Goal: Transaction & Acquisition: Book appointment/travel/reservation

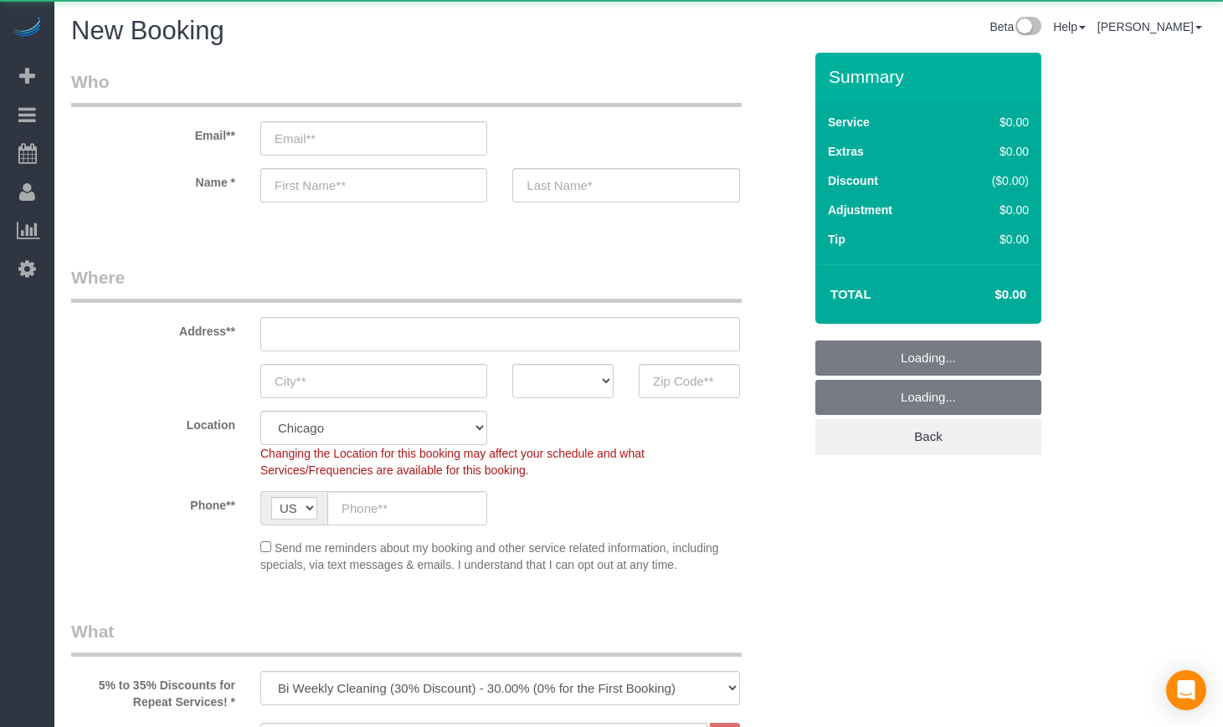
select select "512"
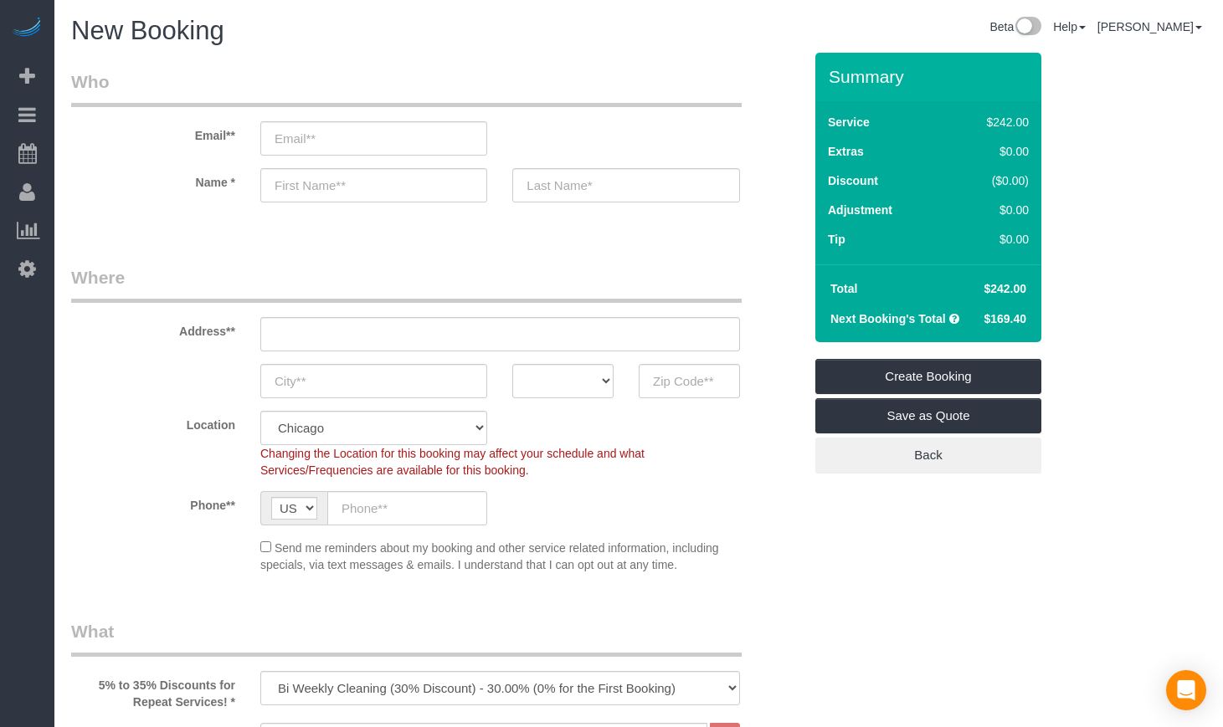
scroll to position [279, 0]
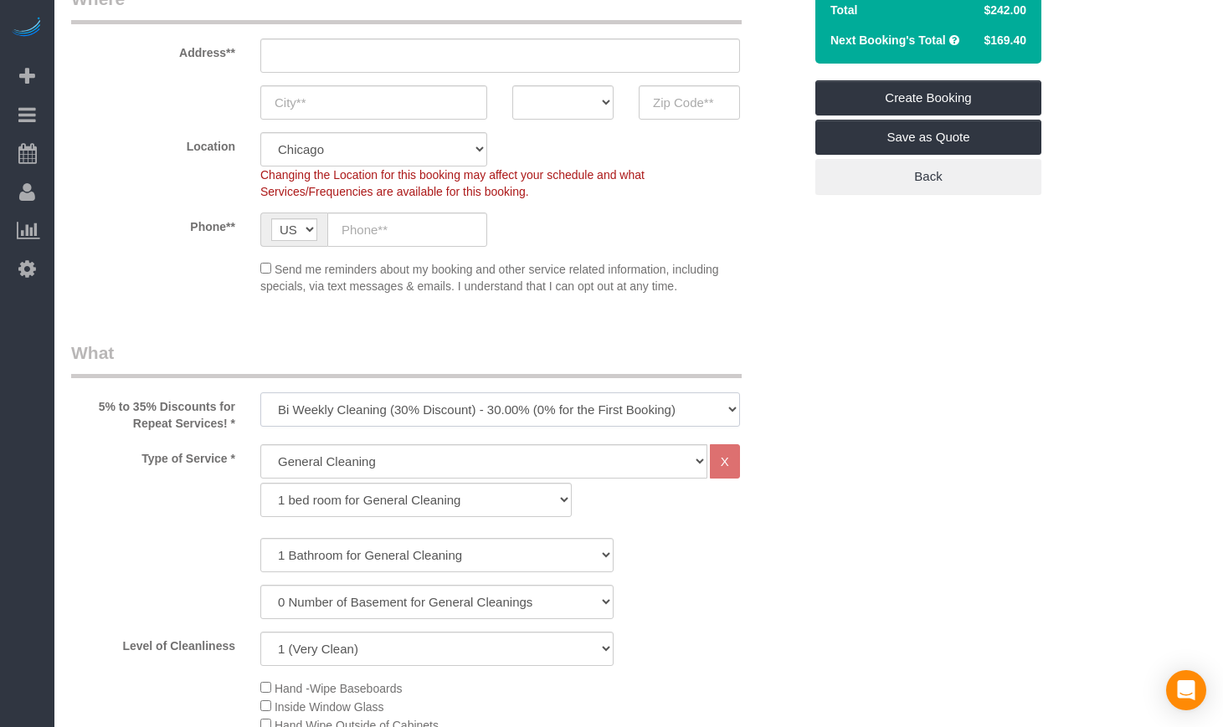
click at [604, 404] on select "One Time Cleaning Weekly Cleaning (35% Discount) - 35.00% (0% for the First Boo…" at bounding box center [500, 409] width 480 height 34
click at [260, 392] on select "One Time Cleaning Weekly Cleaning (35% Discount) - 35.00% (0% for the First Boo…" at bounding box center [500, 409] width 480 height 34
click at [706, 408] on select "One Time Cleaning Weekly Cleaning (35% Discount) - 35.00% (0% for the First Boo…" at bounding box center [500, 409] width 480 height 34
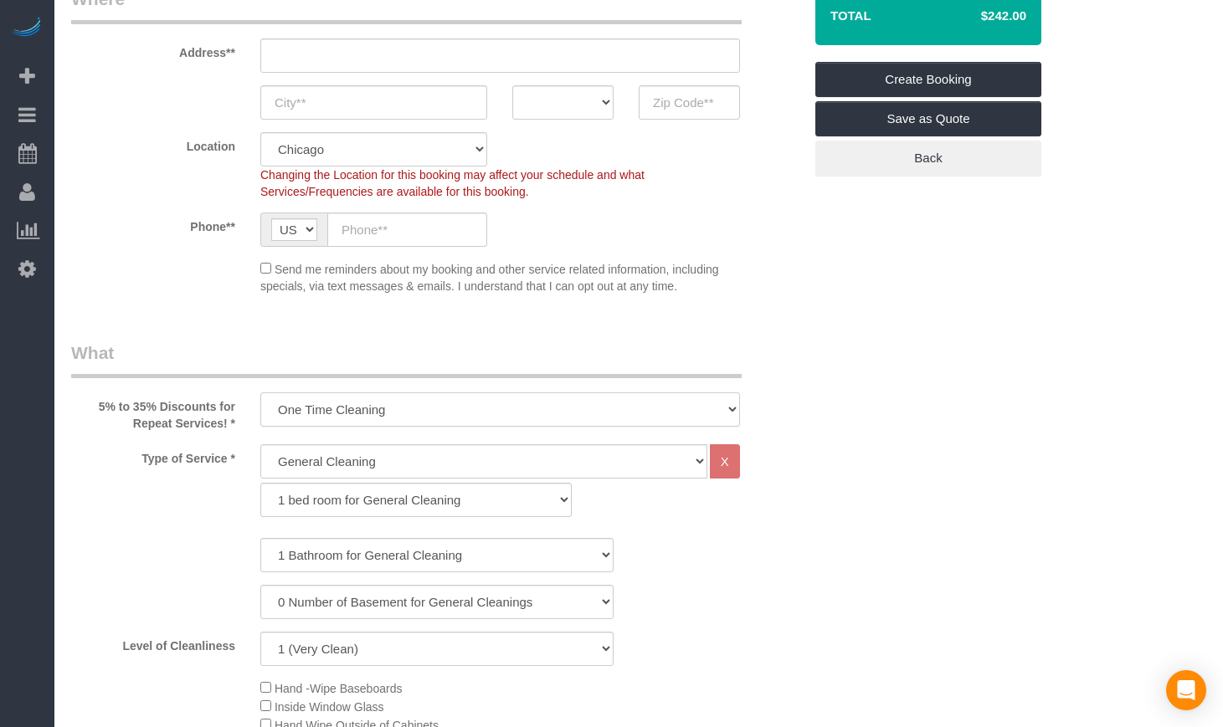
select select "object:922"
click at [260, 392] on select "One Time Cleaning Weekly Cleaning (35% Discount) - 35.00% (0% for the First Boo…" at bounding box center [500, 409] width 480 height 34
click at [463, 464] on select "General Cleaning Deep Cleaning Move-in / Move-out Cleaning COUNTS Cleaning" at bounding box center [483, 461] width 447 height 34
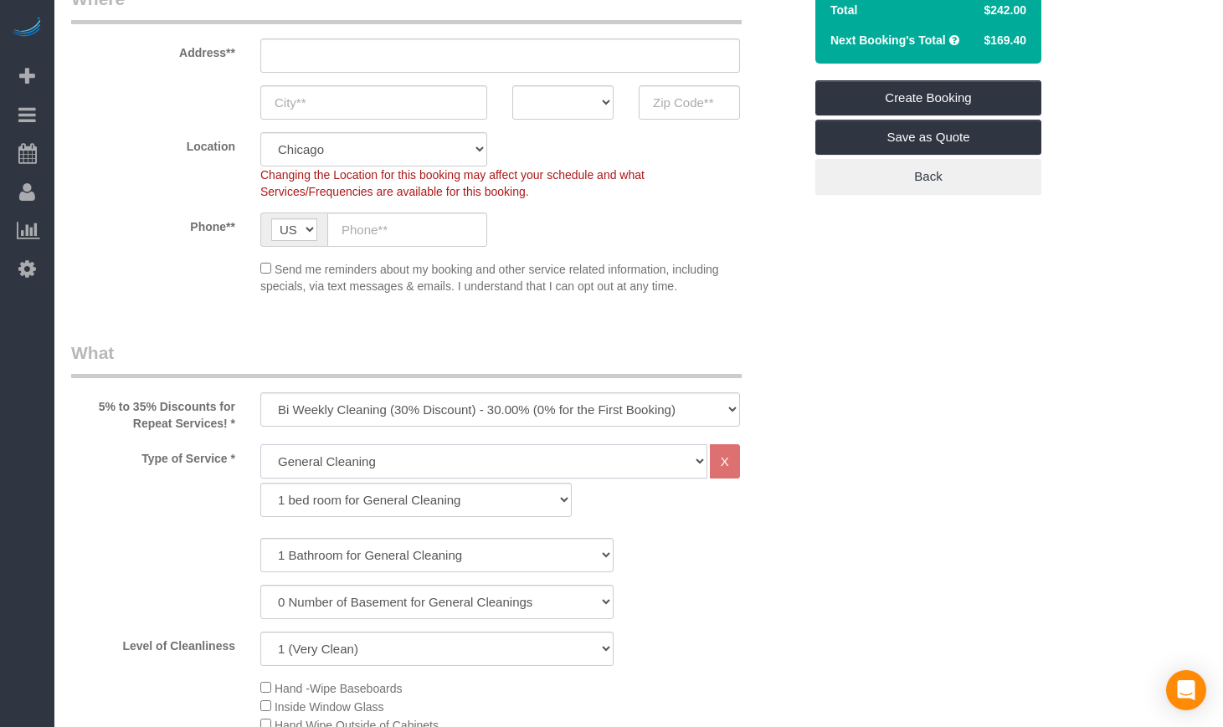
click at [260, 444] on select "General Cleaning Deep Cleaning Move-in / Move-out Cleaning COUNTS Cleaning" at bounding box center [483, 461] width 447 height 34
click at [506, 488] on select "1 bed room for General Cleaning 2 bed room for General Cleaning 3 bed room for …" at bounding box center [415, 500] width 311 height 34
select select "287"
click at [260, 483] on select "1 bed room for General Cleaning 2 bed room for General Cleaning 3 bed room for …" at bounding box center [415, 500] width 311 height 34
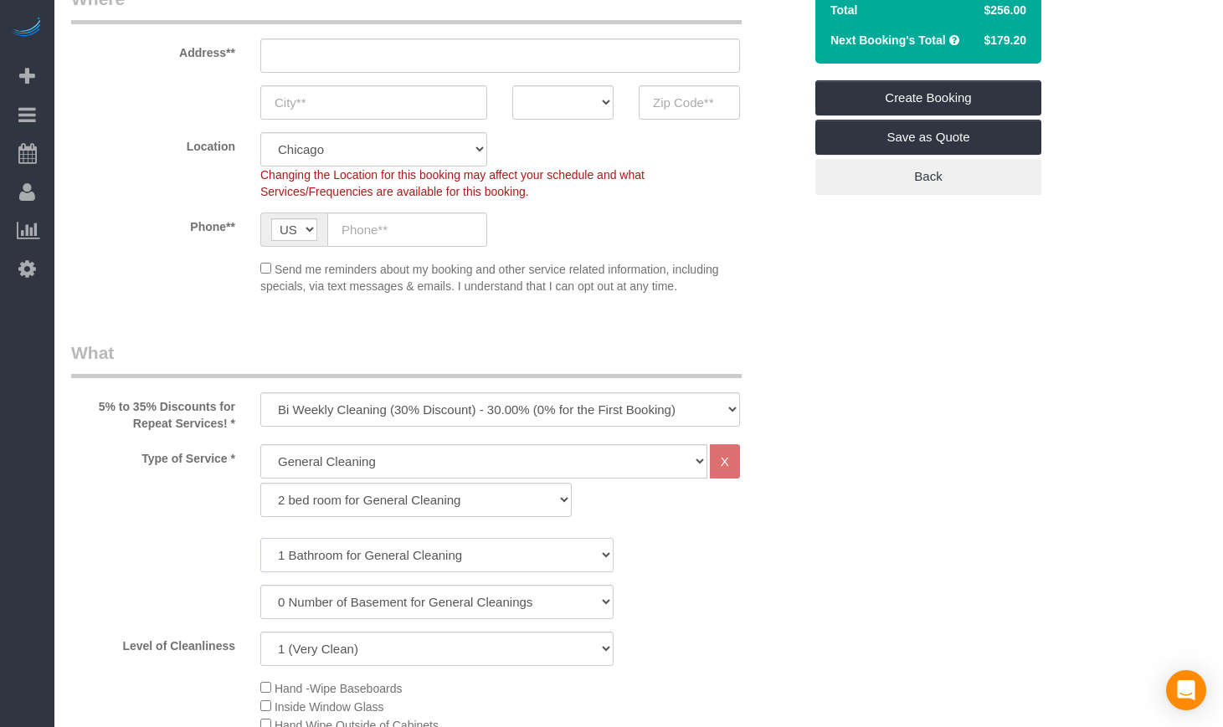
click at [425, 553] on select "1 Bathroom for General Cleaning 2 Bathroom for General Cleanings 3 Bathroom for…" at bounding box center [436, 555] width 353 height 34
select select "2"
click at [260, 538] on select "1 Bathroom for General Cleaning 2 Bathroom for General Cleanings 3 Bathroom for…" at bounding box center [436, 555] width 353 height 34
click at [638, 582] on div "1 Bathroom for General Cleaning 2 Bathroom for General Cleanings 3 Bathroom for…" at bounding box center [436, 602] width 731 height 128
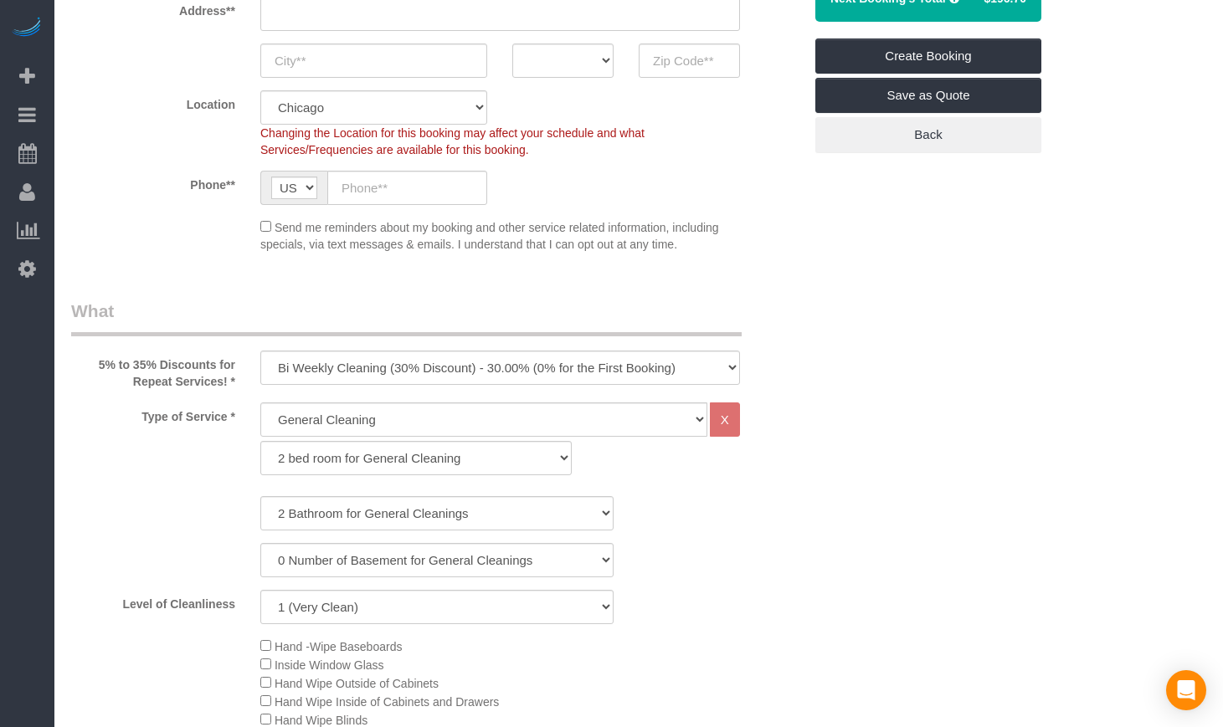
scroll to position [558, 0]
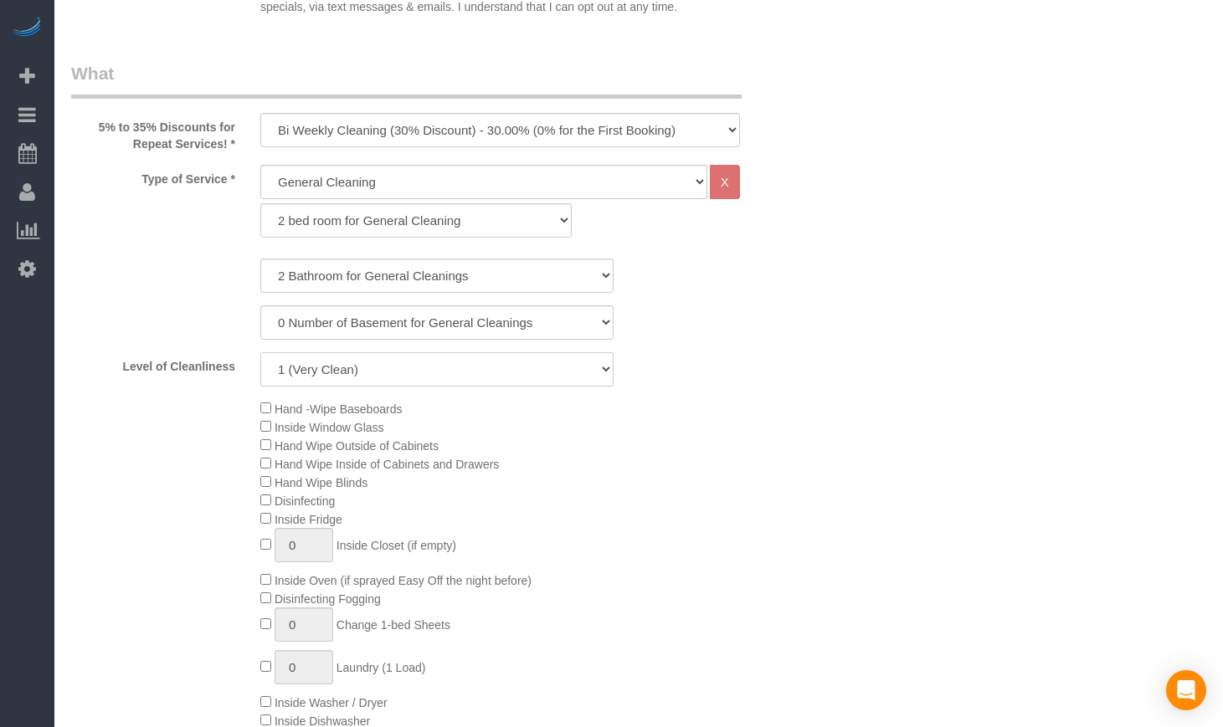
click at [551, 378] on select "1 (Very Clean) 2 3 4 5 (Average Condition) 6 7 8 9 10 (Extremely Dirty)" at bounding box center [436, 369] width 353 height 34
click at [260, 352] on select "1 (Very Clean) 2 3 4 5 (Average Condition) 6 7 8 9 10 (Extremely Dirty)" at bounding box center [436, 369] width 353 height 34
click at [551, 377] on select "1 (Very Clean) 2 3 4 5 (Average Condition) 6 7 8 9 10 (Extremely Dirty)" at bounding box center [436, 369] width 353 height 34
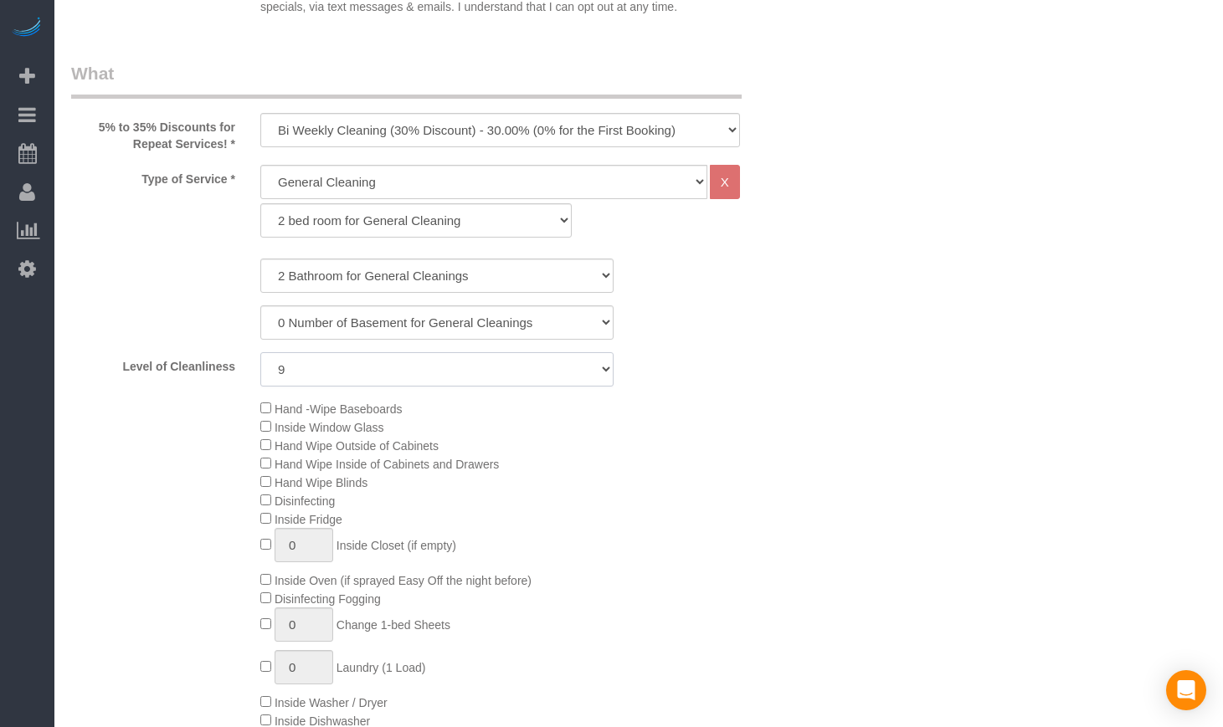
click at [400, 377] on select "1 (Very Clean) 2 3 4 5 (Average Condition) 6 7 8 9 10 (Extremely Dirty)" at bounding box center [436, 369] width 353 height 34
click at [400, 371] on select "1 (Very Clean) 2 3 4 5 (Average Condition) 6 7 8 9 10 (Extremely Dirty)" at bounding box center [436, 369] width 353 height 34
select select "5"
click at [260, 352] on select "1 (Very Clean) 2 3 4 5 (Average Condition) 6 7 8 9 10 (Extremely Dirty)" at bounding box center [436, 369] width 353 height 34
click at [759, 492] on div "Hand -Wipe Baseboards Inside Window Glass Hand Wipe Outside of Cabinets Hand Wi…" at bounding box center [531, 582] width 567 height 367
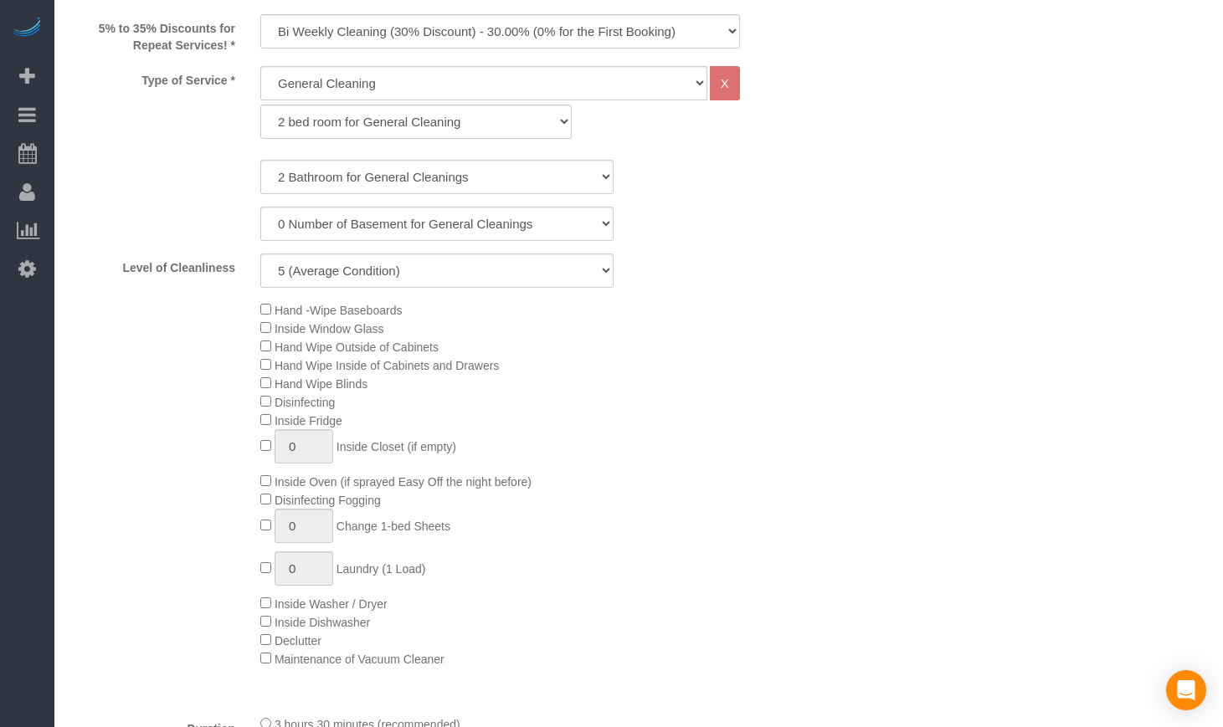
scroll to position [697, 0]
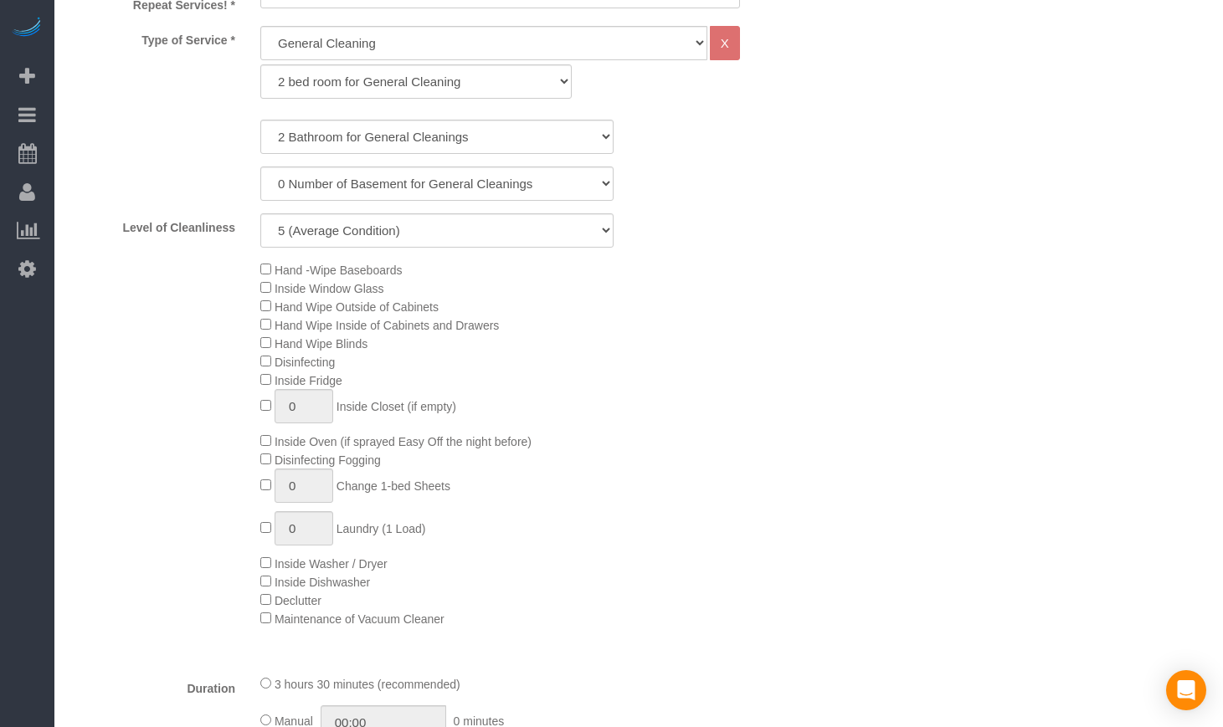
click at [555, 370] on div "Hand -Wipe Baseboards Inside Window Glass Hand Wipe Outside of Cabinets Hand Wi…" at bounding box center [531, 443] width 567 height 367
drag, startPoint x: 341, startPoint y: 488, endPoint x: 457, endPoint y: 489, distance: 116.3
click at [457, 489] on div "Hand -Wipe Baseboards Inside Window Glass Hand Wipe Outside of Cabinets Hand Wi…" at bounding box center [531, 443] width 567 height 367
click at [499, 519] on div "Hand -Wipe Baseboards Inside Window Glass Hand Wipe Outside of Cabinets Hand Wi…" at bounding box center [531, 443] width 567 height 367
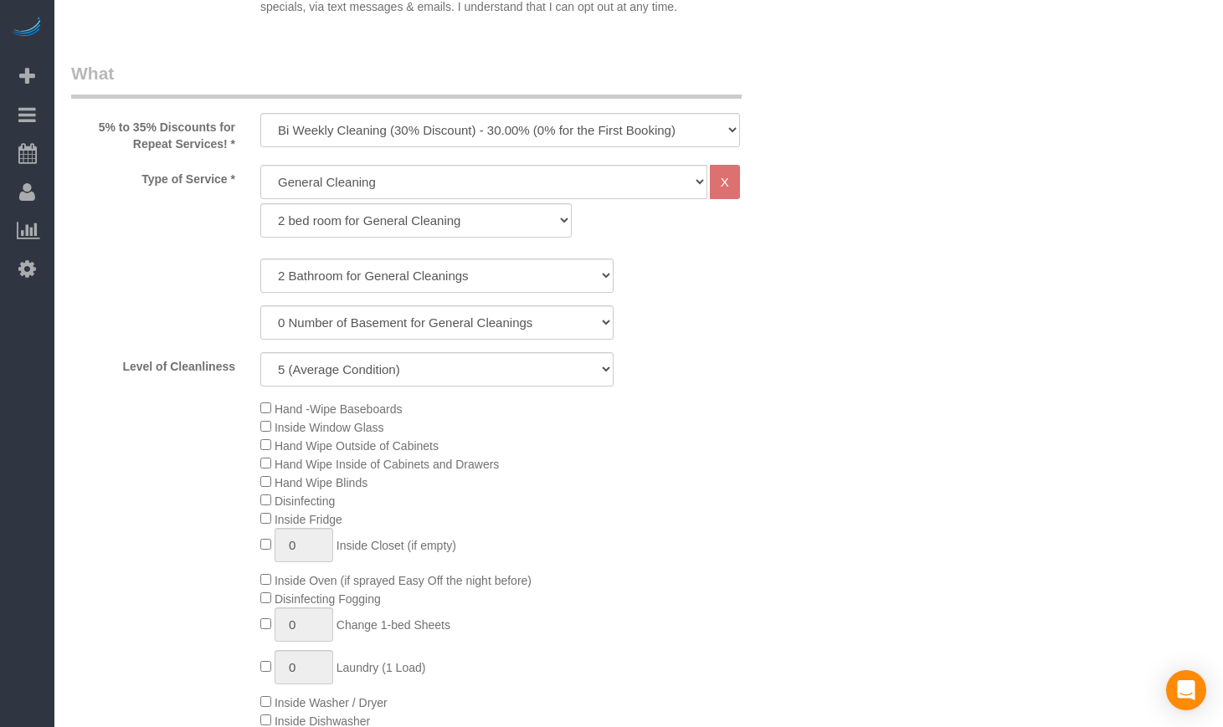
scroll to position [140, 0]
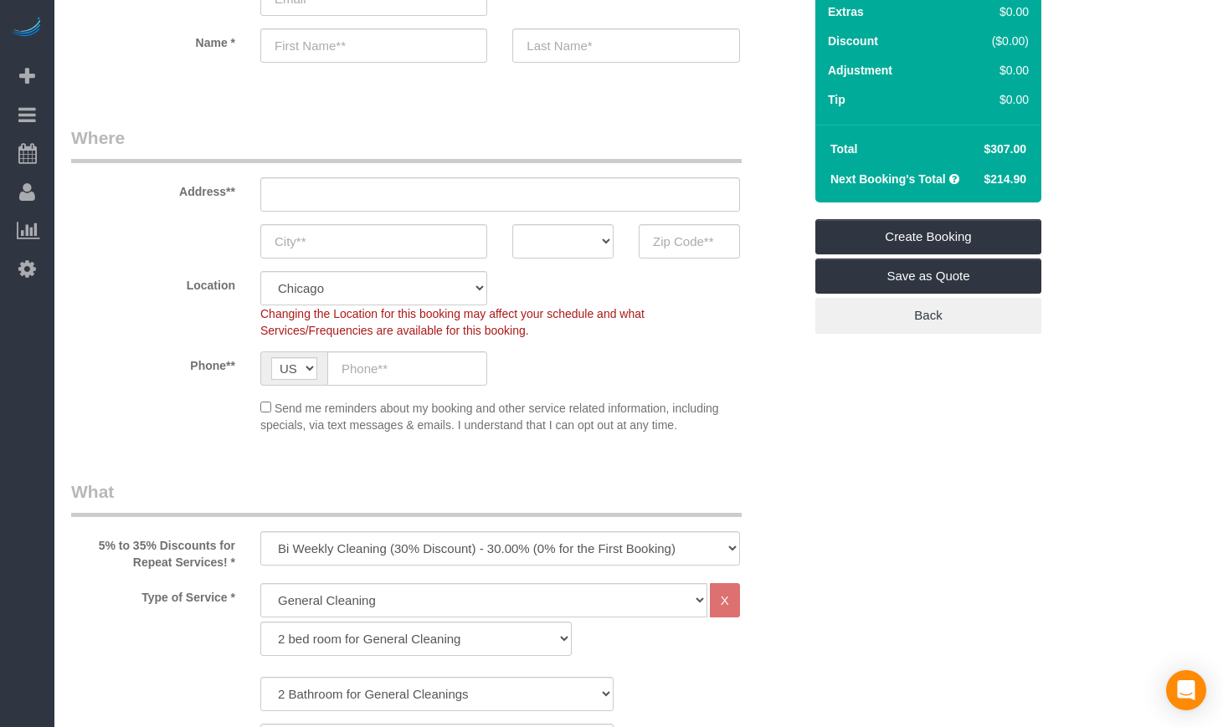
drag, startPoint x: 1028, startPoint y: 150, endPoint x: 970, endPoint y: 147, distance: 58.6
click at [970, 147] on tr "Total $307.00" at bounding box center [927, 149] width 209 height 30
click at [713, 239] on input "text" at bounding box center [689, 241] width 101 height 34
paste input "60614"
type input "60614"
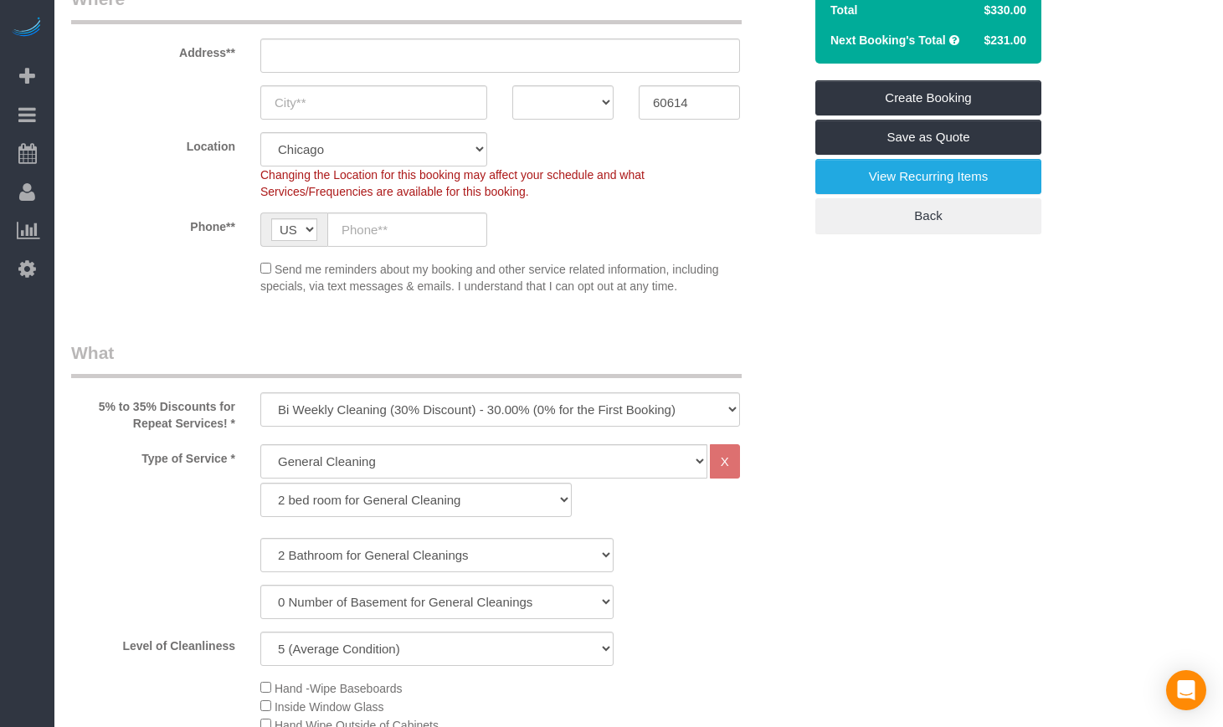
scroll to position [558, 0]
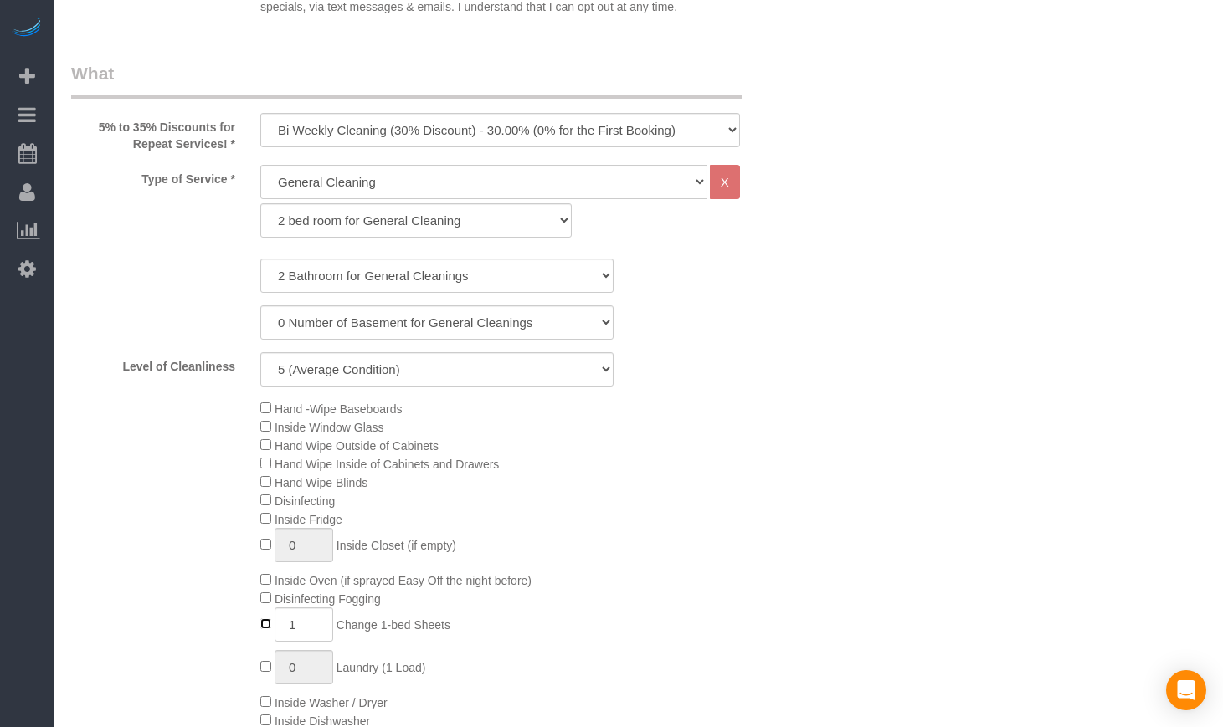
type input "0"
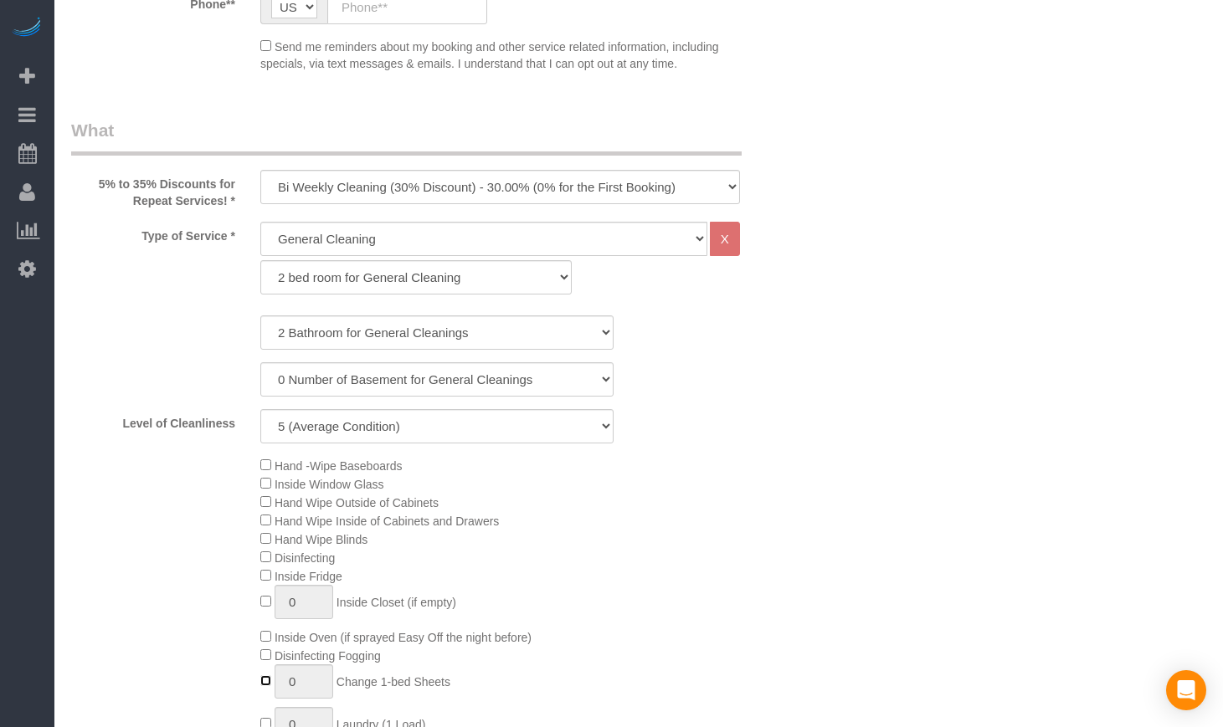
scroll to position [418, 0]
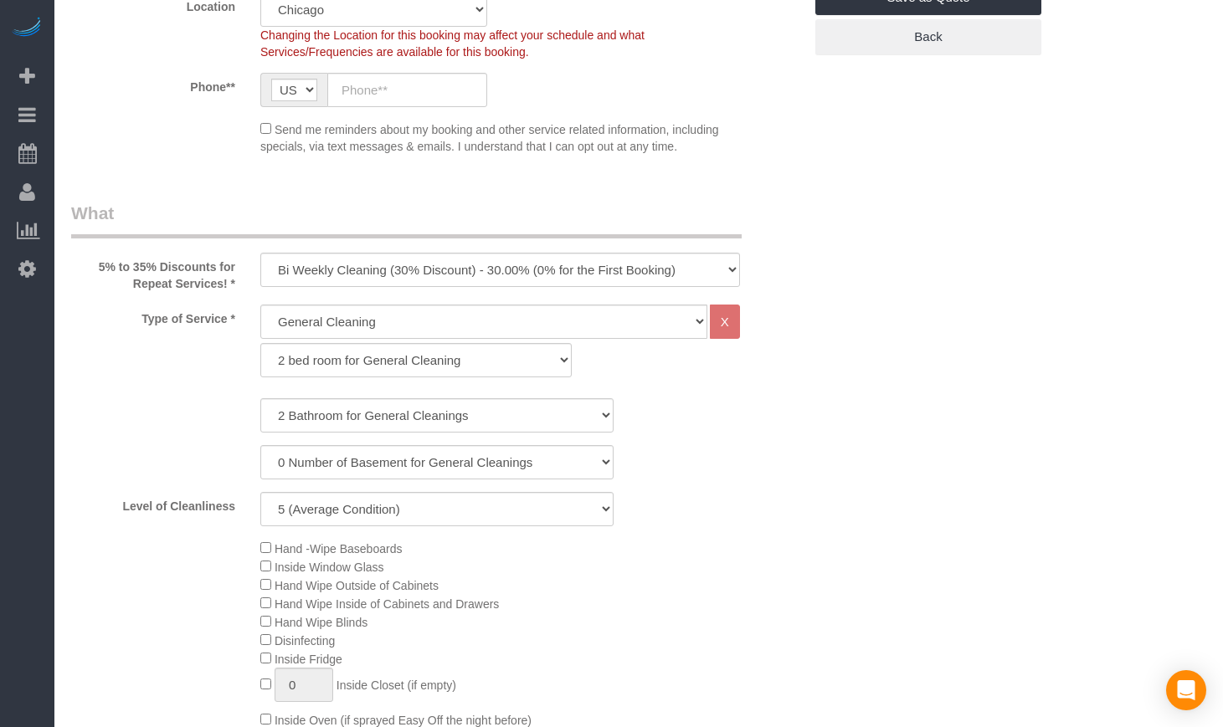
click at [796, 382] on div "Type of Service * General Cleaning Deep Cleaning Move-in / Move-out Cleaning CO…" at bounding box center [437, 345] width 757 height 81
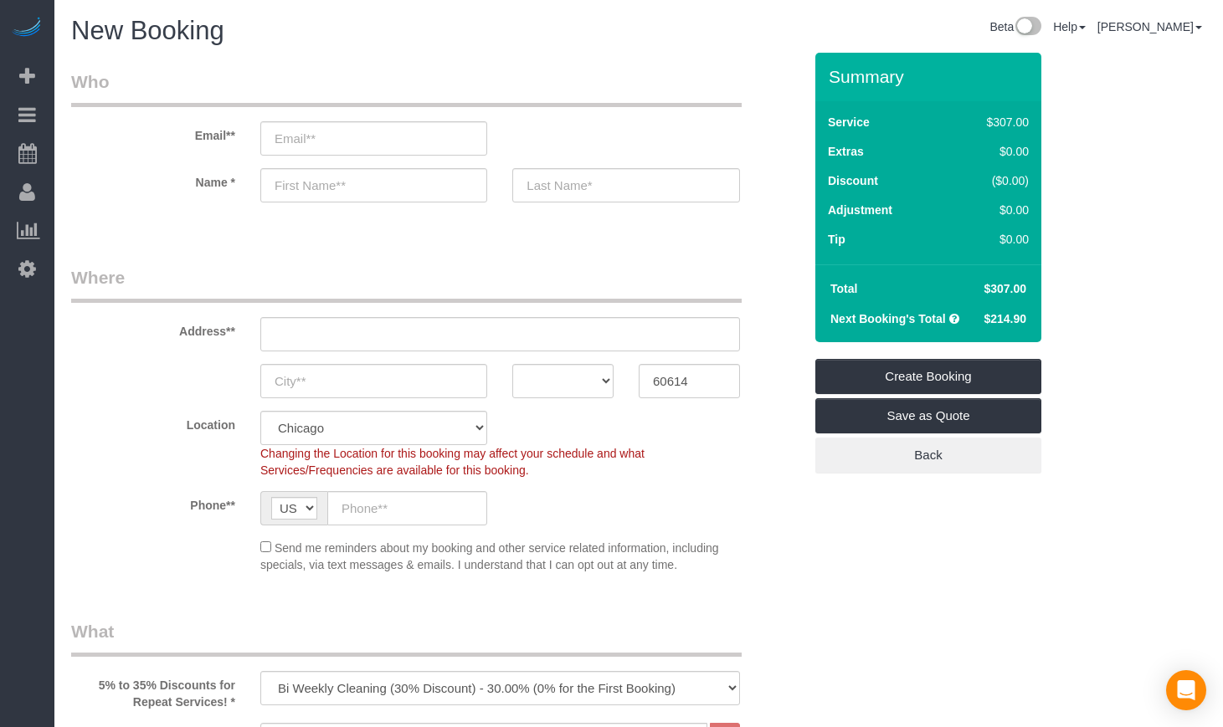
click at [770, 417] on div "Location [GEOGRAPHIC_DATA] [GEOGRAPHIC_DATA] Skokie Northwest Western Changing …" at bounding box center [437, 445] width 757 height 68
click at [768, 365] on div "AK AL AR AZ CA CO CT DC DE [GEOGRAPHIC_DATA] [GEOGRAPHIC_DATA] HI IA ID IL IN K…" at bounding box center [437, 381] width 757 height 34
drag, startPoint x: 1026, startPoint y: 289, endPoint x: 987, endPoint y: 289, distance: 38.5
click at [987, 289] on td "$307.00" at bounding box center [1002, 289] width 59 height 30
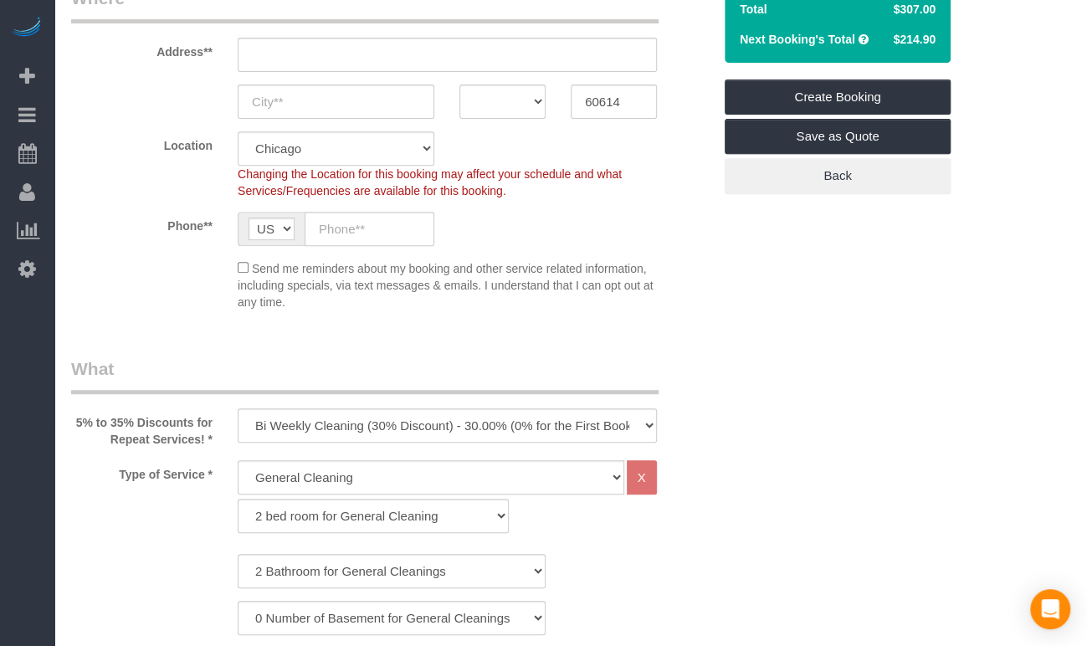
scroll to position [279, 0]
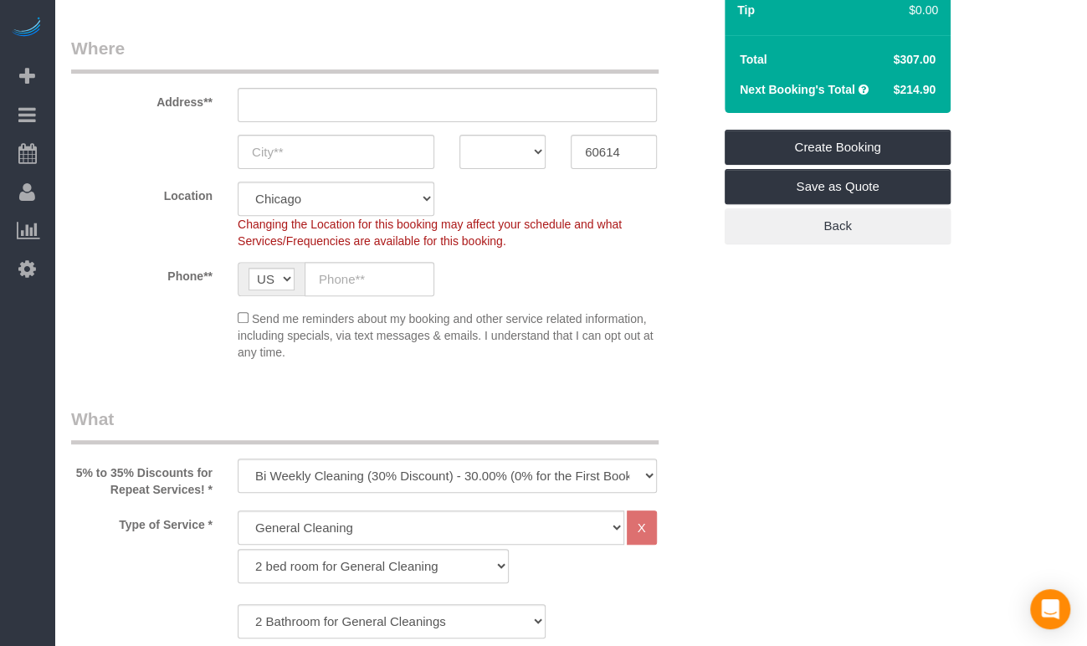
scroll to position [279, 0]
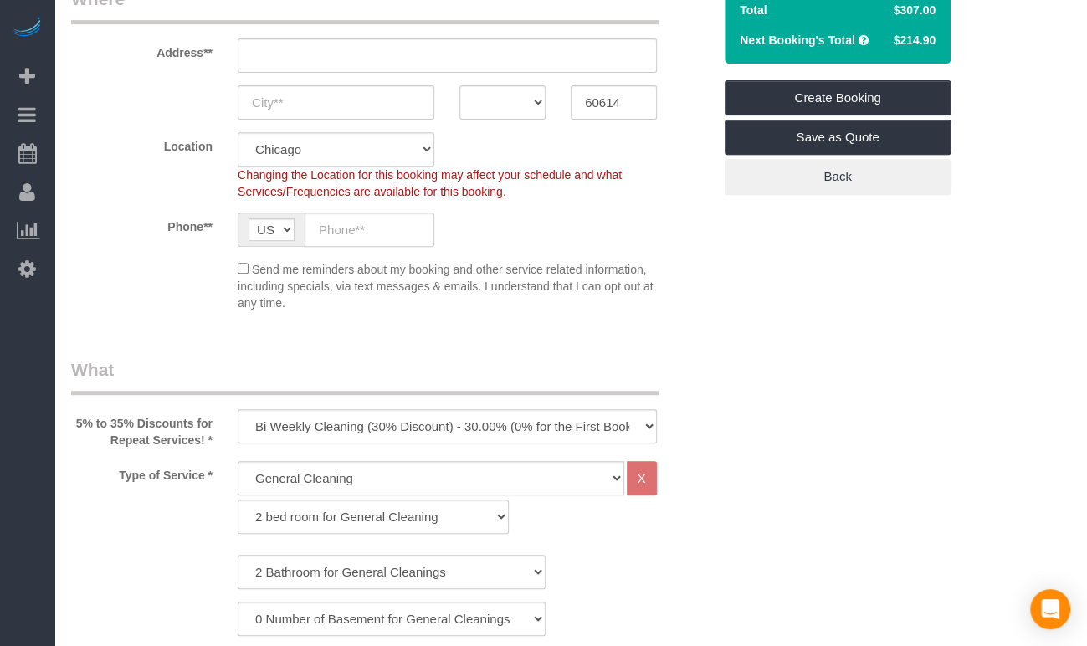
click at [455, 404] on div "5% to 35% Discounts for Repeat Services! * One Time Cleaning Weekly Cleaning (3…" at bounding box center [392, 402] width 666 height 91
click at [418, 415] on select "One Time Cleaning Weekly Cleaning (35% Discount) - 35.00% (0% for the First Boo…" at bounding box center [447, 426] width 419 height 34
select select "object:925"
click at [238, 409] on select "One Time Cleaning Weekly Cleaning (35% Discount) - 35.00% (0% for the First Boo…" at bounding box center [447, 426] width 419 height 34
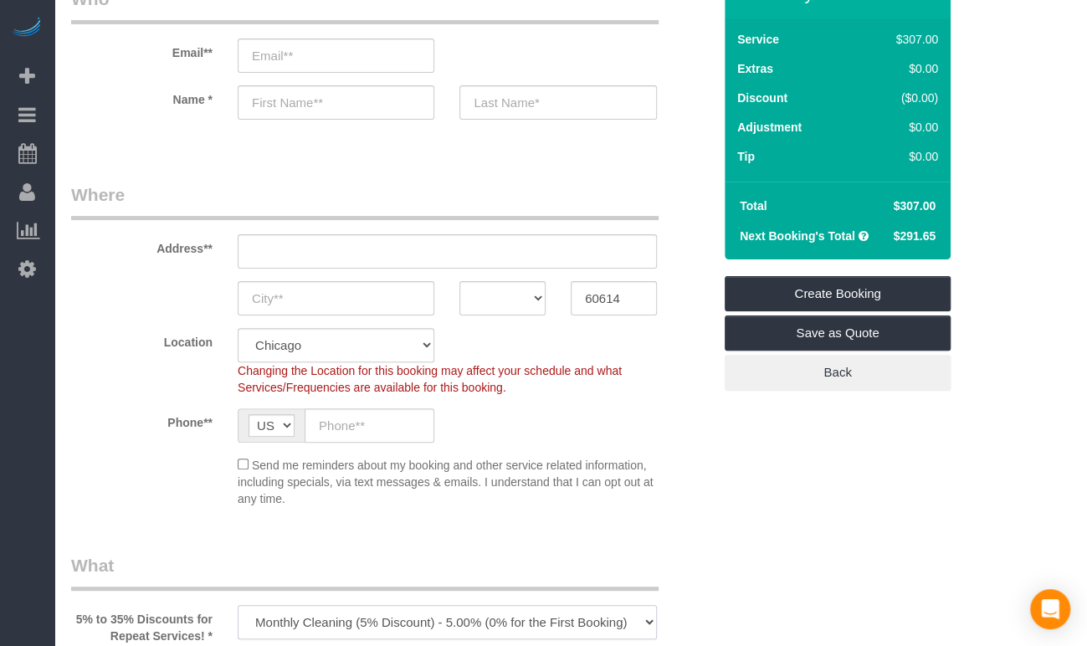
scroll to position [31, 0]
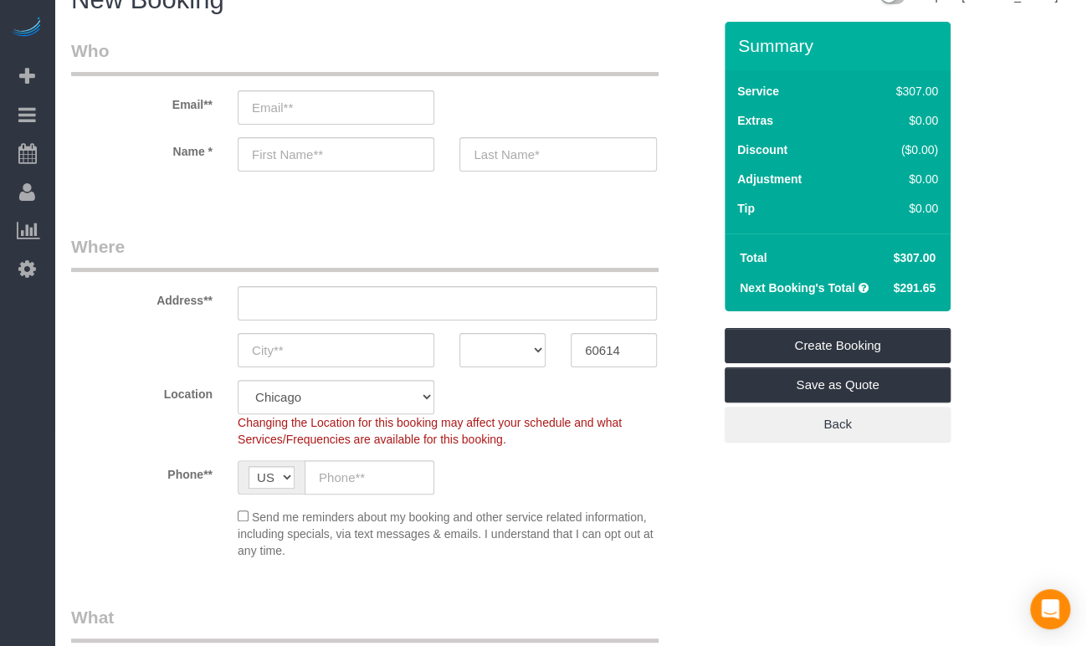
drag, startPoint x: 894, startPoint y: 260, endPoint x: 935, endPoint y: 260, distance: 41.0
click at [935, 260] on span "$307.00" at bounding box center [914, 257] width 43 height 13
drag, startPoint x: 937, startPoint y: 285, endPoint x: 895, endPoint y: 285, distance: 41.8
click at [895, 285] on td "$291.65" at bounding box center [912, 288] width 59 height 30
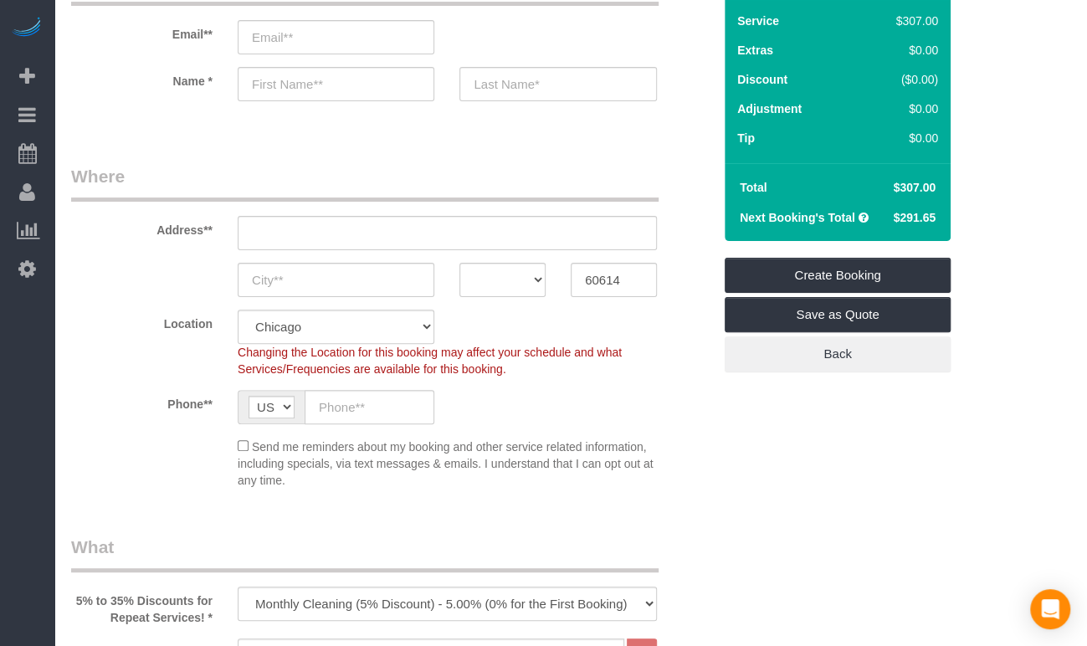
scroll to position [155, 0]
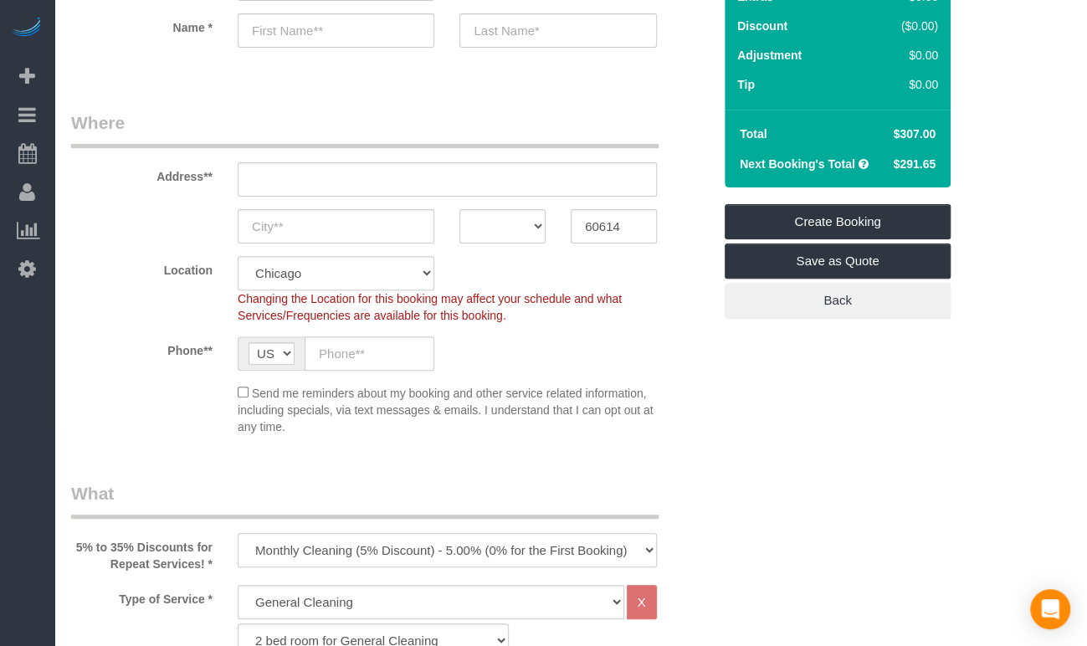
click at [490, 536] on select "One Time Cleaning Weekly Cleaning (35% Discount) - 35.00% (0% for the First Boo…" at bounding box center [447, 550] width 419 height 34
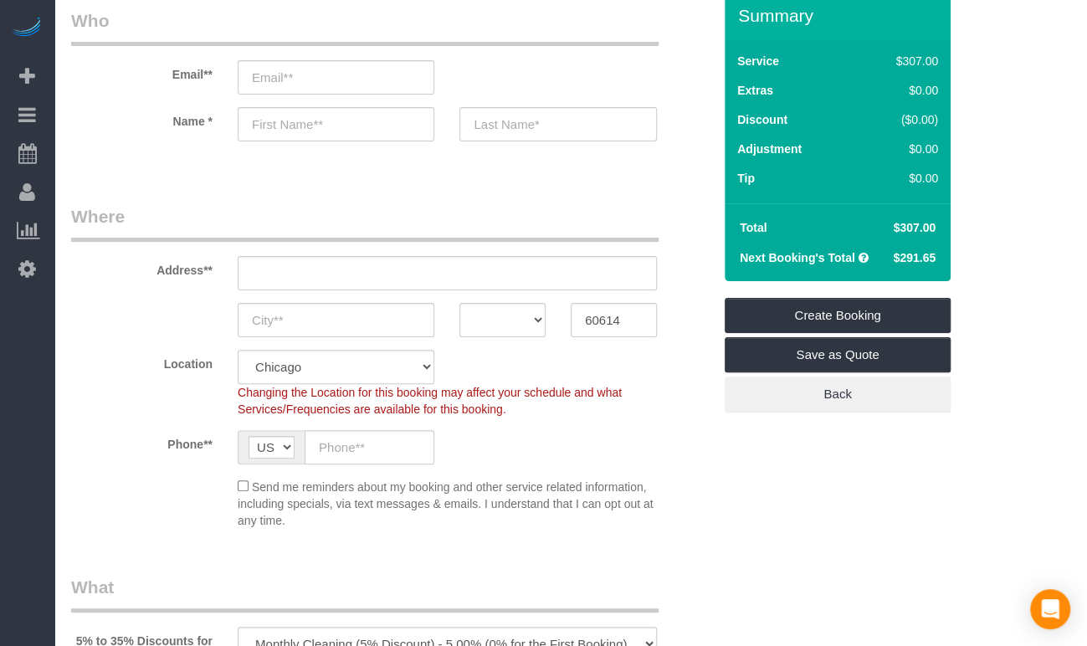
scroll to position [0, 0]
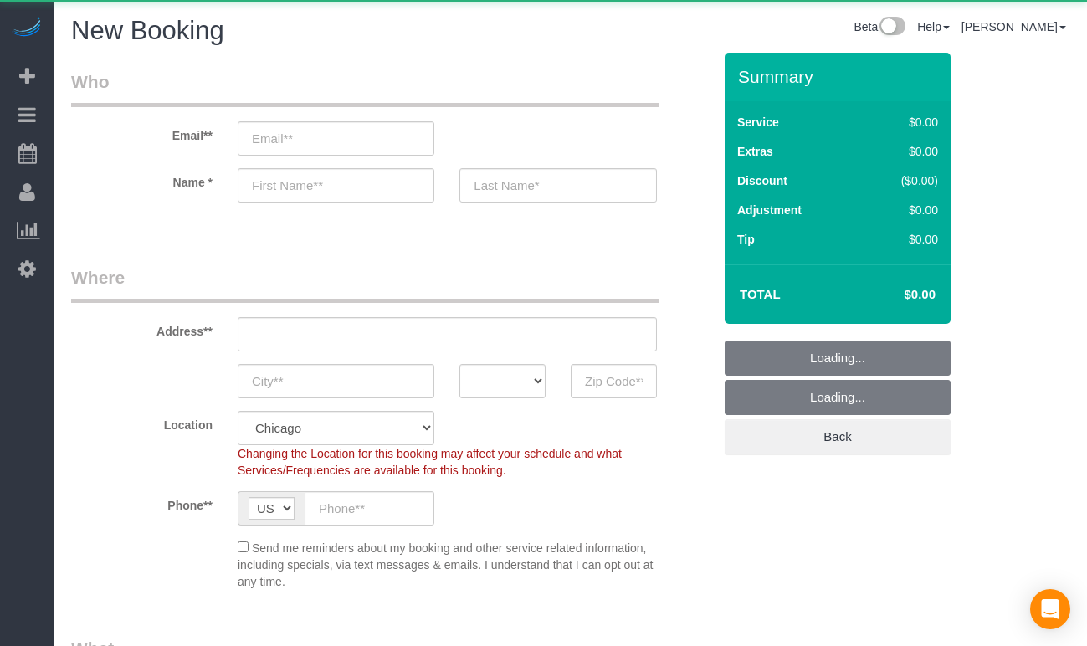
select select "512"
select select "object:922"
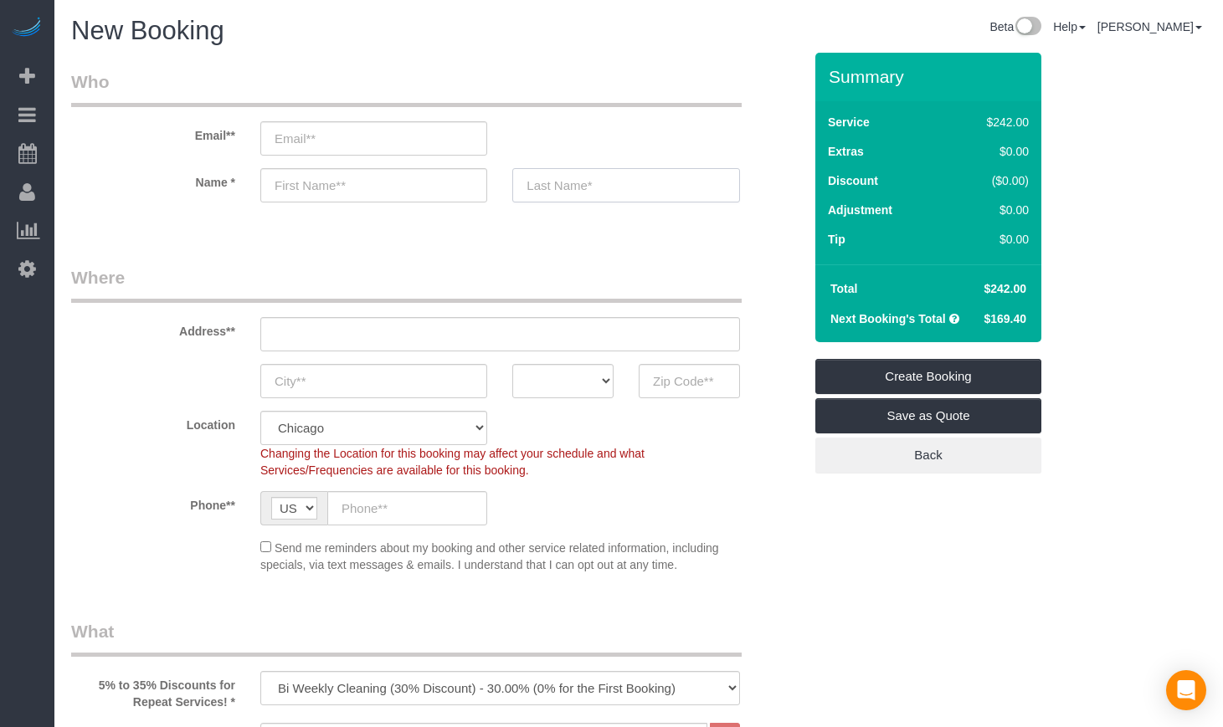
click at [608, 187] on input "text" at bounding box center [625, 185] width 227 height 34
paste input "60637"
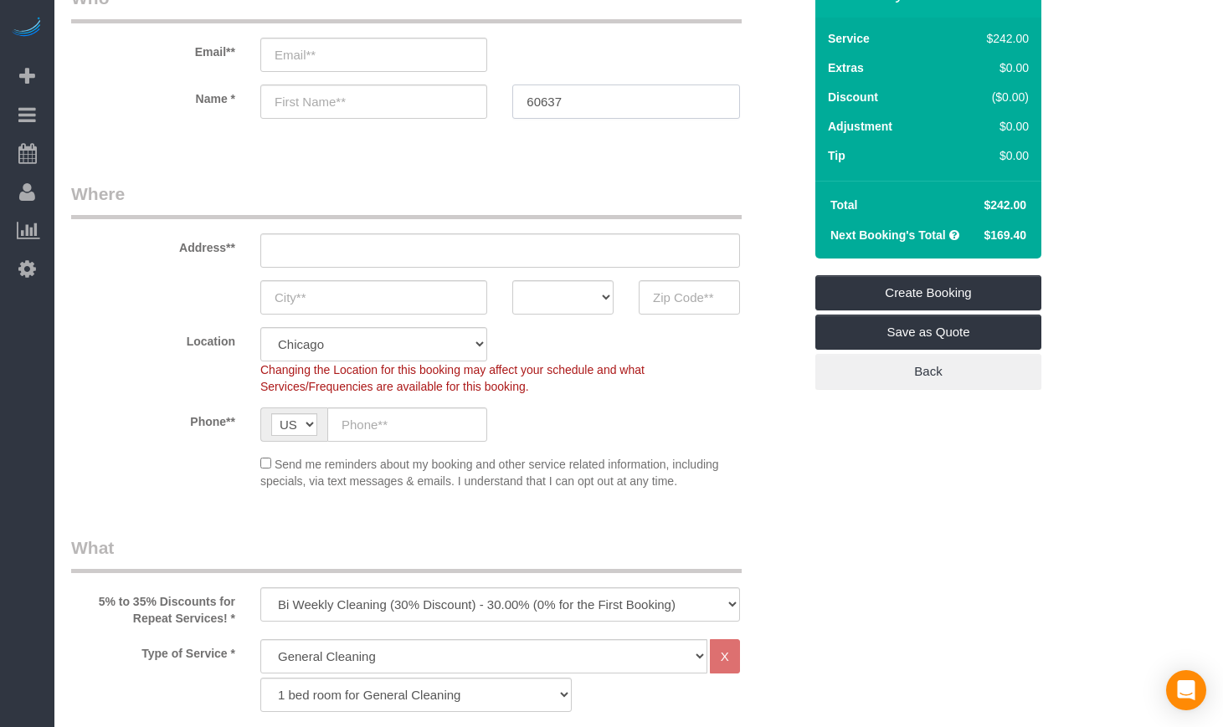
scroll to position [279, 0]
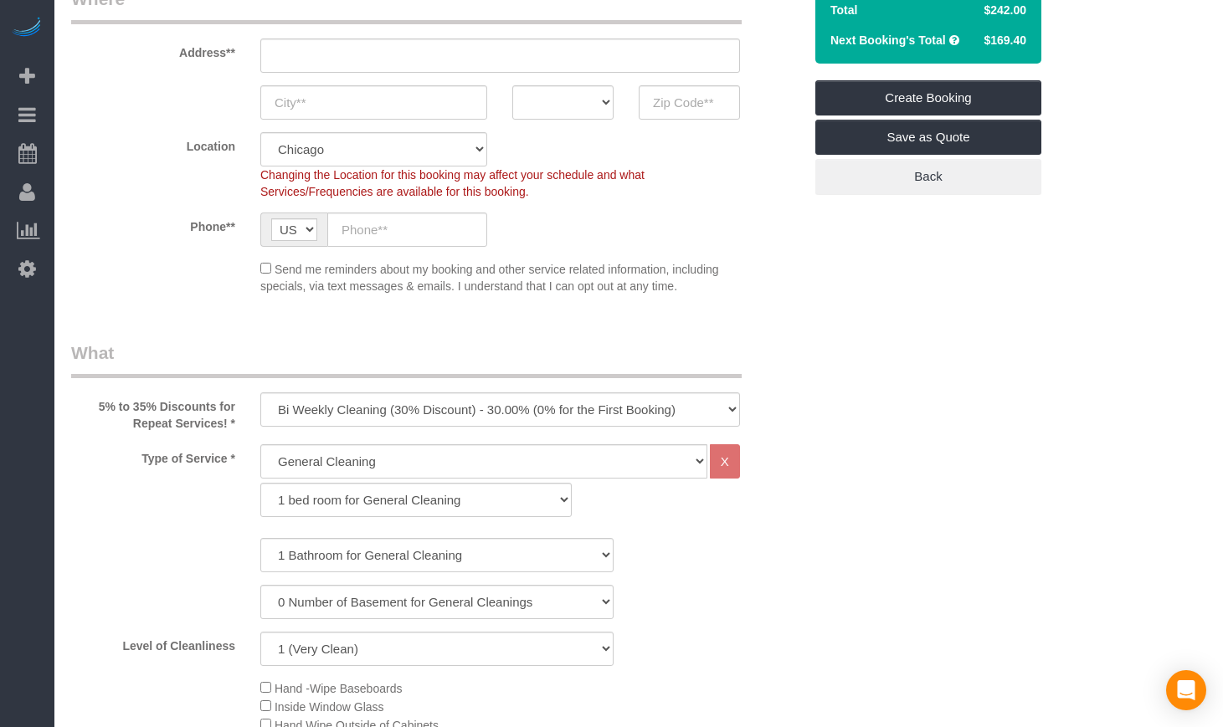
type input "60637"
click at [551, 406] on select "One Time Cleaning Weekly Cleaning (35% Discount) - 35.00% (0% for the First Boo…" at bounding box center [500, 409] width 480 height 34
select select "object:923"
click at [260, 392] on select "One Time Cleaning Weekly Cleaning (35% Discount) - 35.00% (0% for the First Boo…" at bounding box center [500, 409] width 480 height 34
click at [518, 460] on select "General Cleaning Deep Cleaning Move-in / Move-out Cleaning COUNTS Cleaning" at bounding box center [483, 461] width 447 height 34
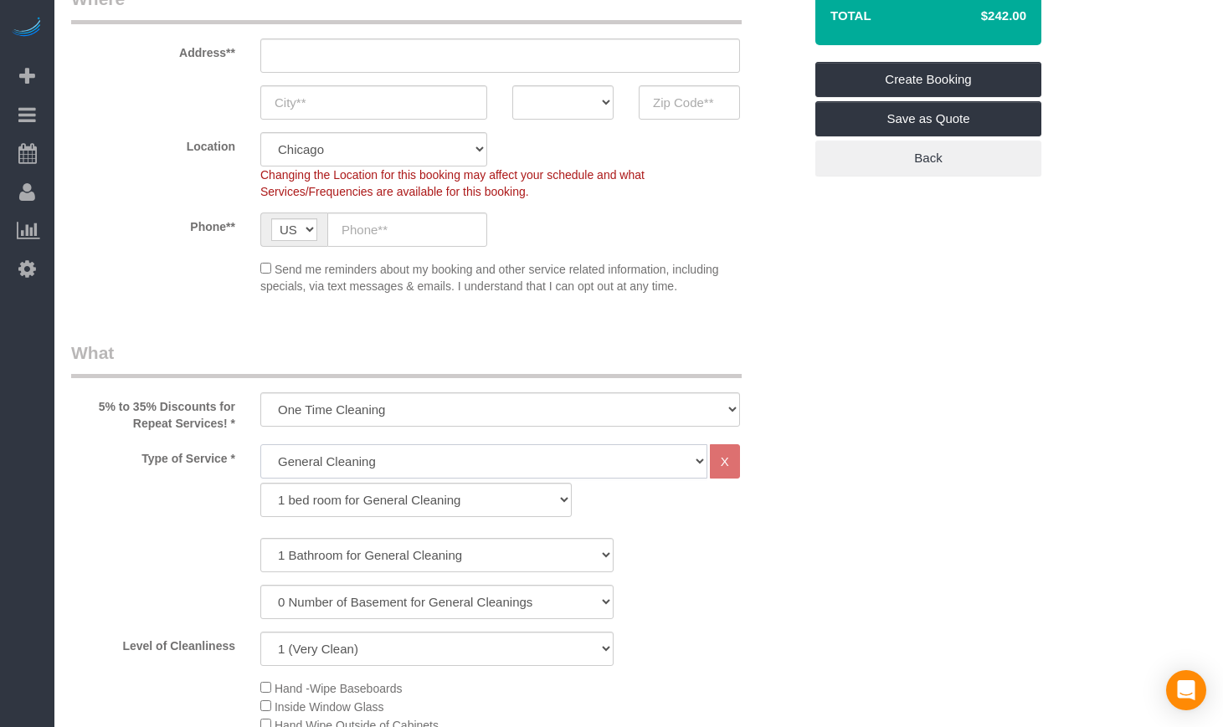
click at [260, 444] on select "General Cleaning Deep Cleaning Move-in / Move-out Cleaning COUNTS Cleaning" at bounding box center [483, 461] width 447 height 34
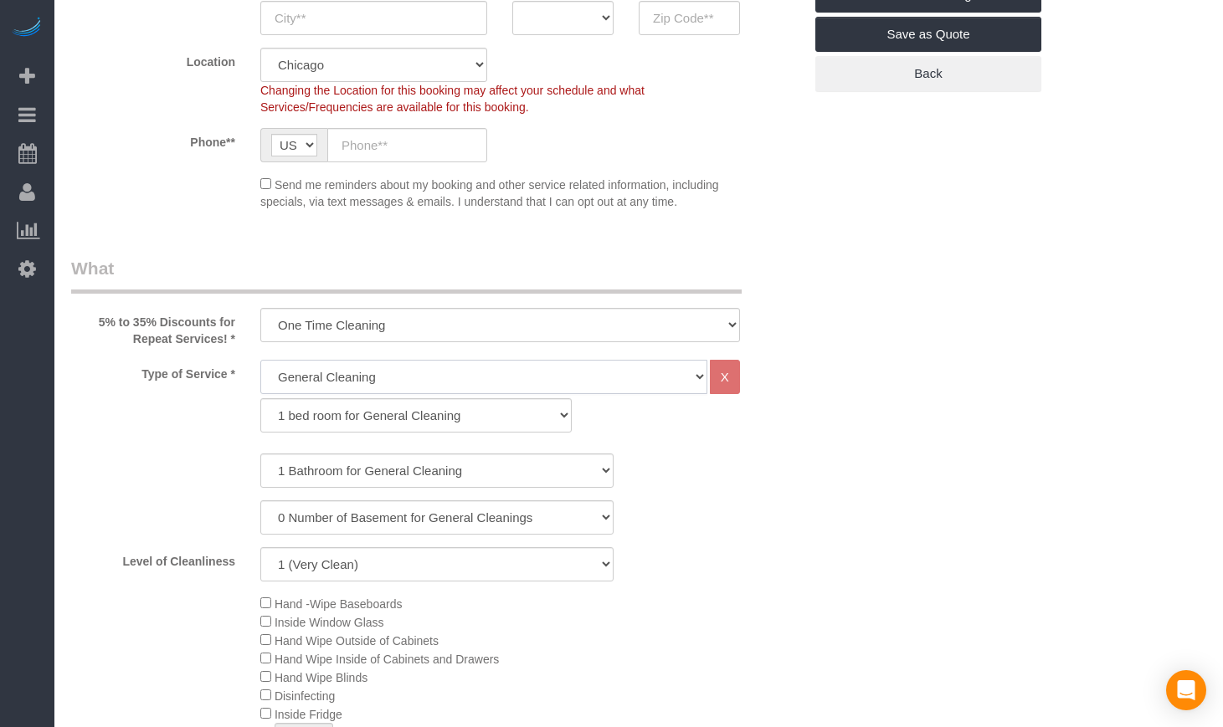
scroll to position [418, 0]
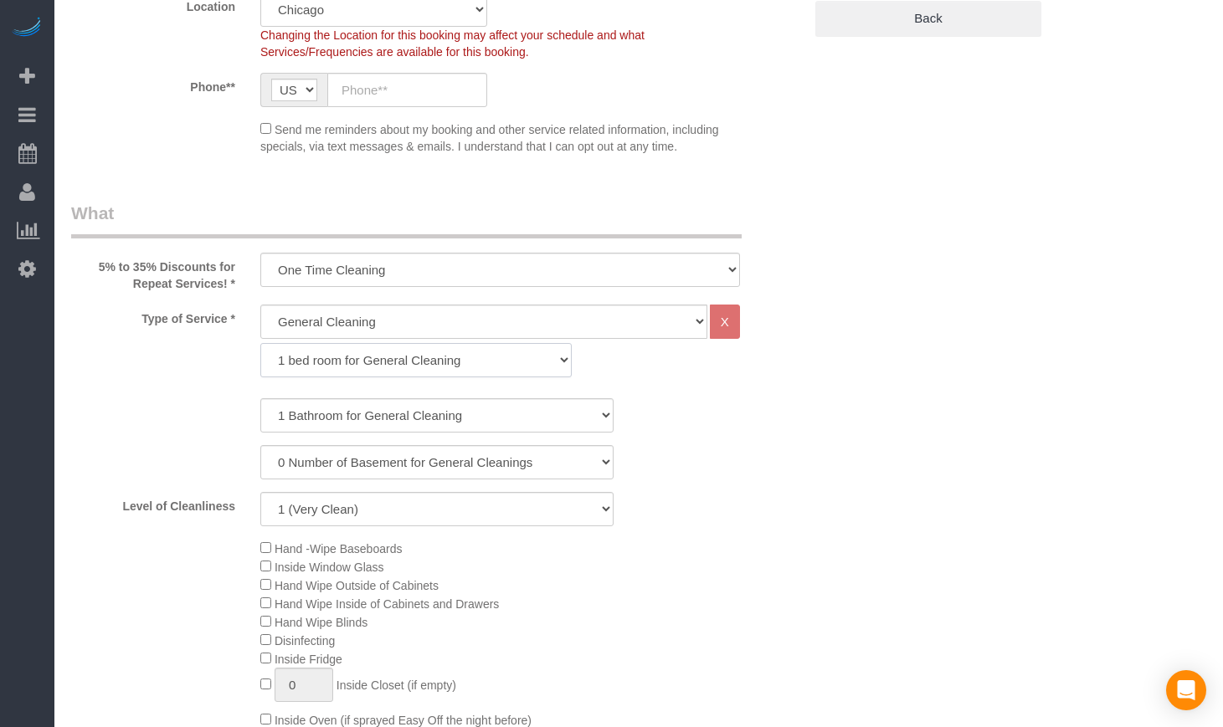
click at [414, 362] on select "1 bed room for General Cleaning 2 bed room for General Cleaning 3 bed room for …" at bounding box center [415, 360] width 311 height 34
select select "287"
click at [260, 343] on select "1 bed room for General Cleaning 2 bed room for General Cleaning 3 bed room for …" at bounding box center [415, 360] width 311 height 34
click at [341, 408] on select "1 Bathroom for General Cleaning 2 Bathroom for General Cleanings 3 Bathroom for…" at bounding box center [436, 415] width 353 height 34
select select "2"
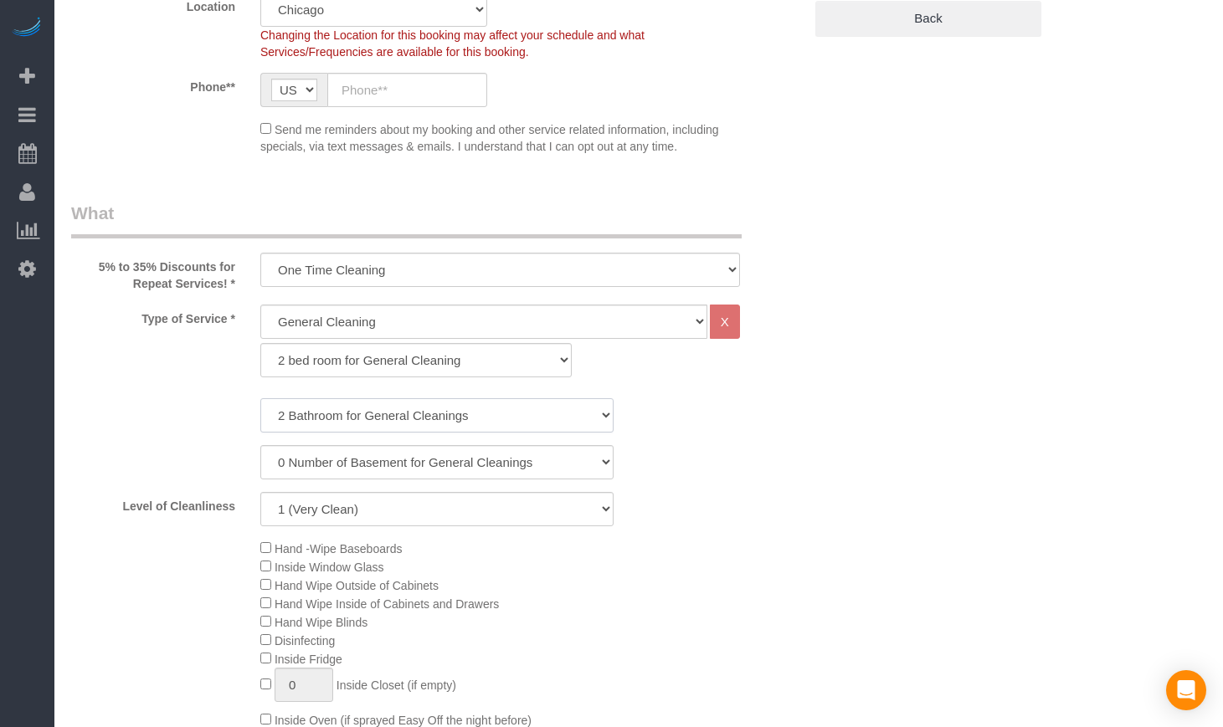
click at [260, 398] on select "1 Bathroom for General Cleaning 2 Bathroom for General Cleanings 3 Bathroom for…" at bounding box center [436, 415] width 353 height 34
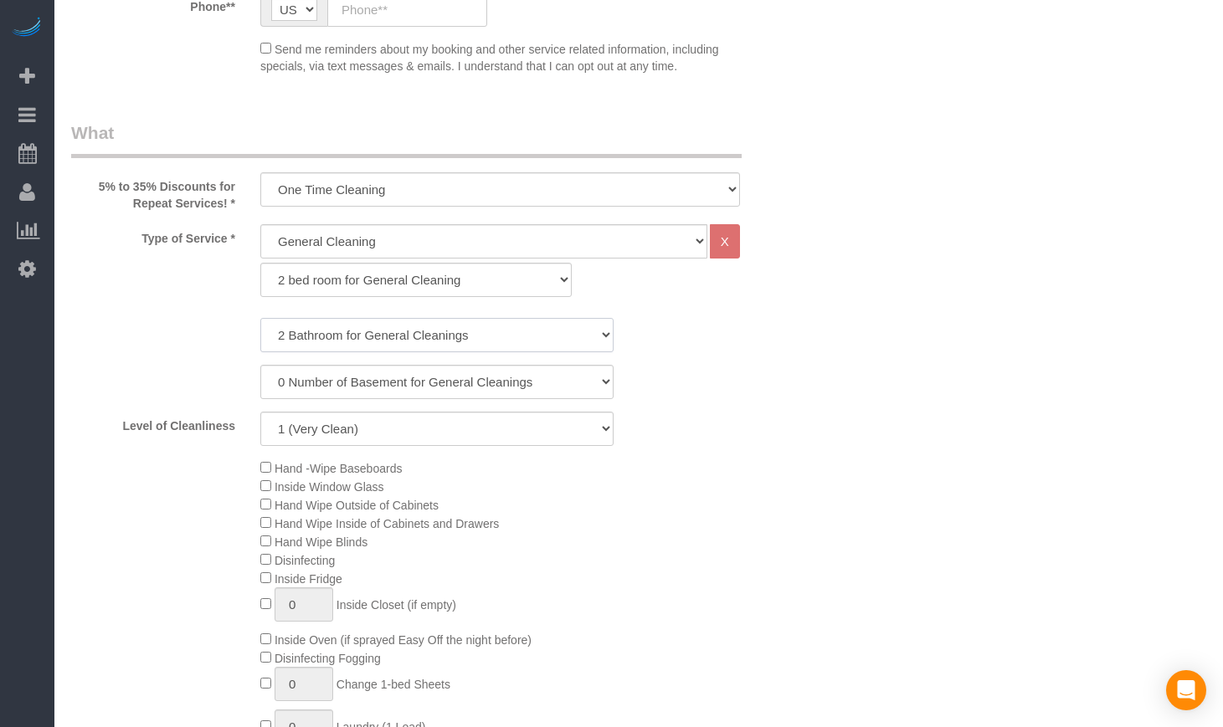
scroll to position [558, 0]
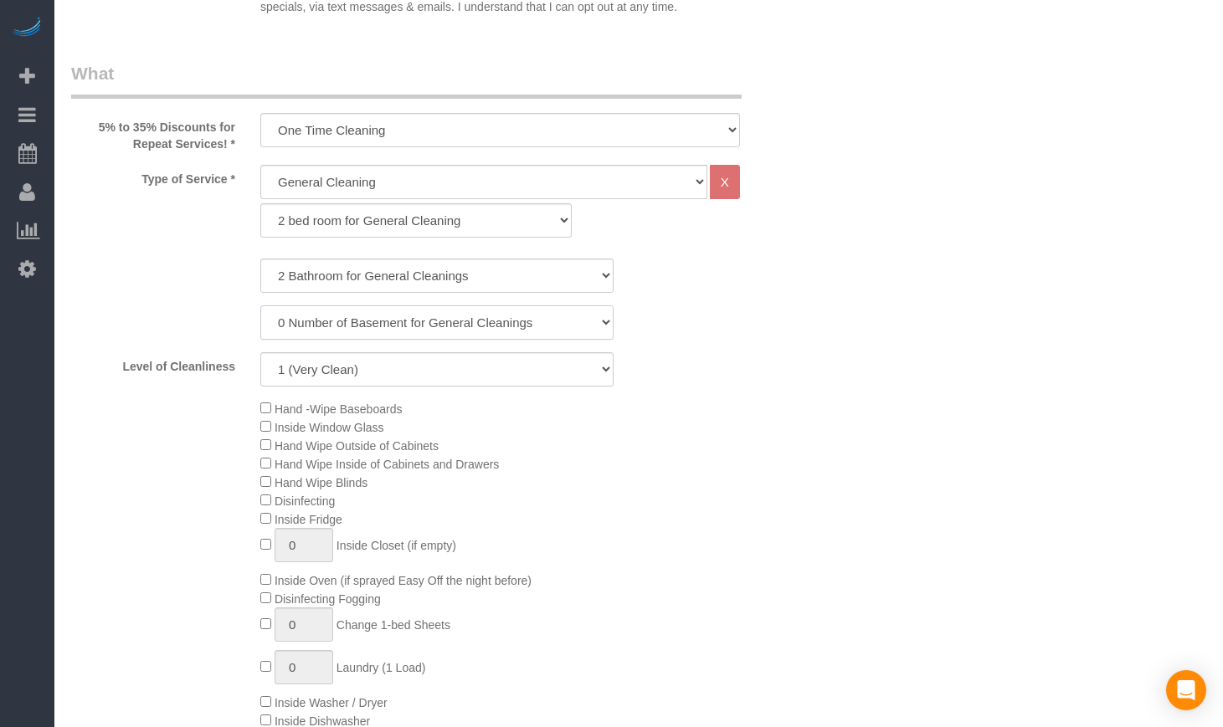
click at [507, 331] on select "0 Number of Basement for General Cleanings 1 Number of Basement for General Cle…" at bounding box center [436, 322] width 353 height 34
click at [408, 365] on select "1 (Very Clean) 2 3 4 5 (Average Condition) 6 7 8 9 10 (Extremely Dirty)" at bounding box center [436, 369] width 353 height 34
select select "5"
click at [260, 352] on select "1 (Very Clean) 2 3 4 5 (Average Condition) 6 7 8 9 10 (Extremely Dirty)" at bounding box center [436, 369] width 353 height 34
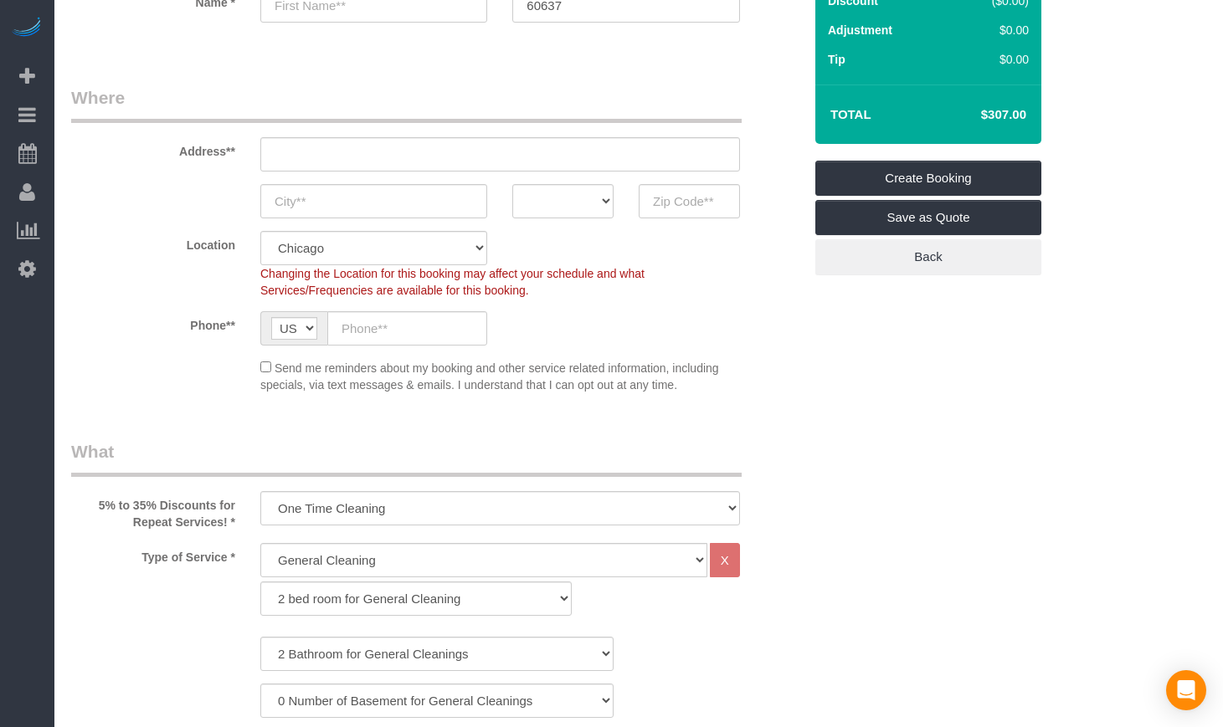
scroll to position [140, 0]
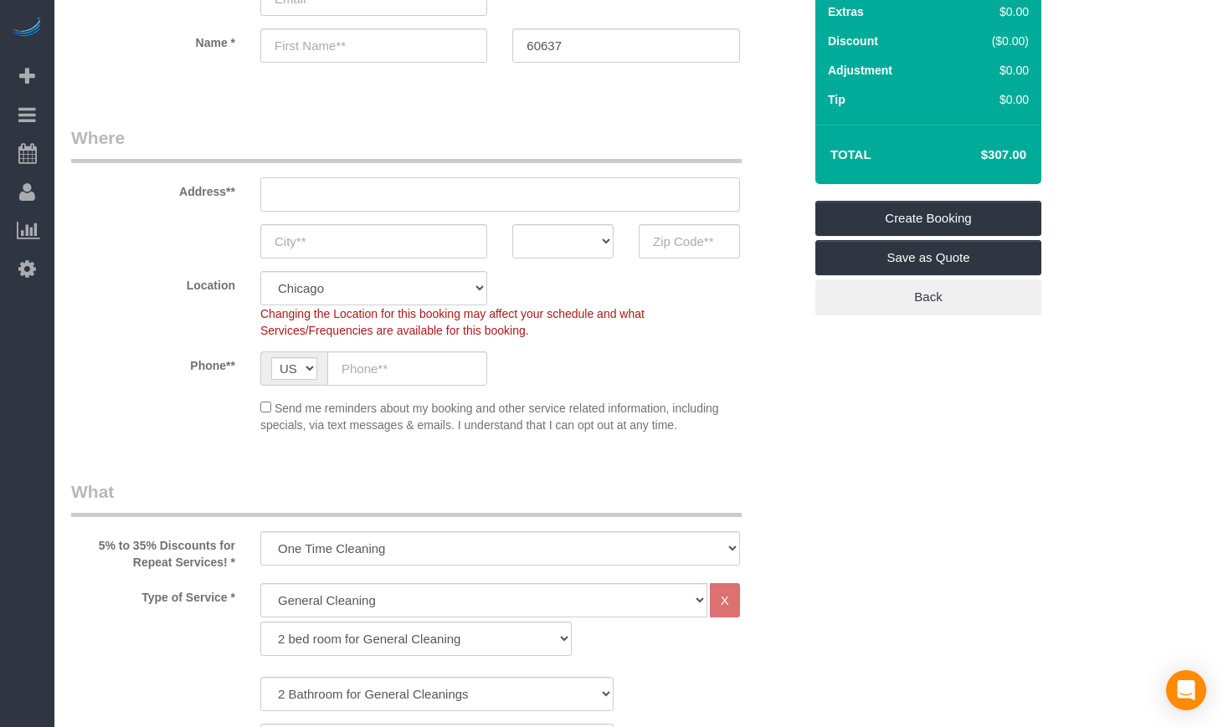
click at [348, 194] on input "text" at bounding box center [500, 194] width 480 height 34
paste input "5602 S Blackstone Ave APT 2"
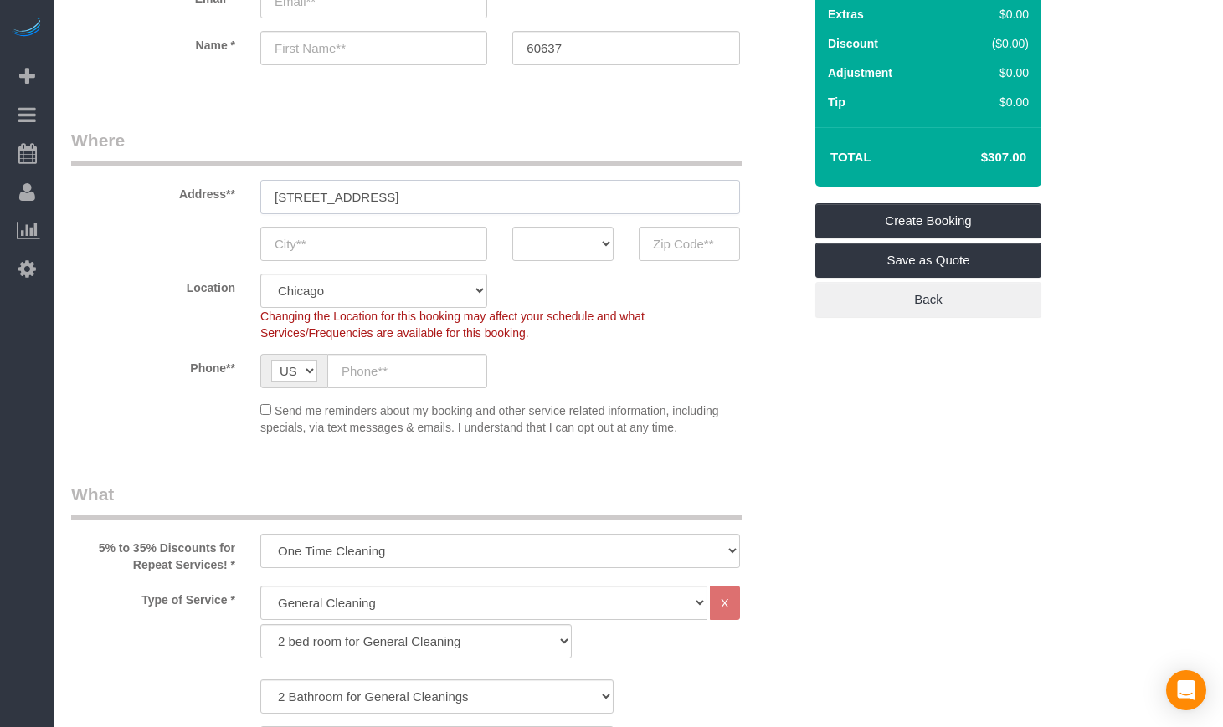
scroll to position [0, 0]
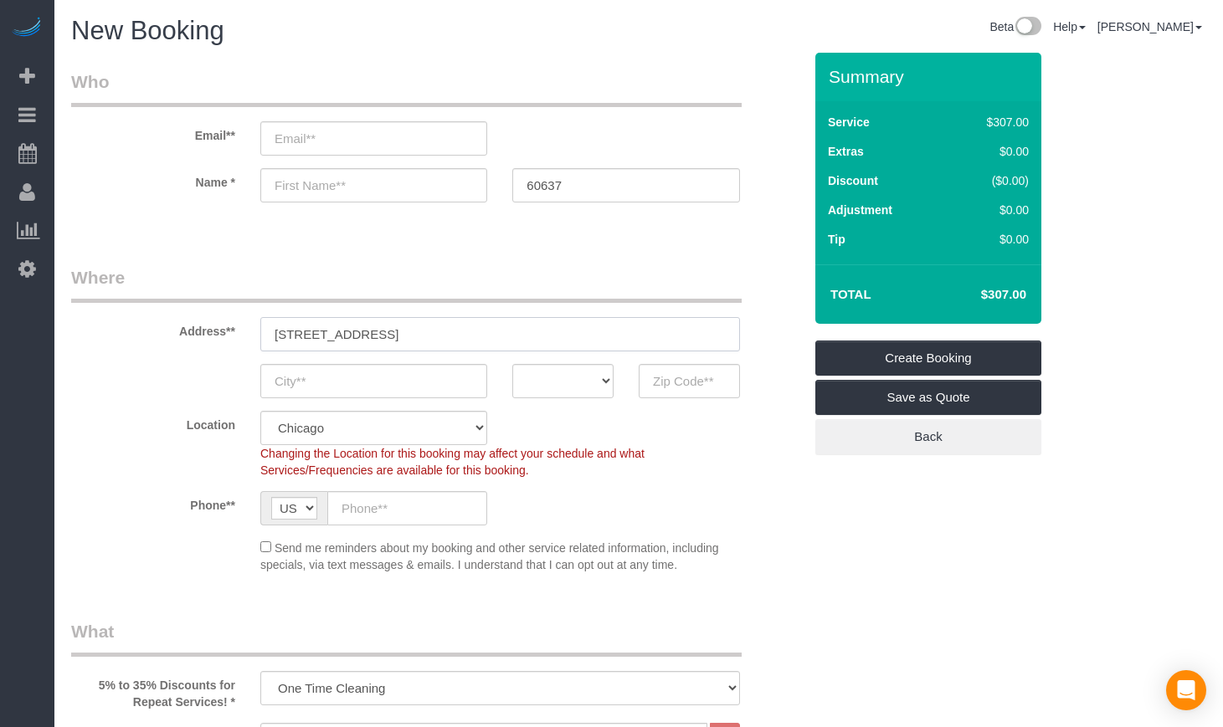
type input "5602 S Blackstone Ave APT 2"
click at [328, 146] on input "email" at bounding box center [373, 138] width 227 height 34
click at [328, 192] on input "text" at bounding box center [373, 185] width 227 height 34
type input "Pavitra"
click at [408, 134] on input "email" at bounding box center [373, 138] width 227 height 34
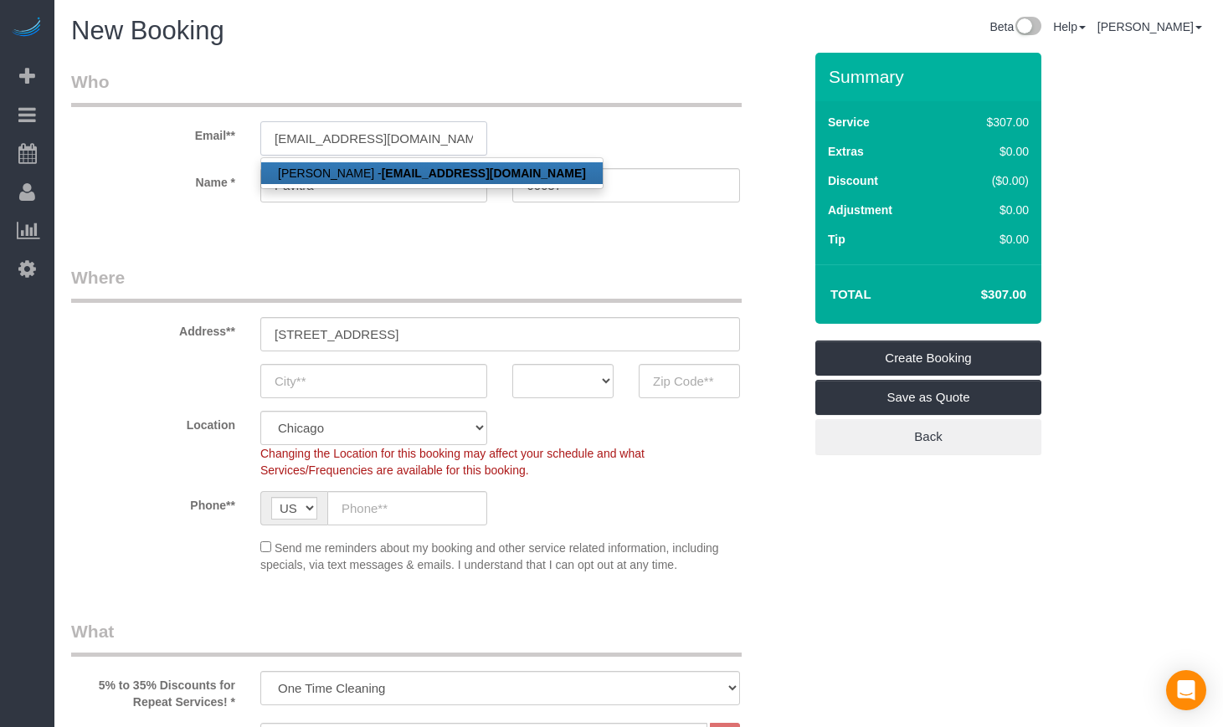
type input "pavitra451@gmail.com"
click at [385, 172] on strong "pavitra451@gmail.com" at bounding box center [484, 173] width 204 height 13
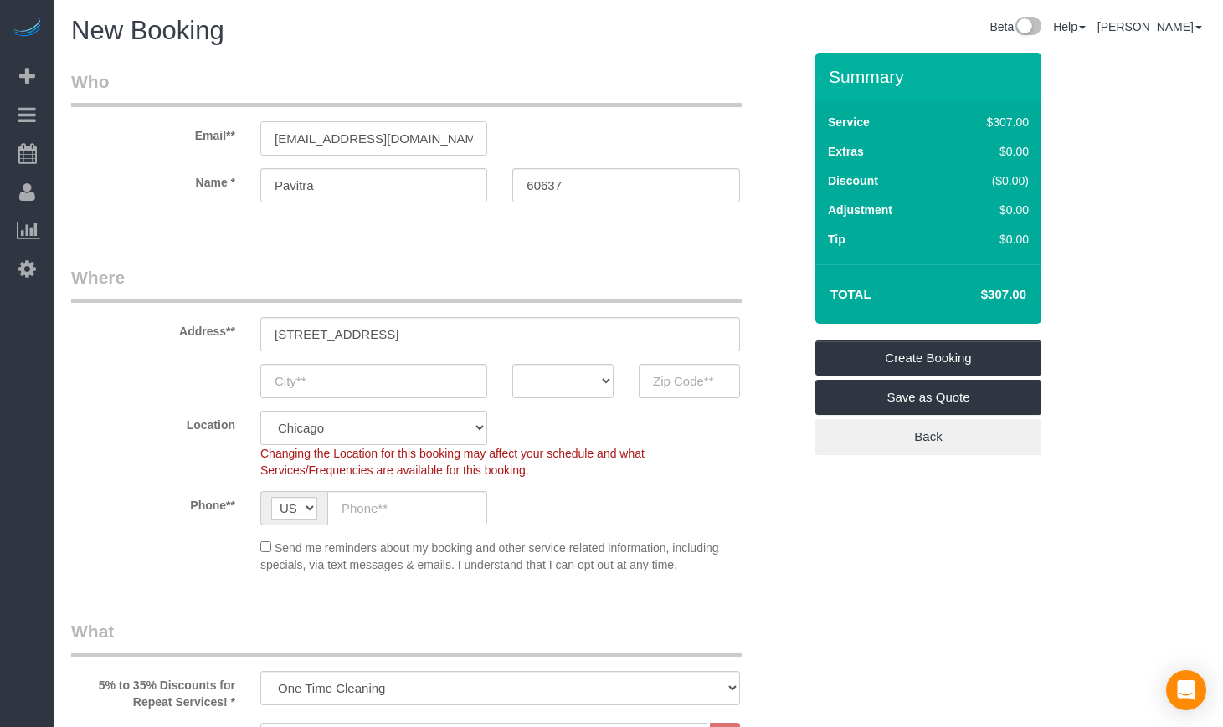
type input "Muralidhar"
type input "1 (405) 778-4591"
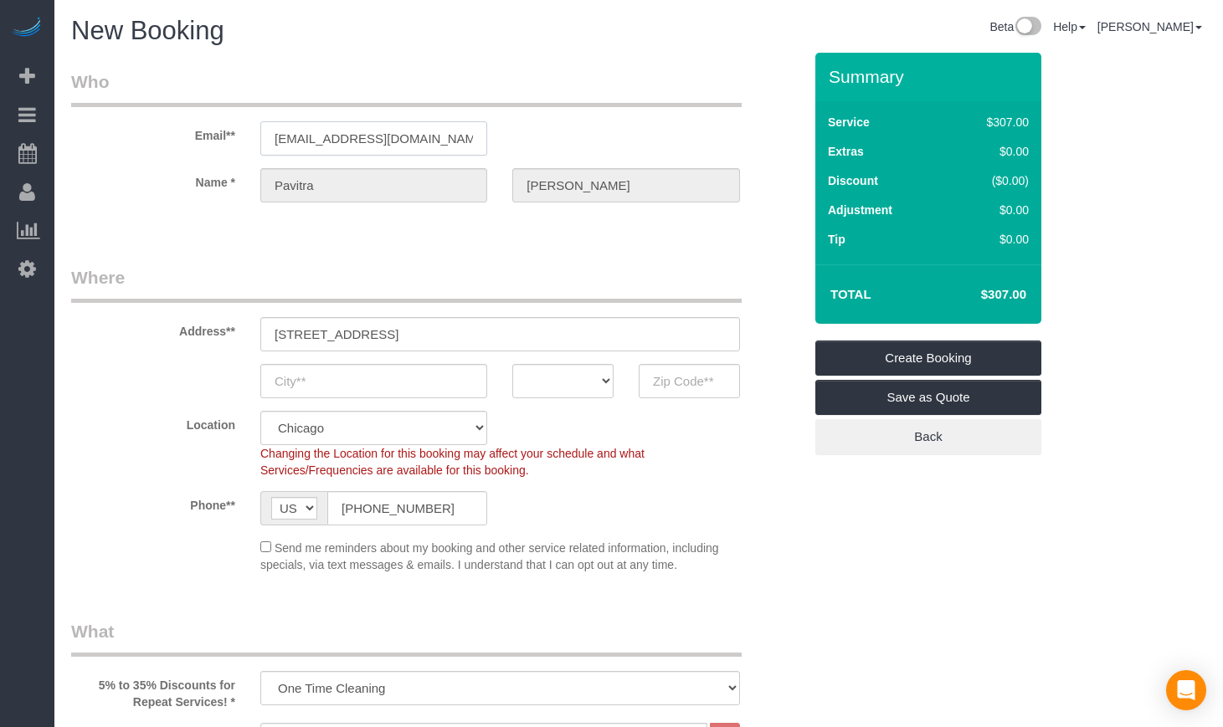
select select "string:fspay-7ff6f0c7-76cb-40be-9b95-0ebb4f220fb9"
type input "5602 South Blackstone Ave, Apt 2"
type input "[GEOGRAPHIC_DATA]"
select select "IL"
type input "60637"
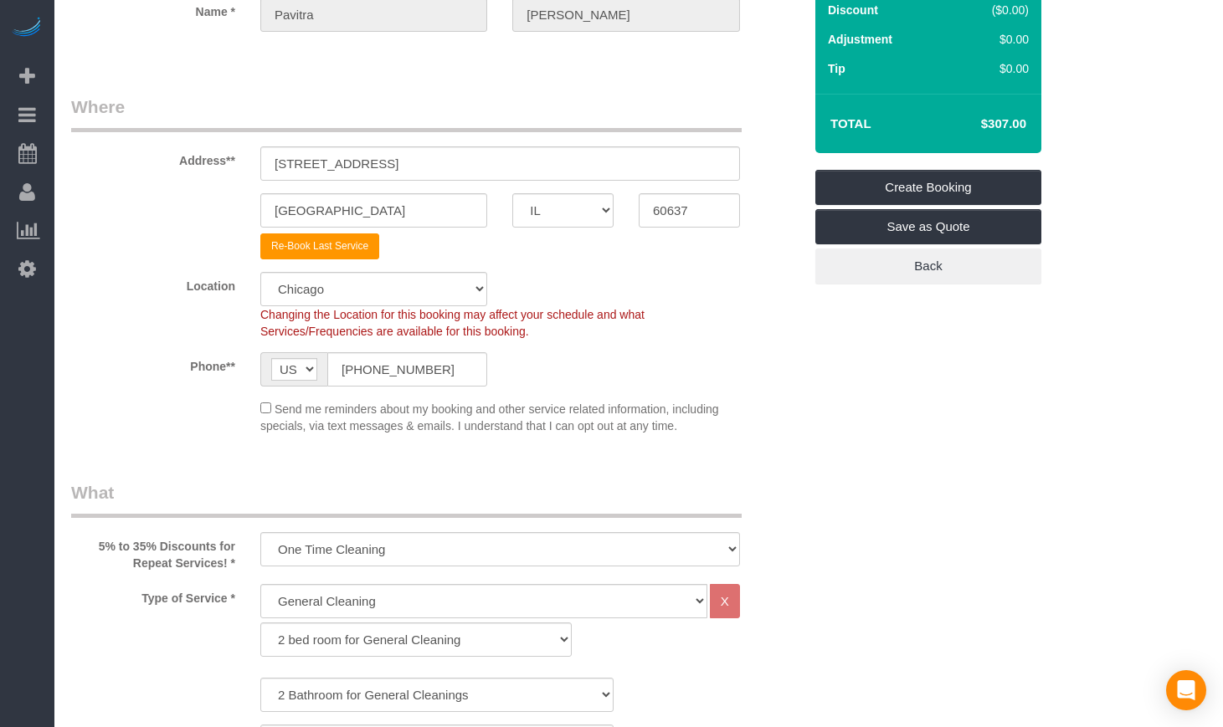
scroll to position [279, 0]
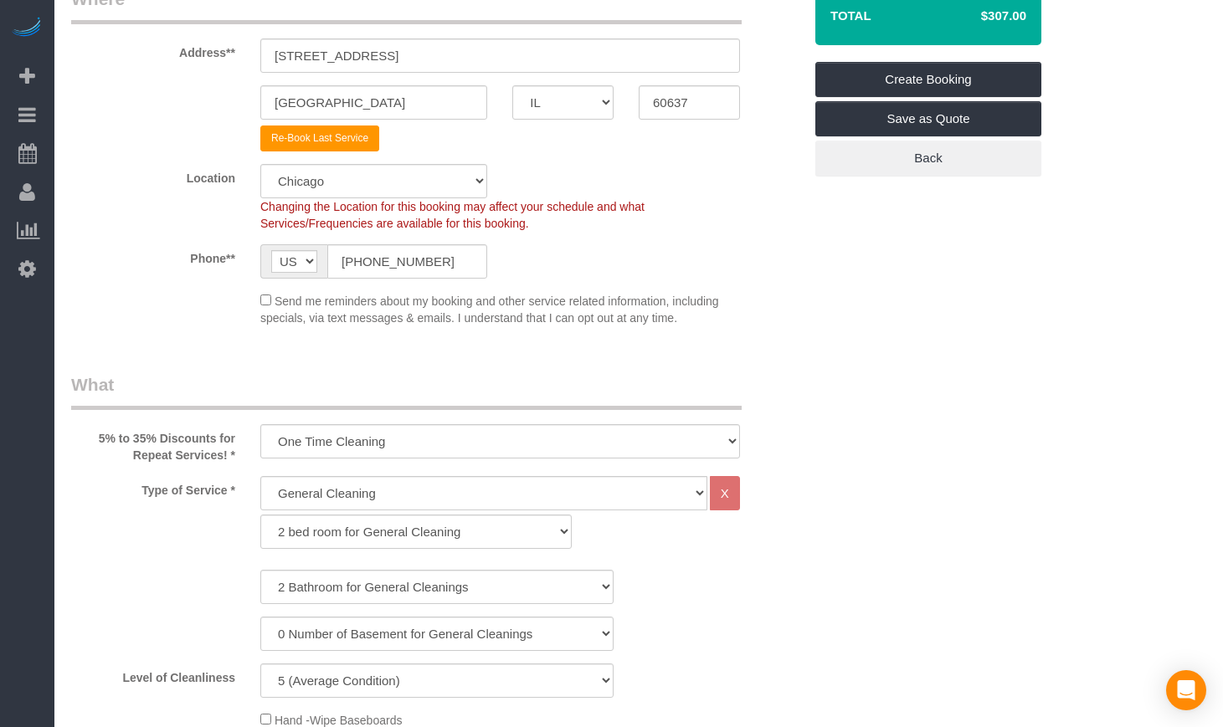
click at [693, 195] on div "Location [GEOGRAPHIC_DATA] [GEOGRAPHIC_DATA] Skokie Northwest Western Changing …" at bounding box center [437, 198] width 757 height 68
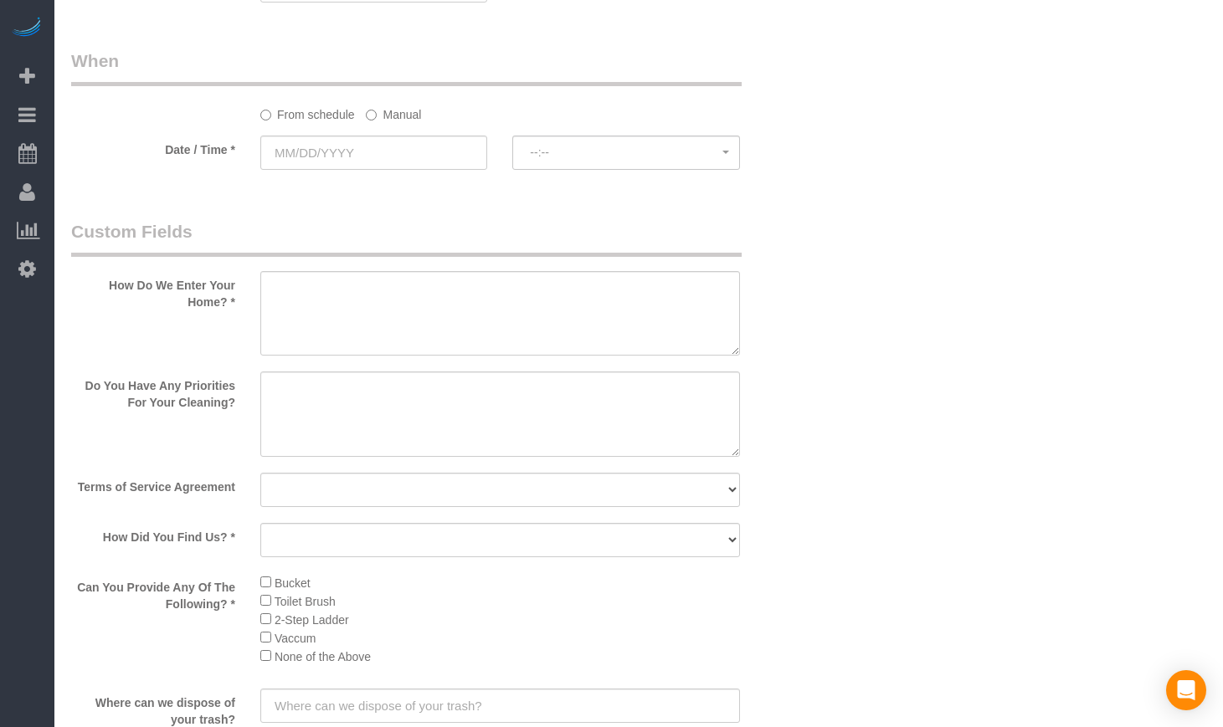
scroll to position [1813, 0]
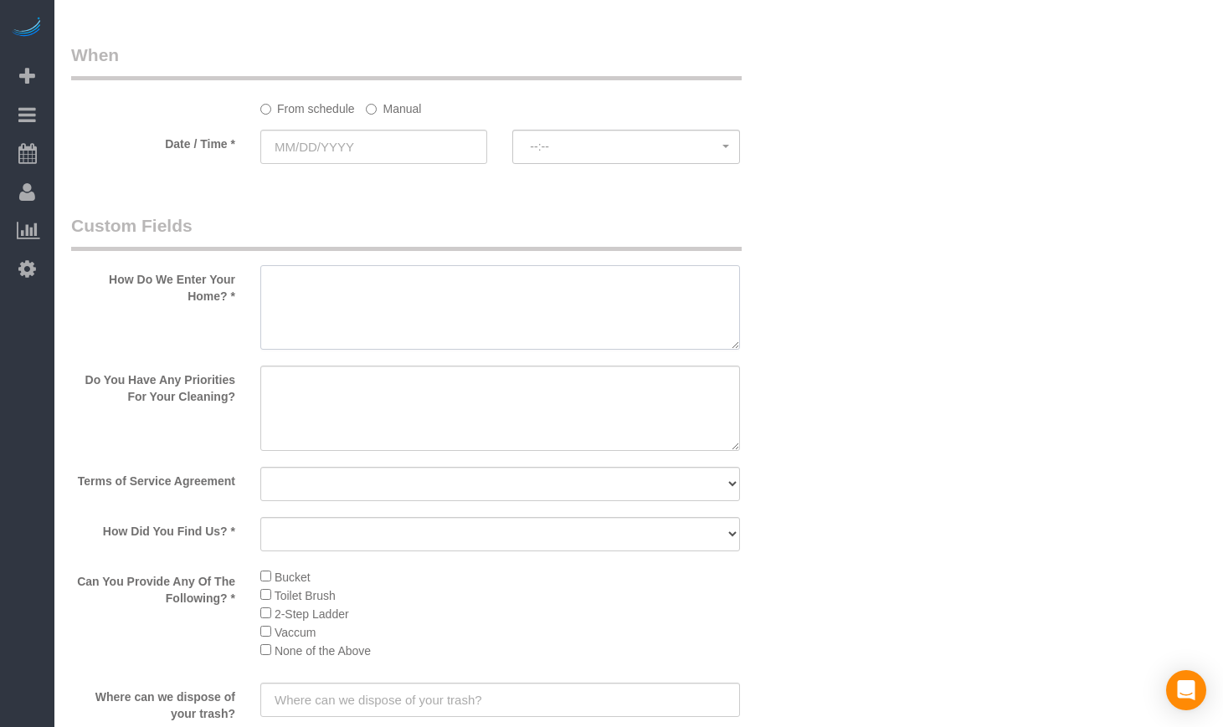
click at [304, 306] on textarea at bounding box center [500, 307] width 480 height 85
type textarea "The client will be at home. There is a doorbell with the clients name."
drag, startPoint x: 197, startPoint y: 395, endPoint x: 73, endPoint y: 382, distance: 124.5
click at [73, 382] on label "Do You Have Any Priorities For Your Cleaning?" at bounding box center [153, 385] width 189 height 39
click at [332, 410] on textarea at bounding box center [500, 408] width 480 height 85
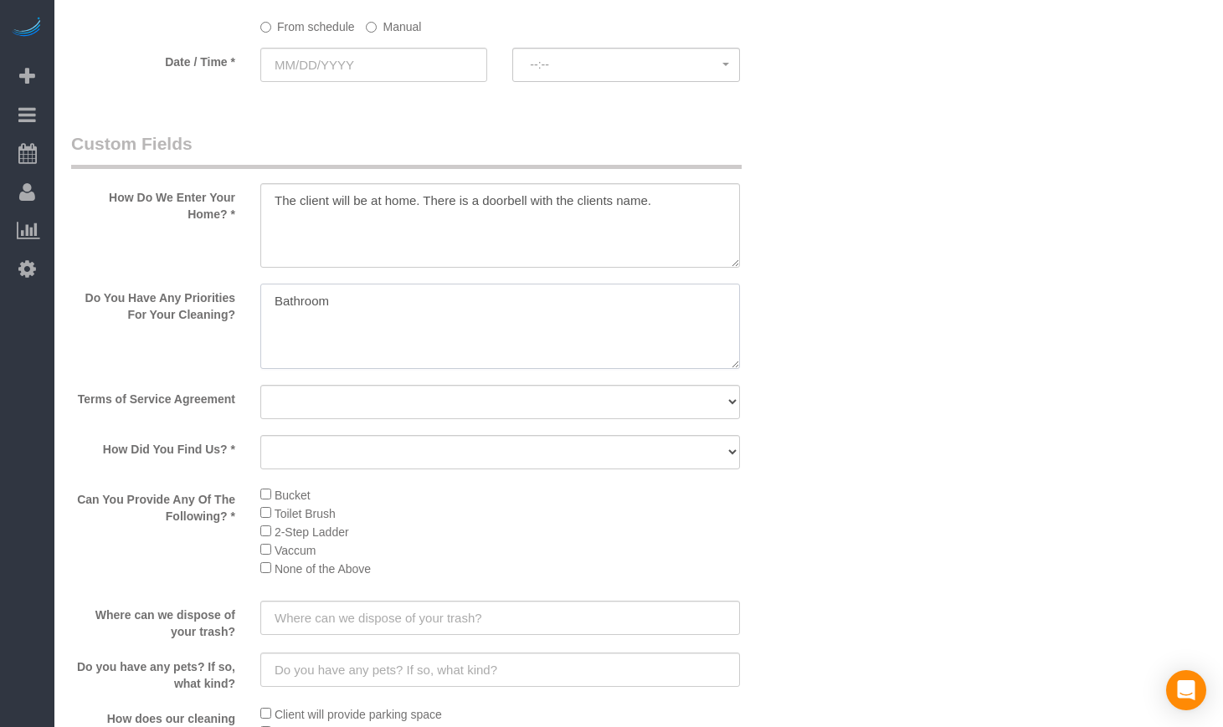
scroll to position [1952, 0]
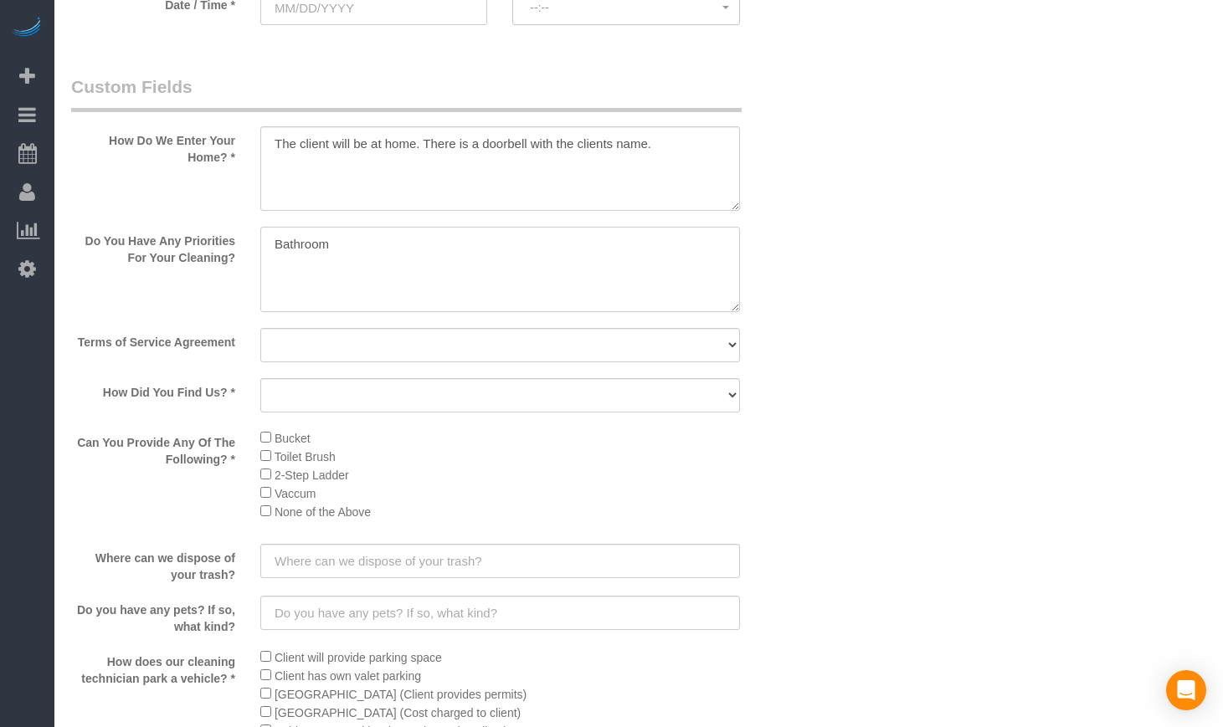
type textarea "Bathroom"
click at [354, 358] on select "Yes, I agree to the Terms of Service and Privacy Policy. No. I disagree with th…" at bounding box center [500, 345] width 480 height 34
select select "number:1"
click at [260, 328] on select "Yes, I agree to the Terms of Service and Privacy Policy. No. I disagree with th…" at bounding box center [500, 345] width 480 height 34
click at [354, 397] on select "Yelp Google Facebook Pinterest Alternative Social Media SMS Message Email Best …" at bounding box center [500, 395] width 480 height 34
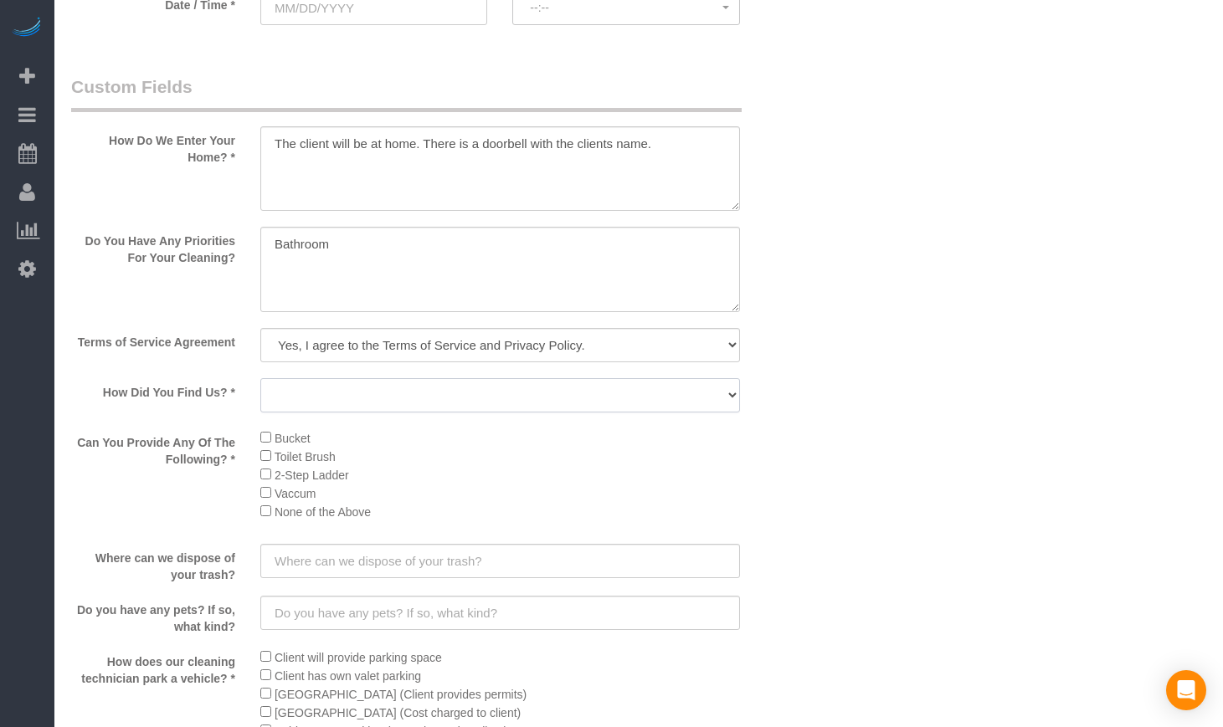
select select "number:67"
click at [260, 378] on select "Yelp Google Facebook Pinterest Alternative Social Media SMS Message Email Best …" at bounding box center [500, 395] width 480 height 34
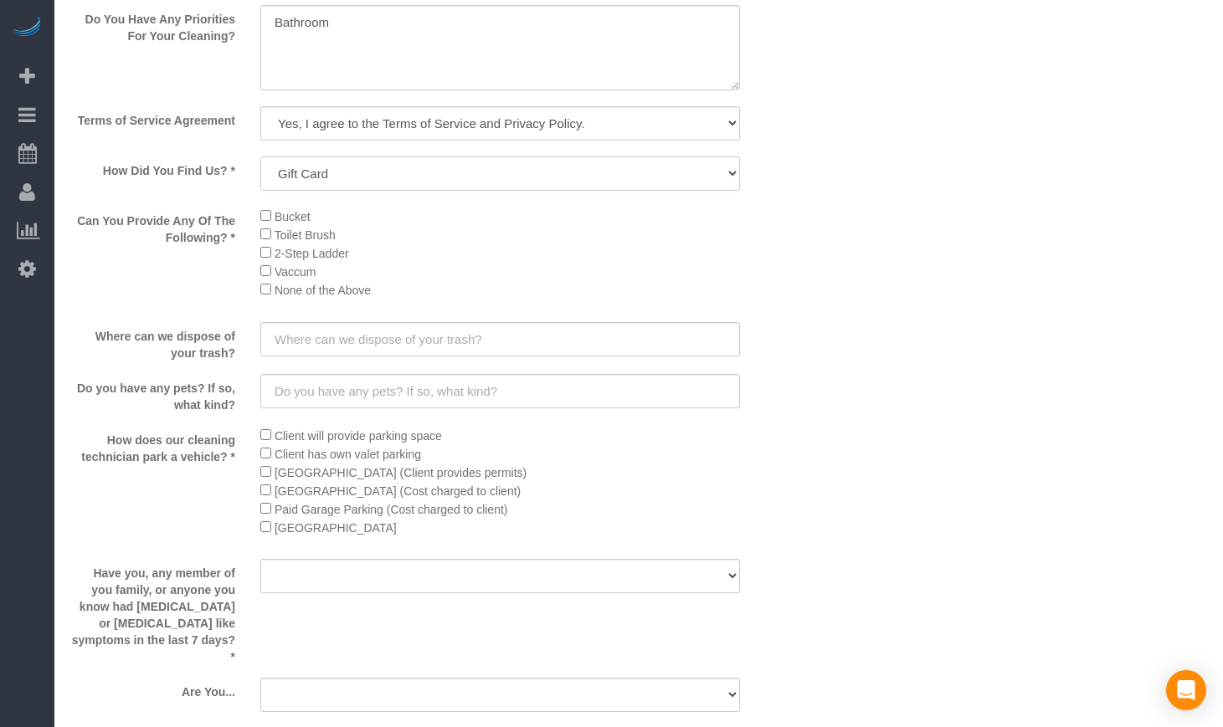
scroll to position [2232, 0]
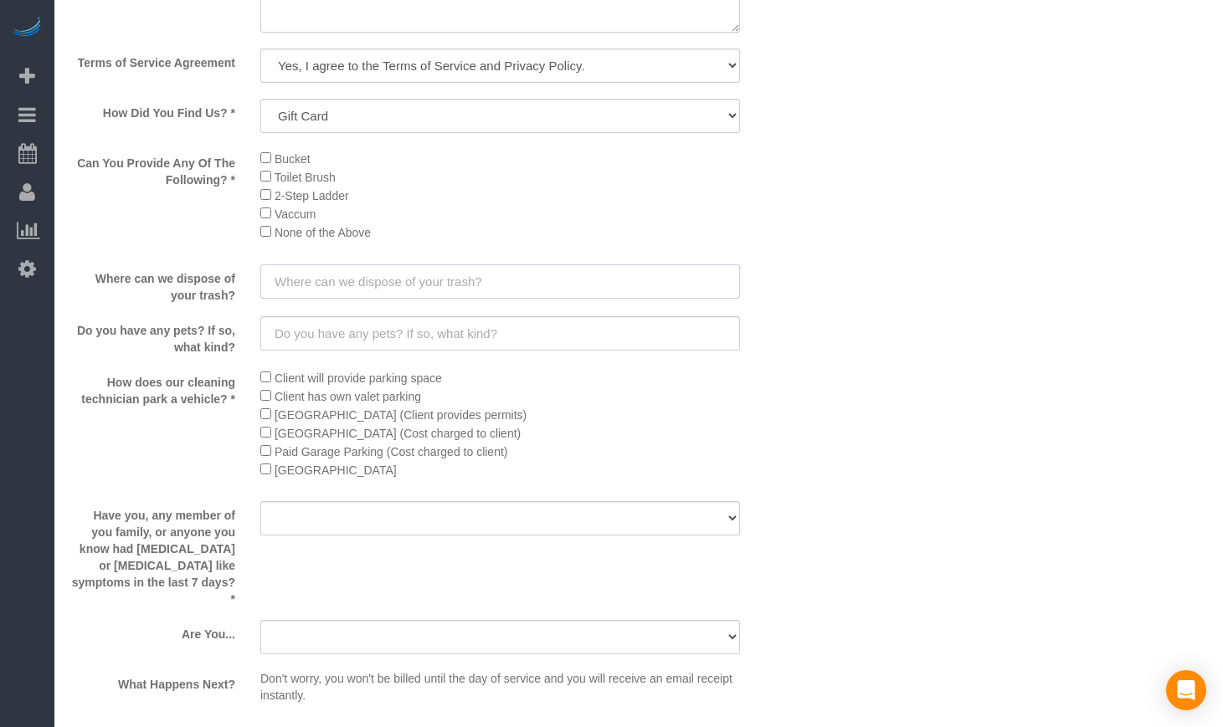
click at [328, 287] on input "text" at bounding box center [500, 281] width 480 height 34
type input "e"
type input "l"
type input "Leave the bags in the kitchen and client will take it out herself"
click at [300, 326] on input "text" at bounding box center [500, 333] width 480 height 34
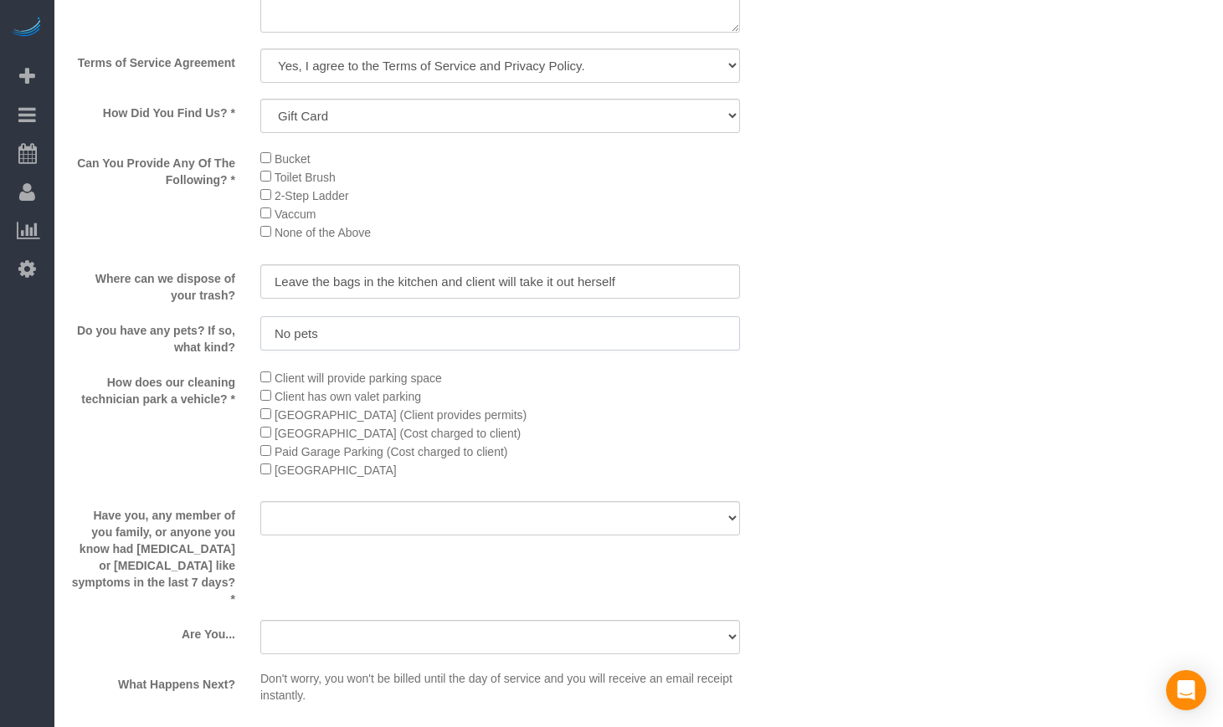
type input "No pets"
click at [105, 382] on label "How does our cleaning technician park a vehicle? *" at bounding box center [153, 387] width 189 height 39
drag, startPoint x: 232, startPoint y: 398, endPoint x: 110, endPoint y: 380, distance: 123.4
click at [110, 380] on label "How does our cleaning technician park a vehicle? *" at bounding box center [153, 387] width 189 height 39
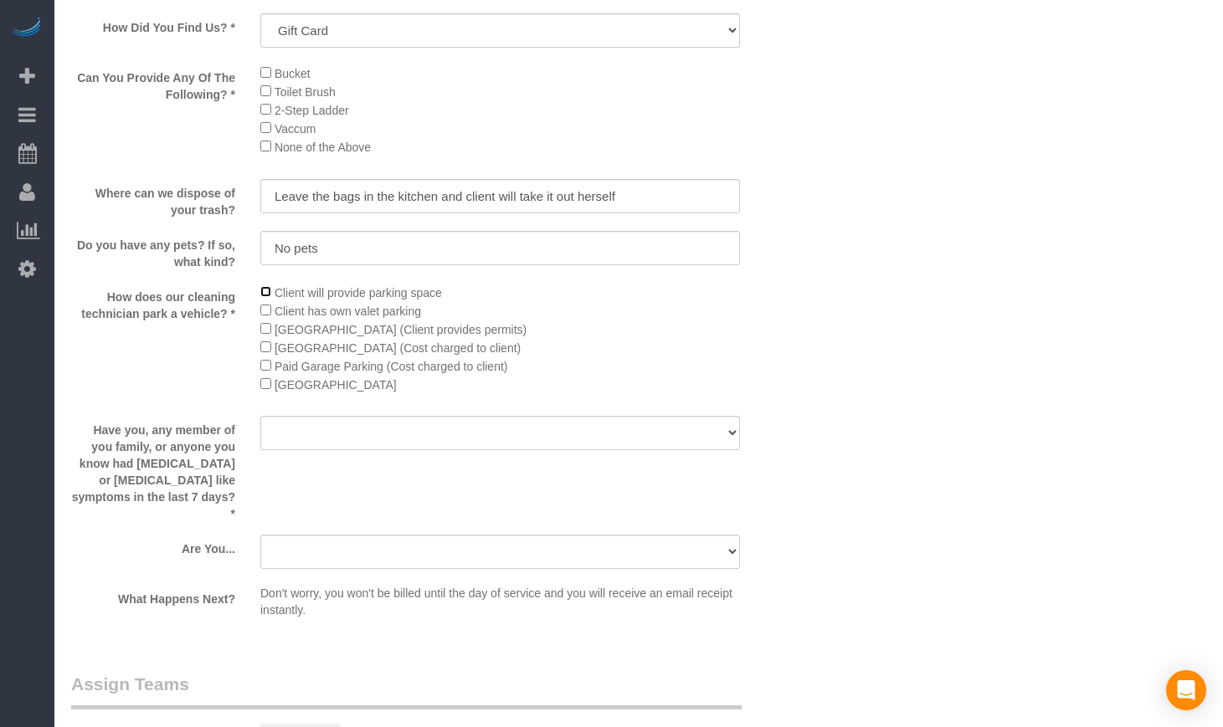
scroll to position [2371, 0]
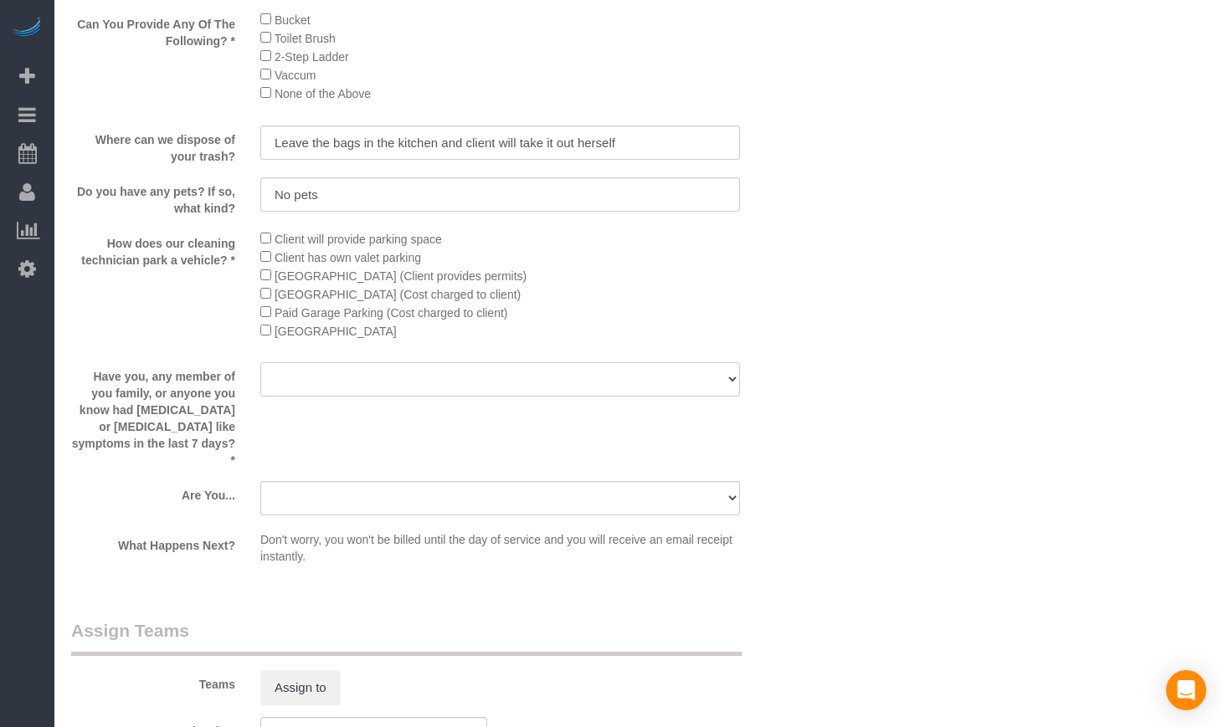
click at [265, 381] on select "Yes No" at bounding box center [500, 379] width 480 height 34
click at [286, 372] on select "Yes No" at bounding box center [500, 379] width 480 height 34
click at [294, 373] on select "Yes No" at bounding box center [500, 379] width 480 height 34
select select "number:139"
click at [260, 362] on select "Yes No" at bounding box center [500, 379] width 480 height 34
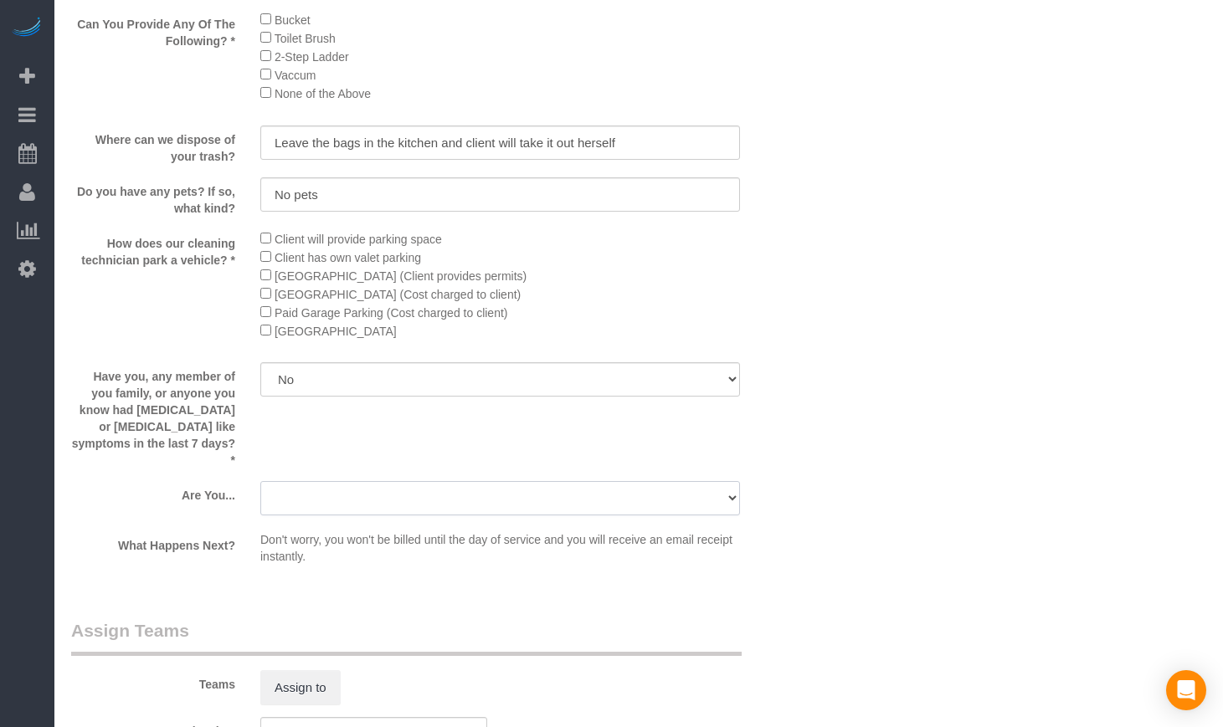
click at [305, 481] on select "A parent with kids living at home. A parent with kids out of home. A person loo…" at bounding box center [500, 498] width 480 height 34
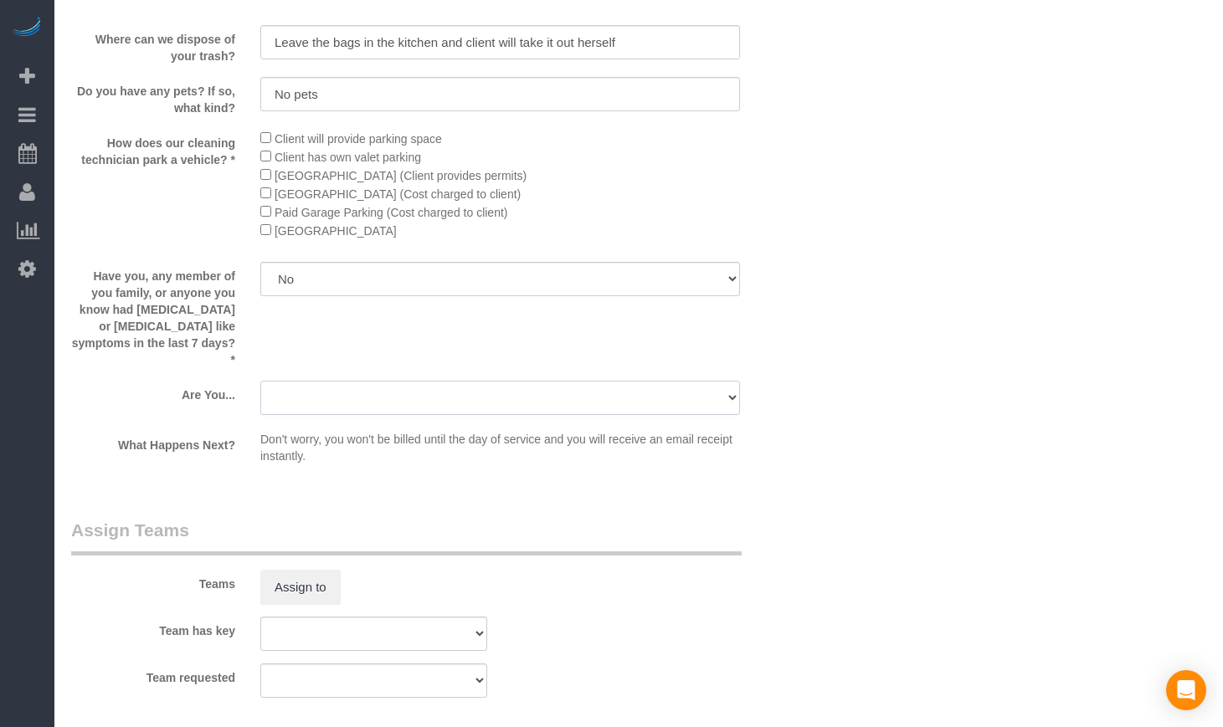
scroll to position [2511, 0]
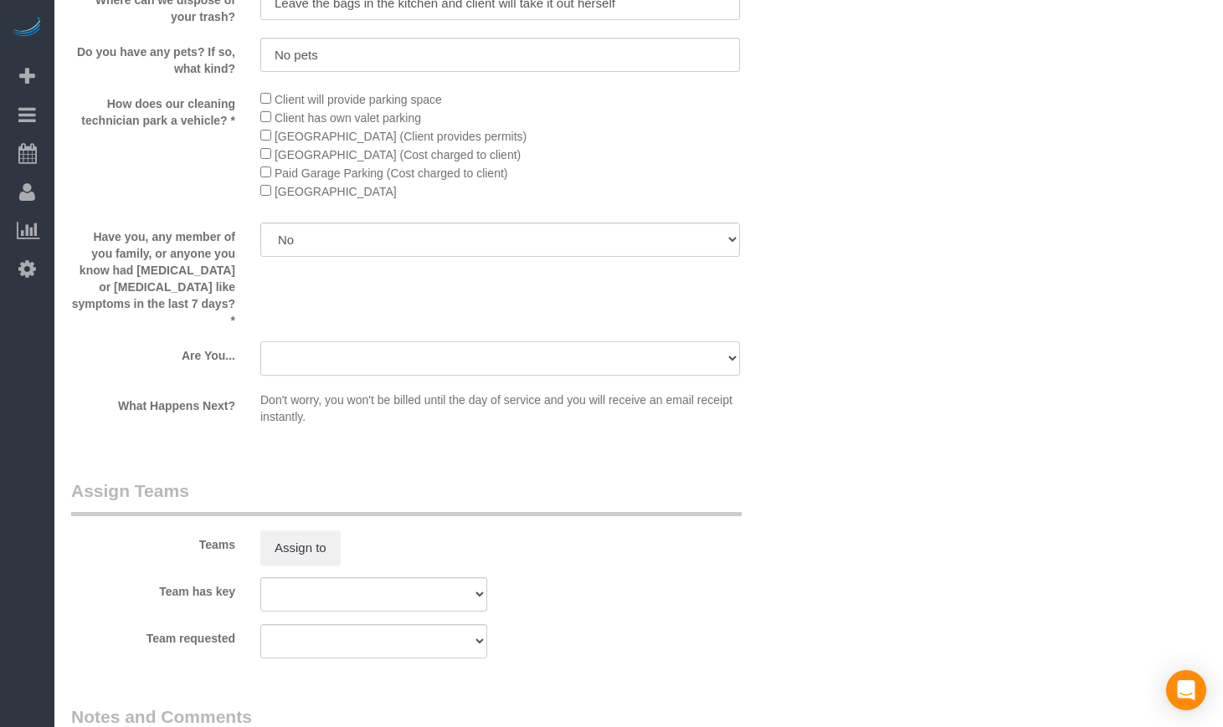
click at [450, 341] on select "A parent with kids living at home. A parent with kids out of home. A person loo…" at bounding box center [500, 358] width 480 height 34
select select "number:106"
click at [260, 341] on select "A parent with kids living at home. A parent with kids out of home. A person loo…" at bounding box center [500, 358] width 480 height 34
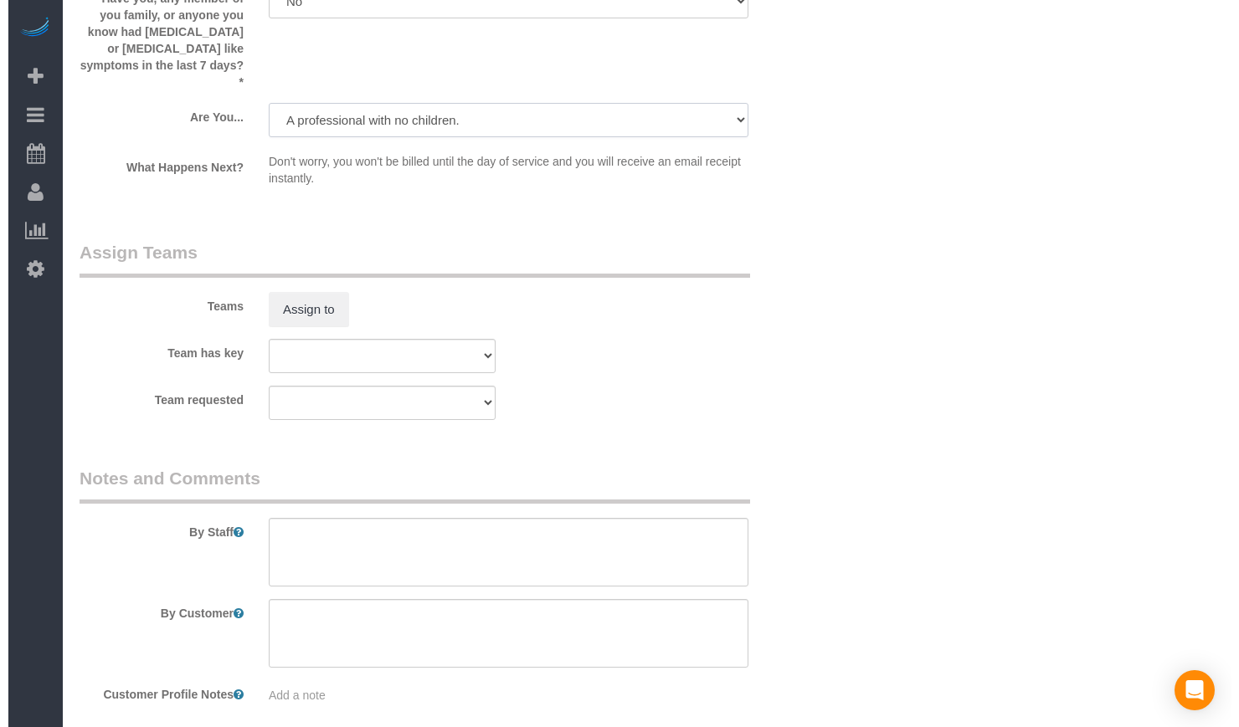
scroll to position [2789, 0]
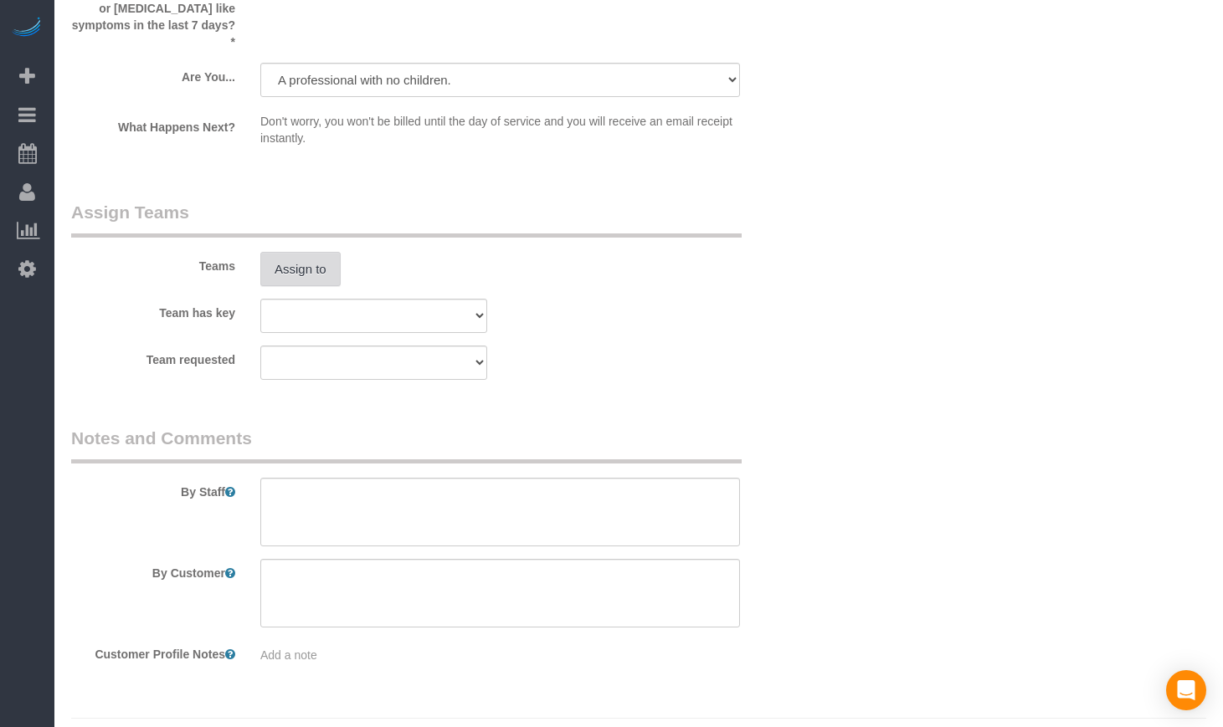
click at [294, 252] on button "Assign to" at bounding box center [300, 269] width 80 height 35
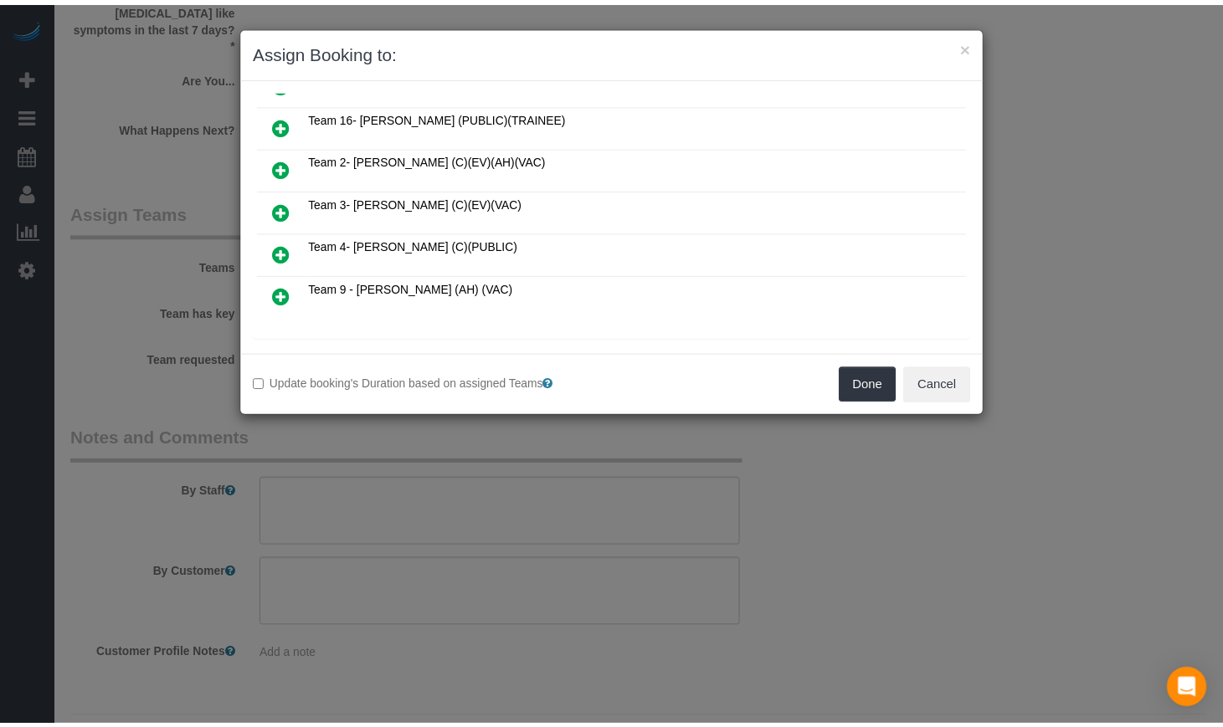
scroll to position [306, 0]
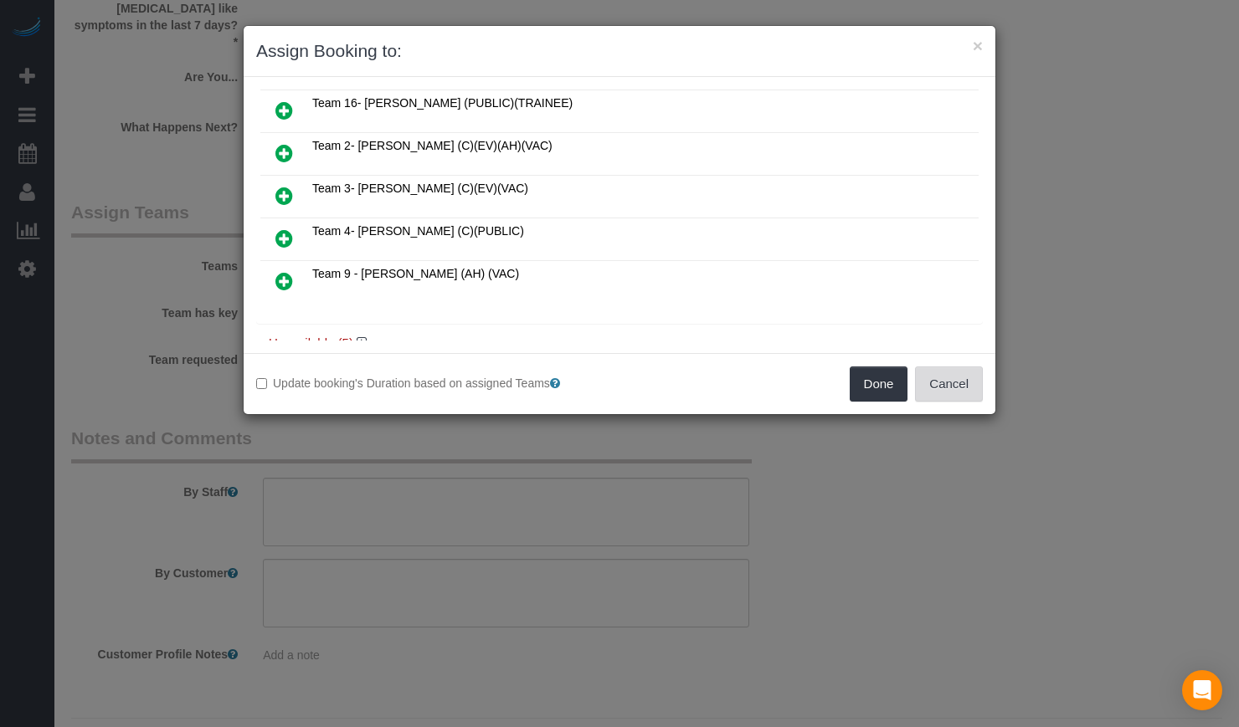
click at [956, 366] on div "Update booking's Duration based on assigned Teams Done Cancel" at bounding box center [619, 383] width 751 height 61
click at [946, 372] on button "Cancel" at bounding box center [949, 384] width 68 height 35
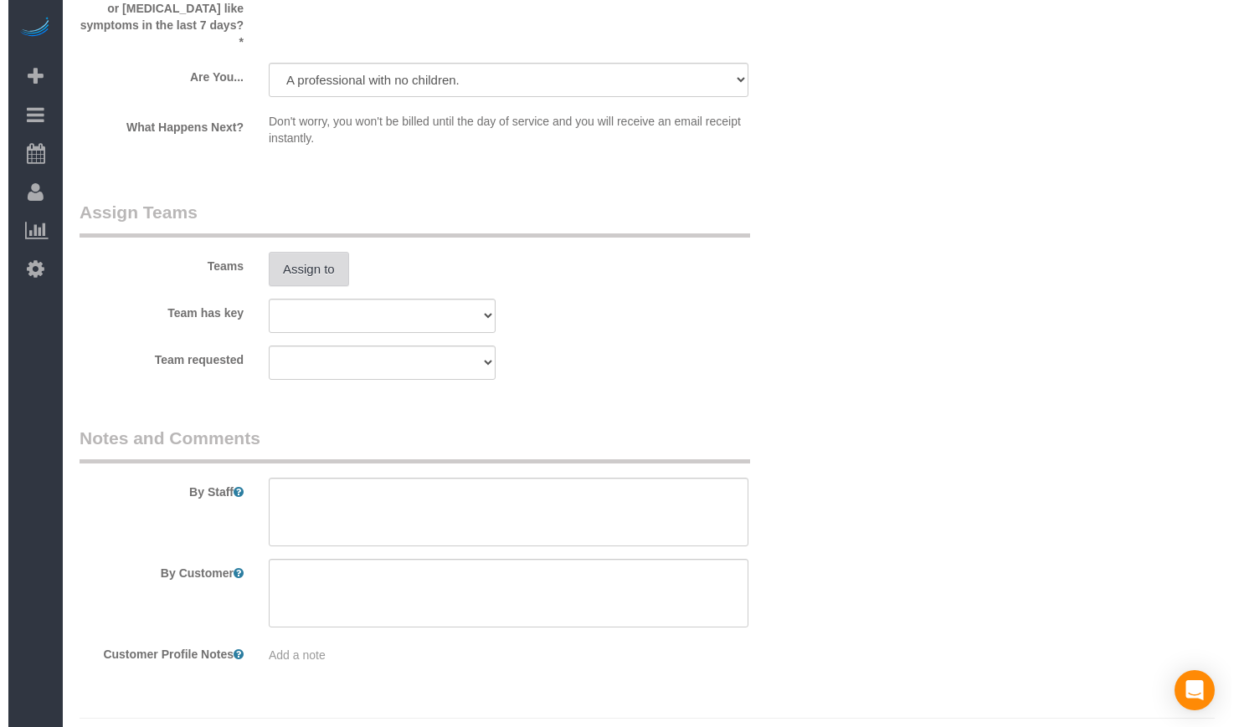
scroll to position [2814, 0]
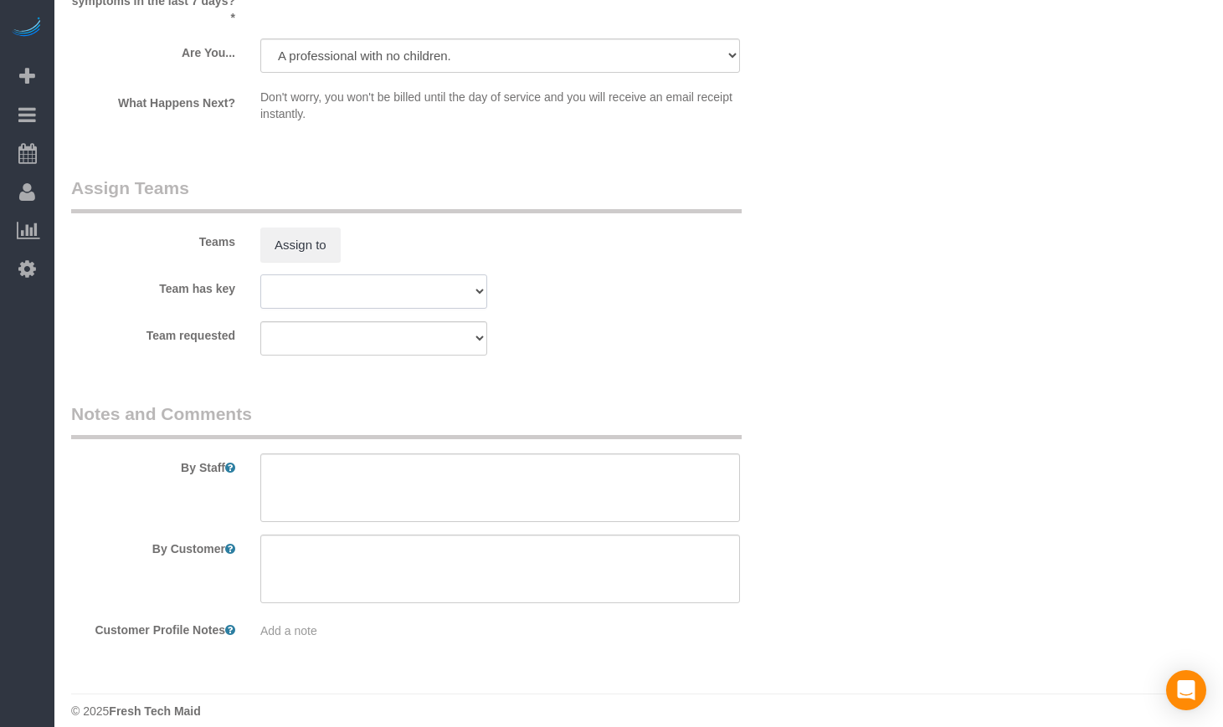
click at [289, 279] on select "Team 10 - Susanna (C)(EV)(VAC) Team 11- Kaleigh (C)(EV)(VAC) Team 12- Candice P…" at bounding box center [373, 291] width 227 height 34
click at [302, 244] on button "Assign to" at bounding box center [300, 245] width 80 height 35
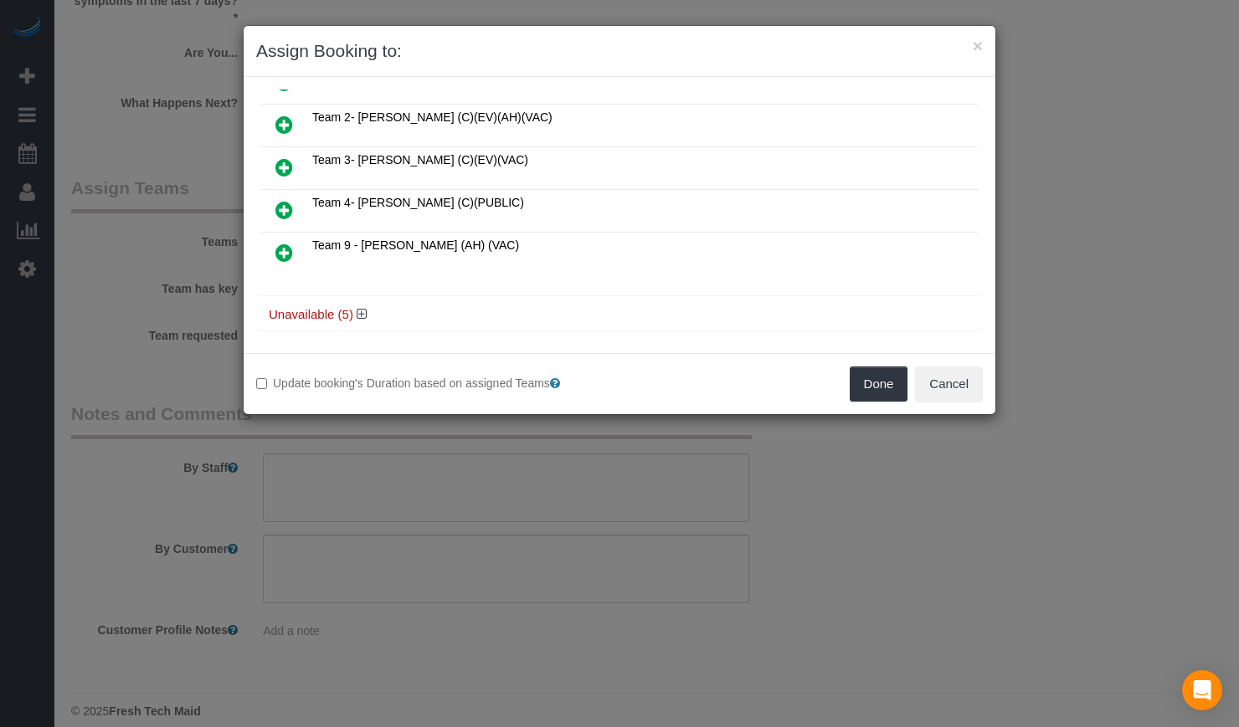
scroll to position [341, 0]
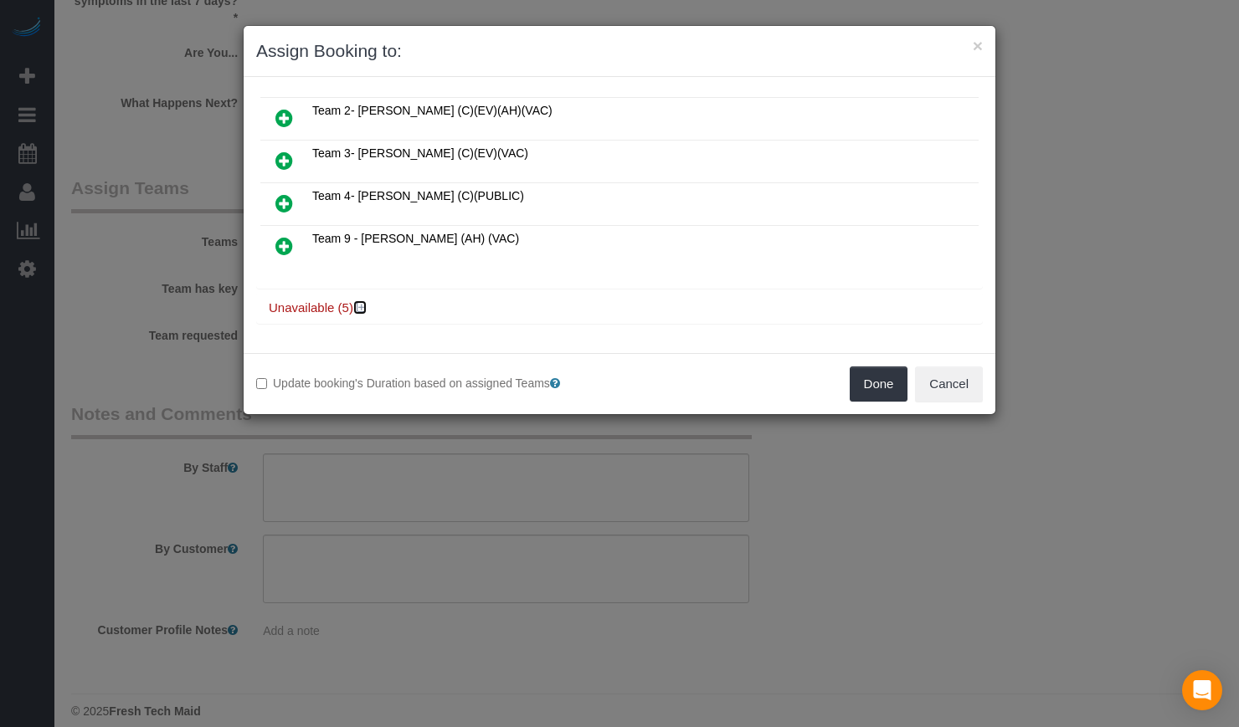
click at [362, 308] on icon at bounding box center [362, 307] width 10 height 13
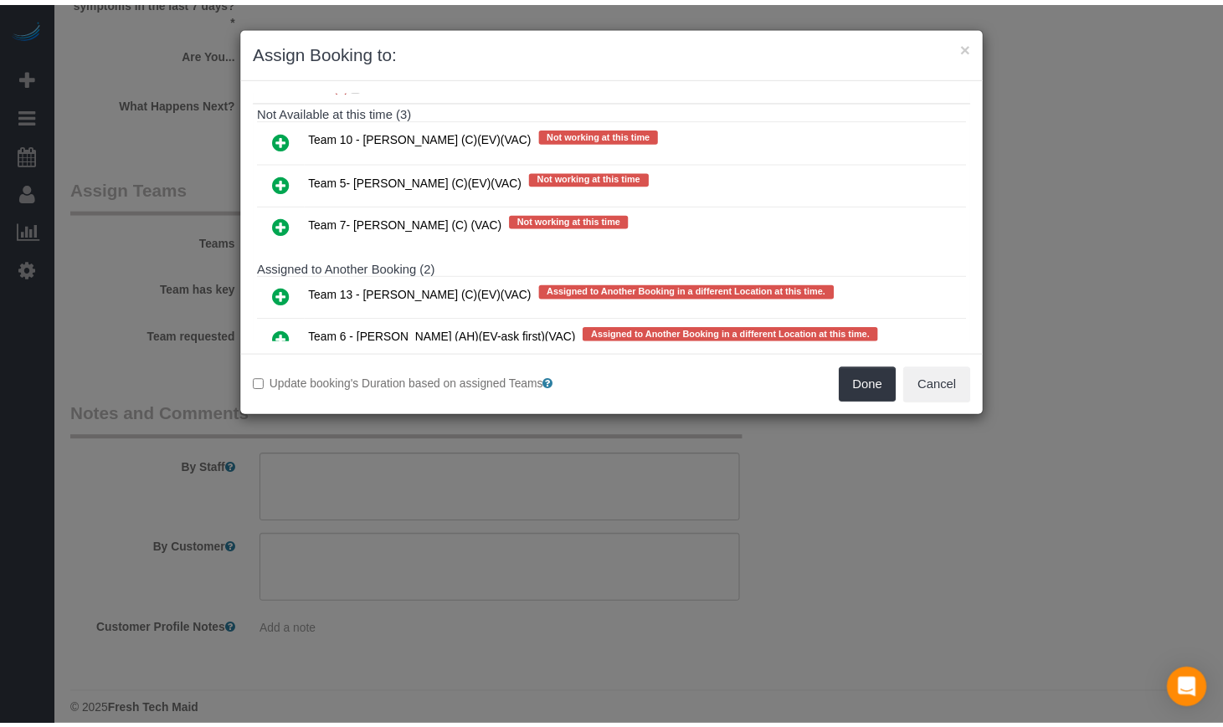
scroll to position [620, 0]
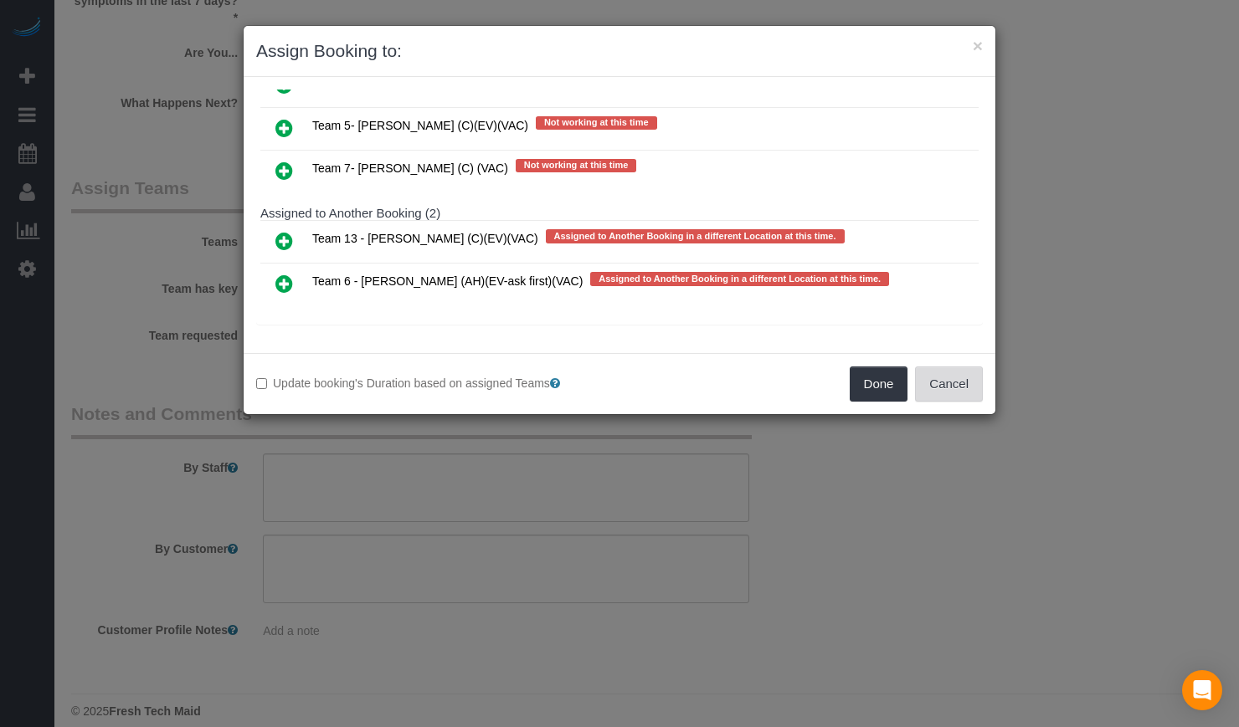
click at [965, 392] on button "Cancel" at bounding box center [949, 384] width 68 height 35
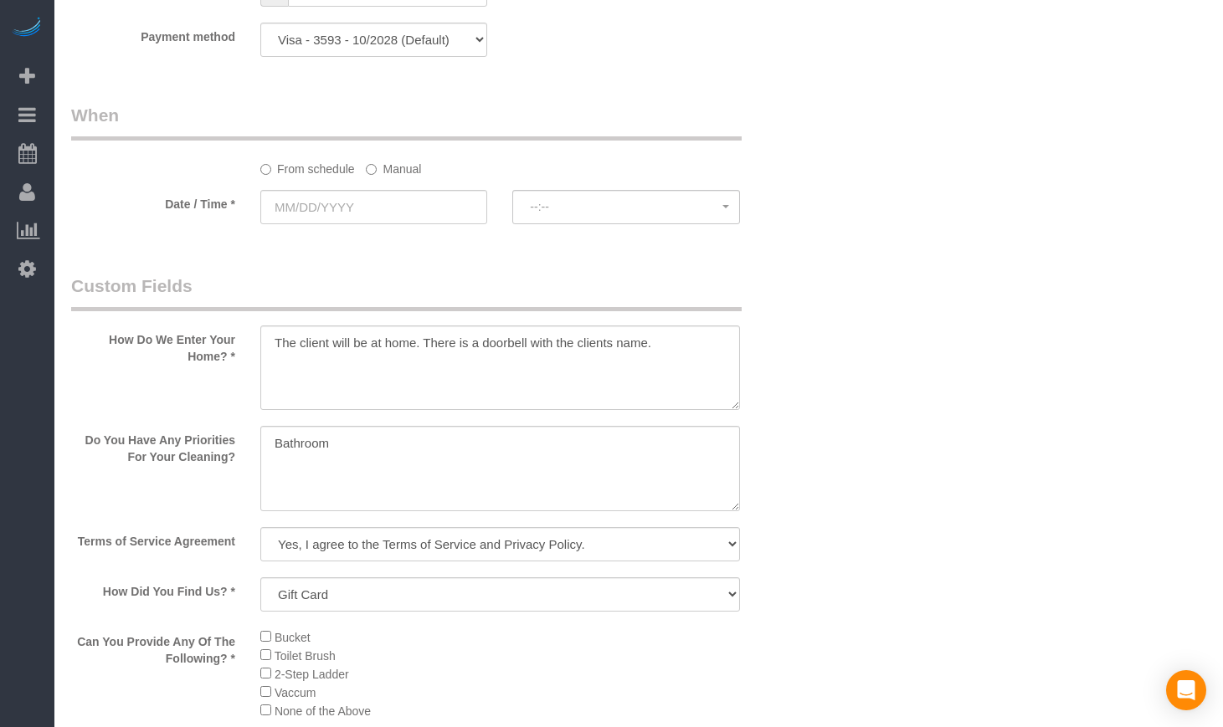
scroll to position [1698, 0]
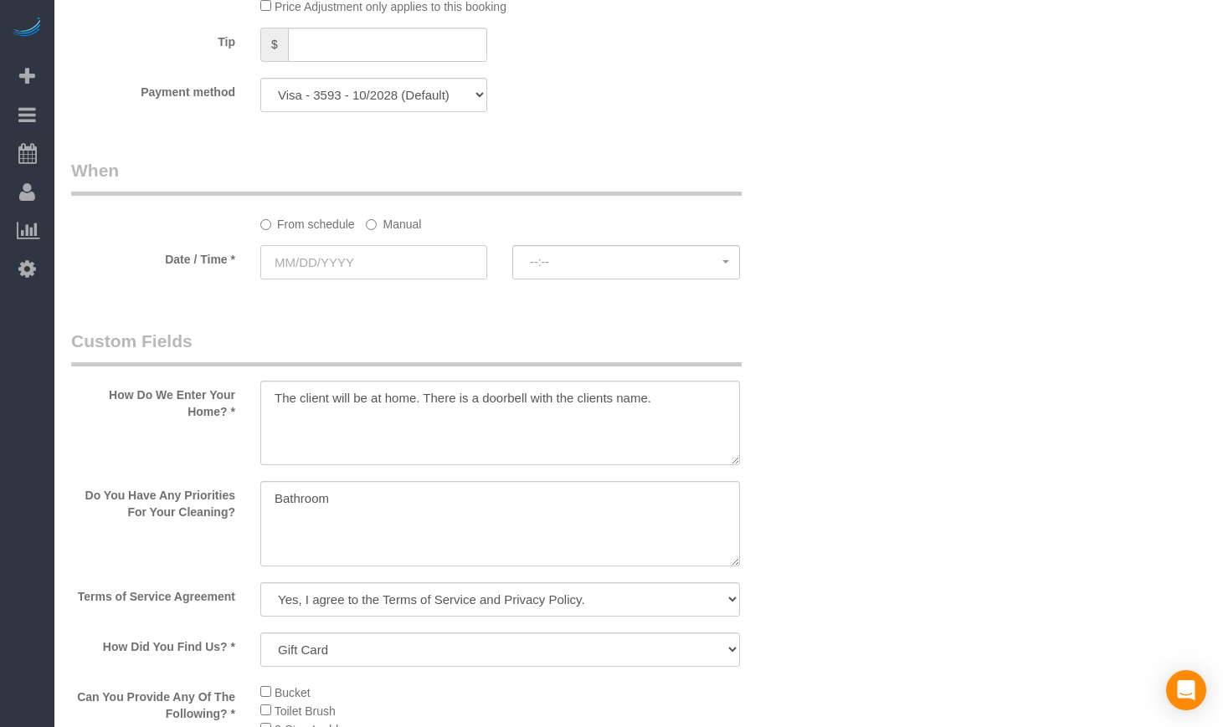
click at [301, 260] on input "text" at bounding box center [373, 262] width 227 height 34
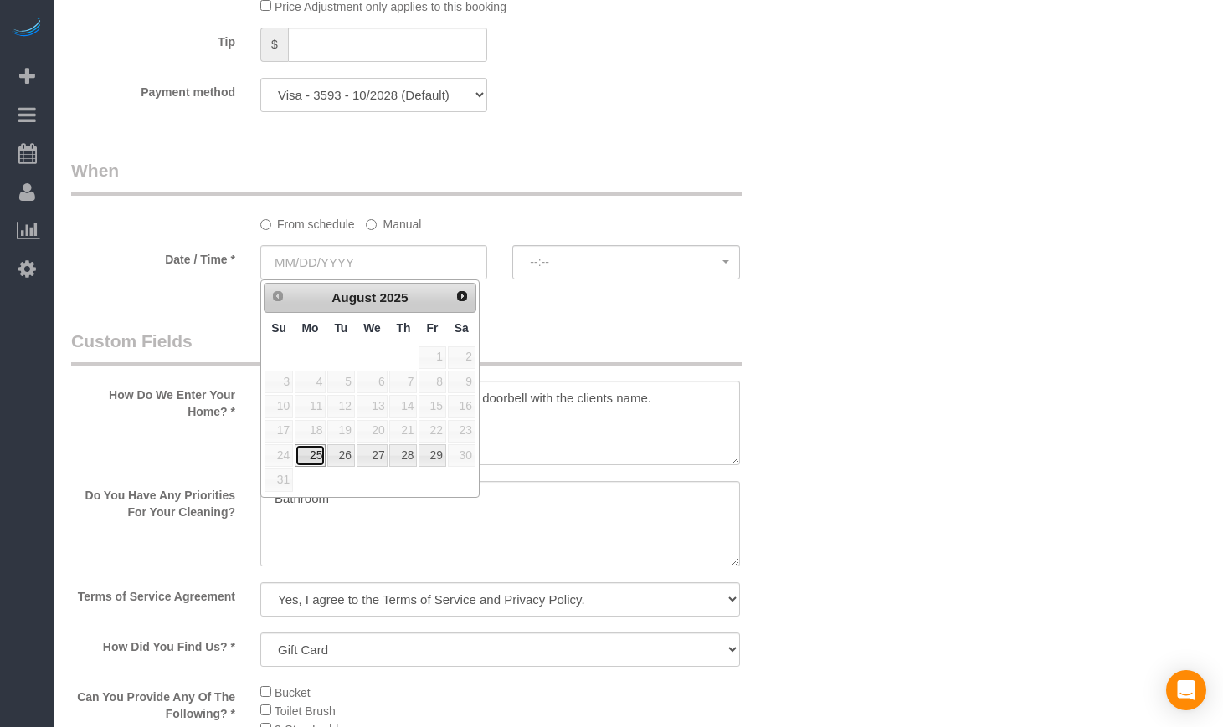
click at [313, 456] on link "25" at bounding box center [310, 455] width 31 height 23
type input "08/25/2025"
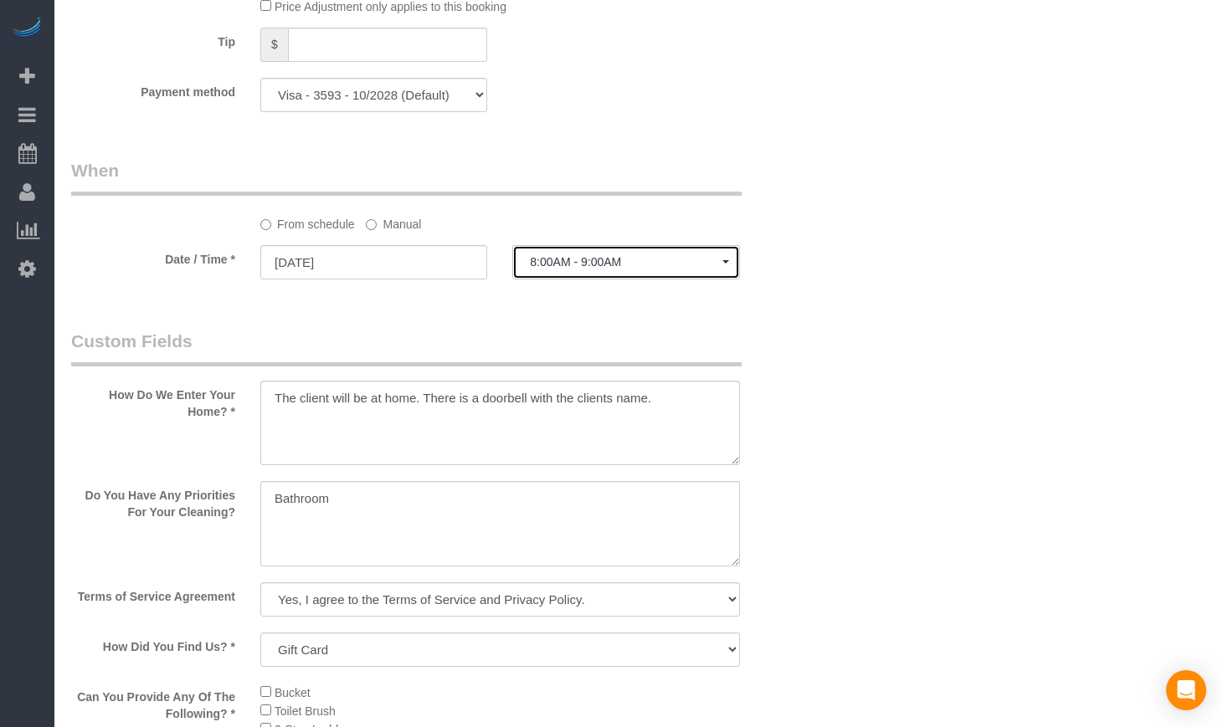
click at [565, 273] on button "8:00AM - 9:00AM" at bounding box center [625, 262] width 227 height 34
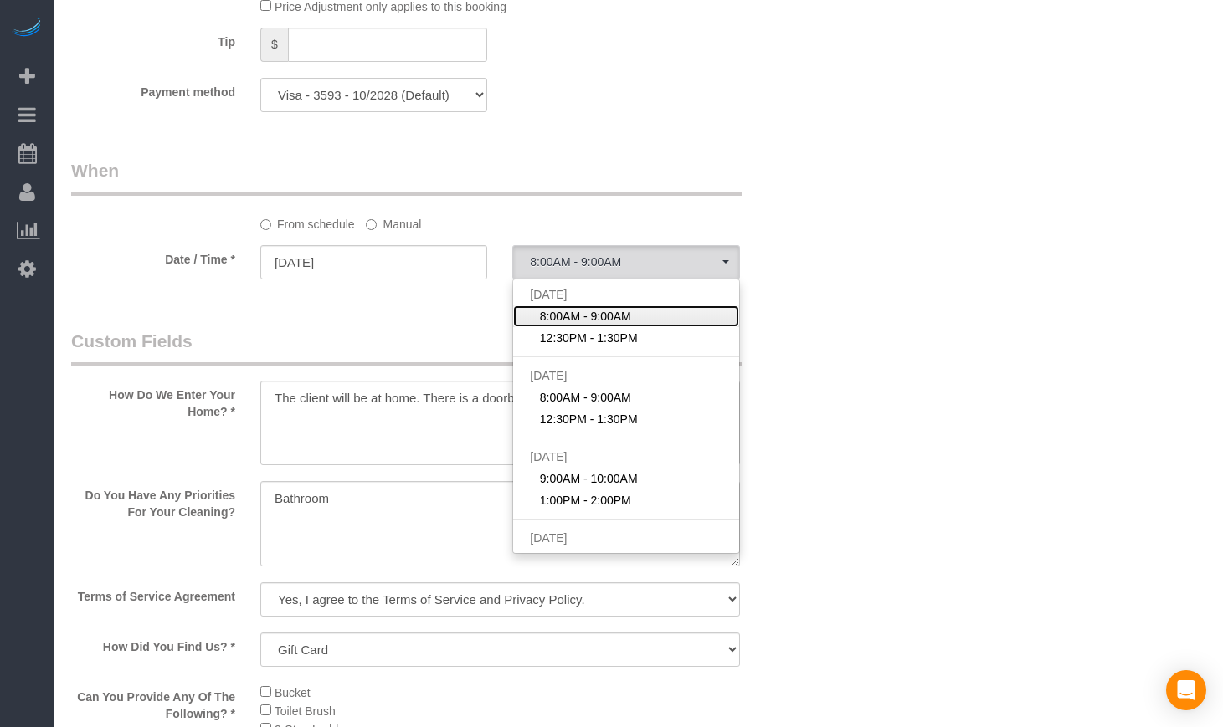
click at [599, 314] on span "8:00AM - 9:00AM" at bounding box center [585, 316] width 91 height 17
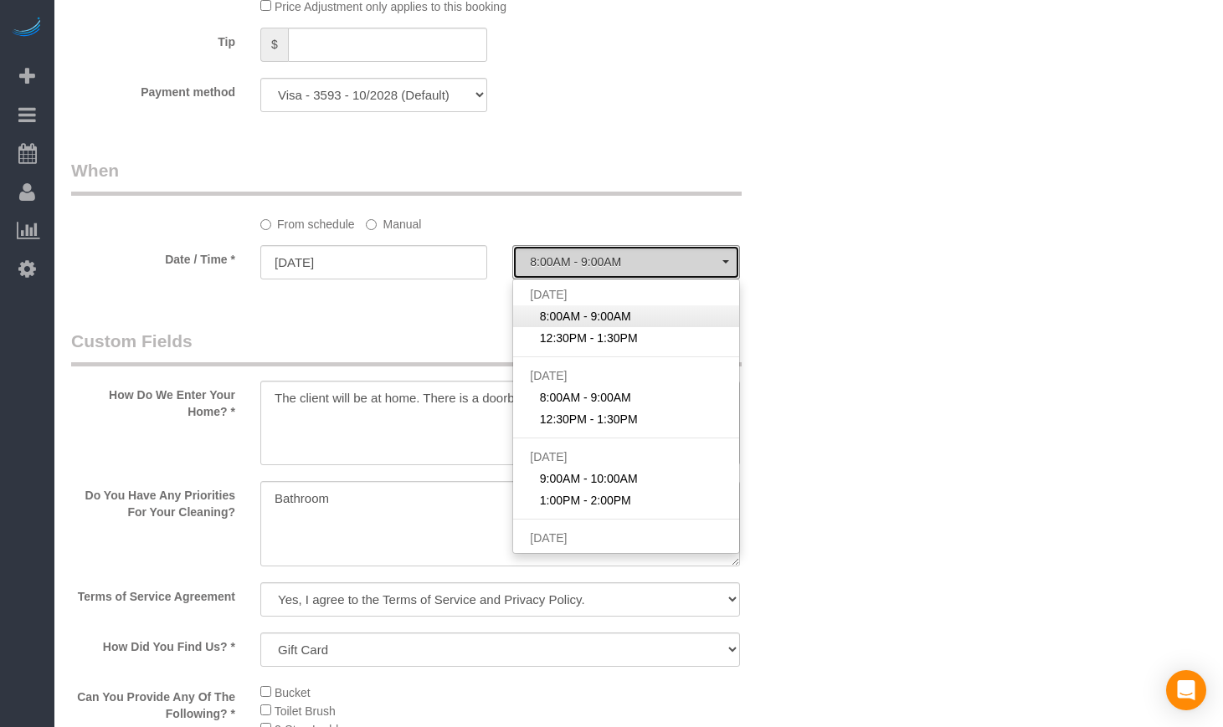
select select "spot1"
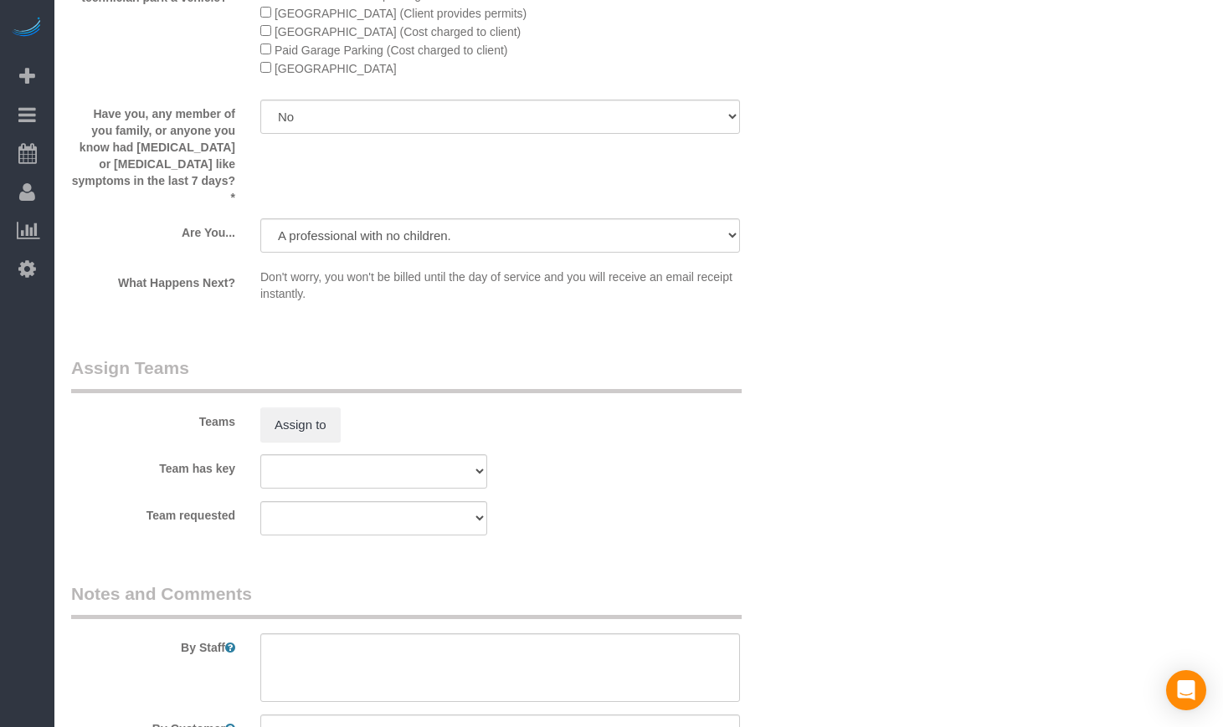
scroll to position [2674, 0]
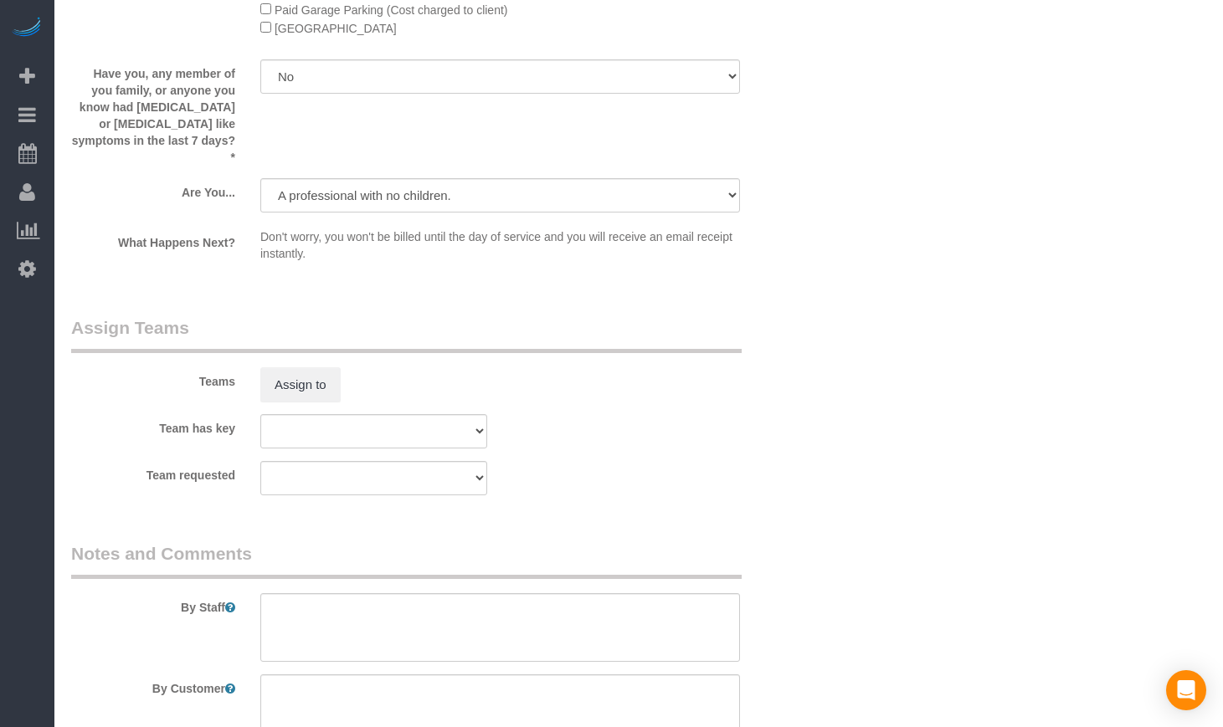
click at [282, 388] on sui-booking-teams "Teams Assign to Team has key Team 10 - Susanna (C)(EV)(VAC) Team 11- Kaleigh (C…" at bounding box center [436, 405] width 731 height 181
click at [285, 370] on button "Assign to" at bounding box center [300, 384] width 80 height 35
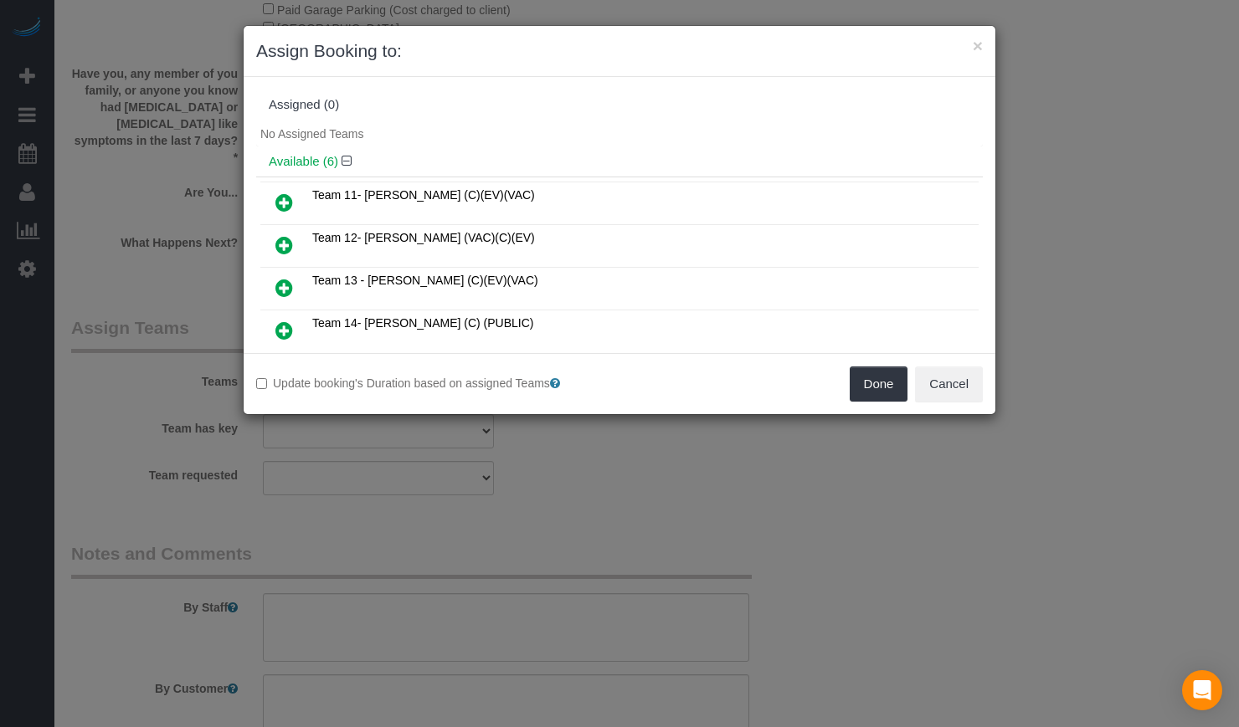
click at [284, 286] on icon at bounding box center [284, 288] width 18 height 20
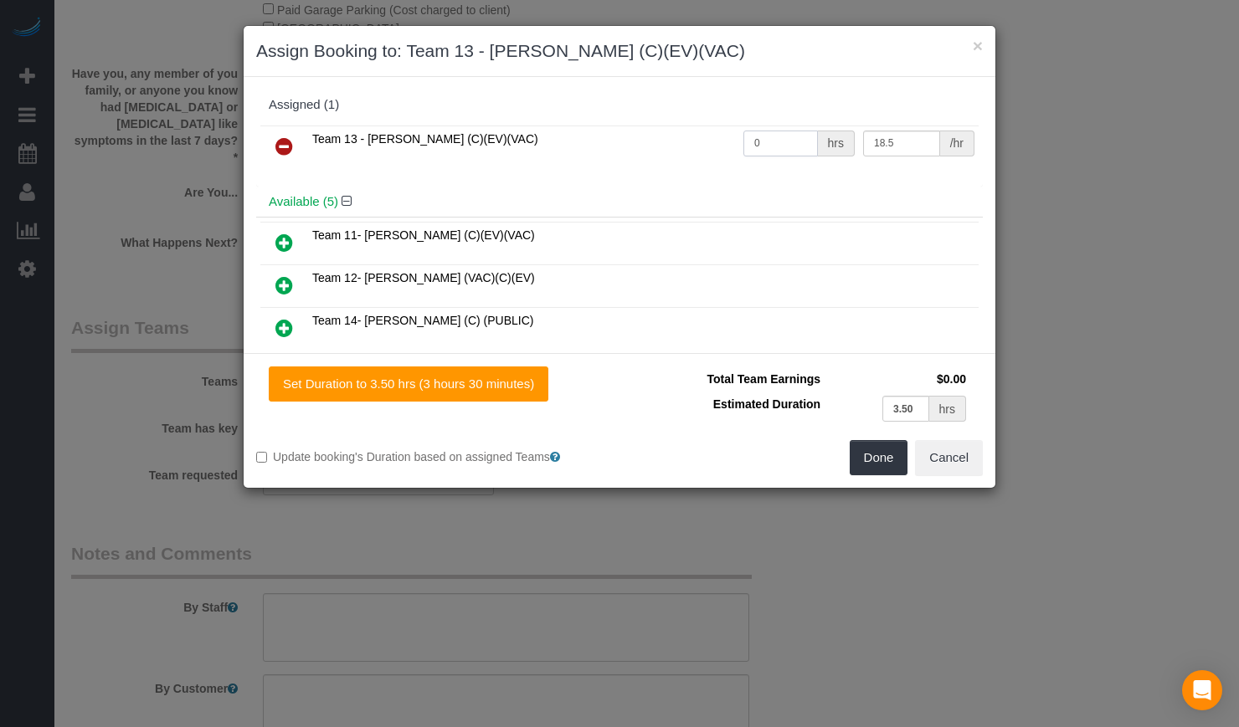
click at [759, 151] on input "0" at bounding box center [780, 144] width 74 height 26
type input "3.9"
click at [776, 176] on div "Team 13 - Ligia (C)(EV)(VAC) 3.9 hrs 18.5 /hr" at bounding box center [619, 153] width 726 height 65
drag, startPoint x: 884, startPoint y: 146, endPoint x: 673, endPoint y: 124, distance: 212.0
click at [674, 126] on table "Team 13 - Ligia (C)(EV)(VAC) 3.9 hrs 18.5 /hr" at bounding box center [619, 147] width 718 height 43
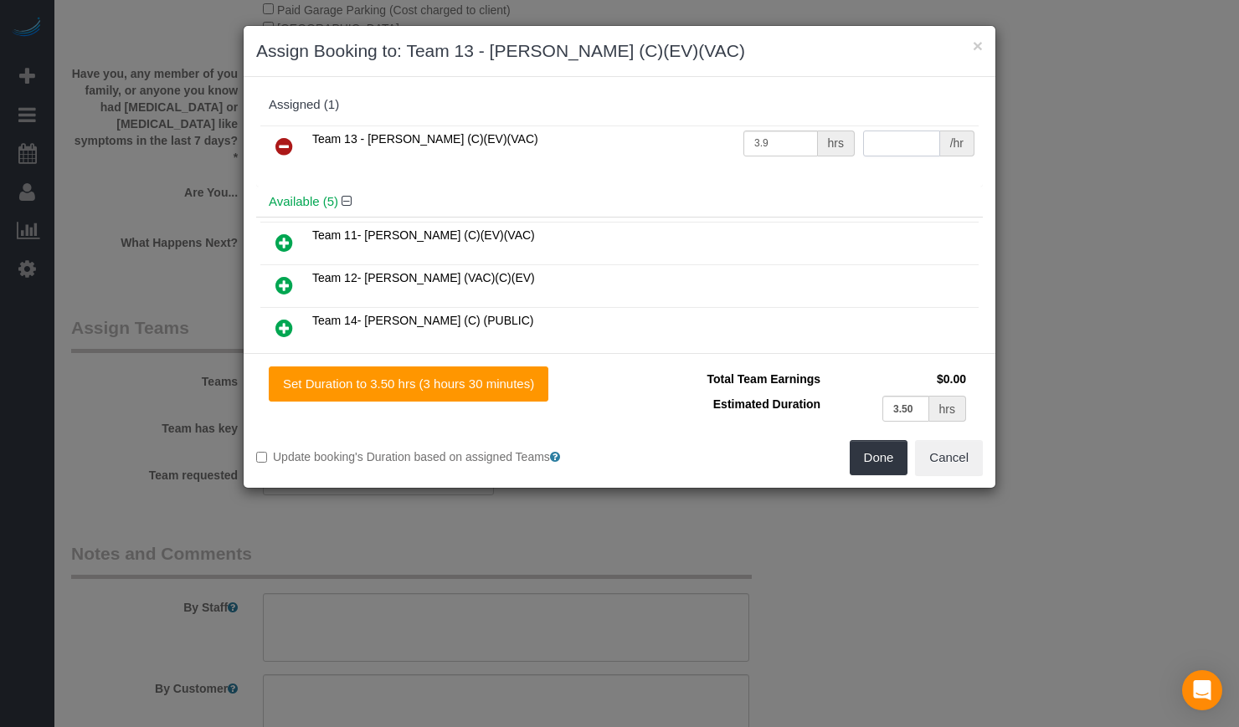
click at [865, 150] on input "text" at bounding box center [901, 144] width 77 height 26
type input "79"
click at [835, 209] on div "Available (5)" at bounding box center [619, 202] width 726 height 31
click at [882, 459] on button "Done" at bounding box center [878, 457] width 59 height 35
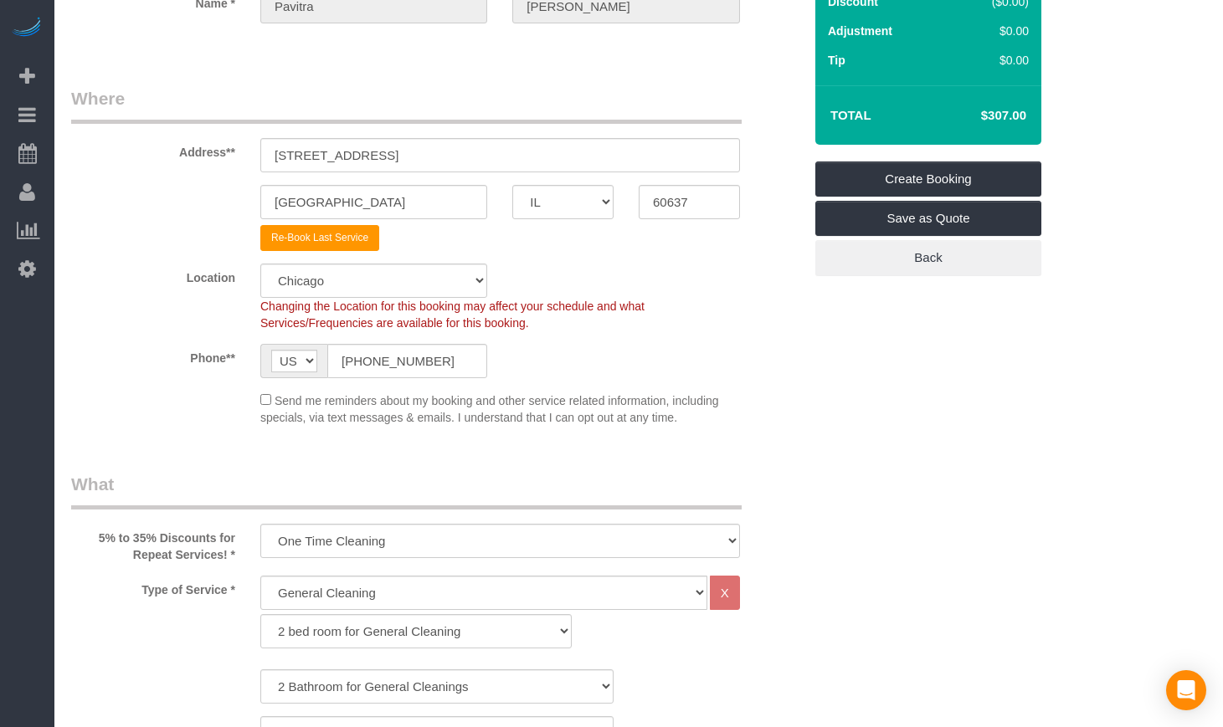
scroll to position [24, 0]
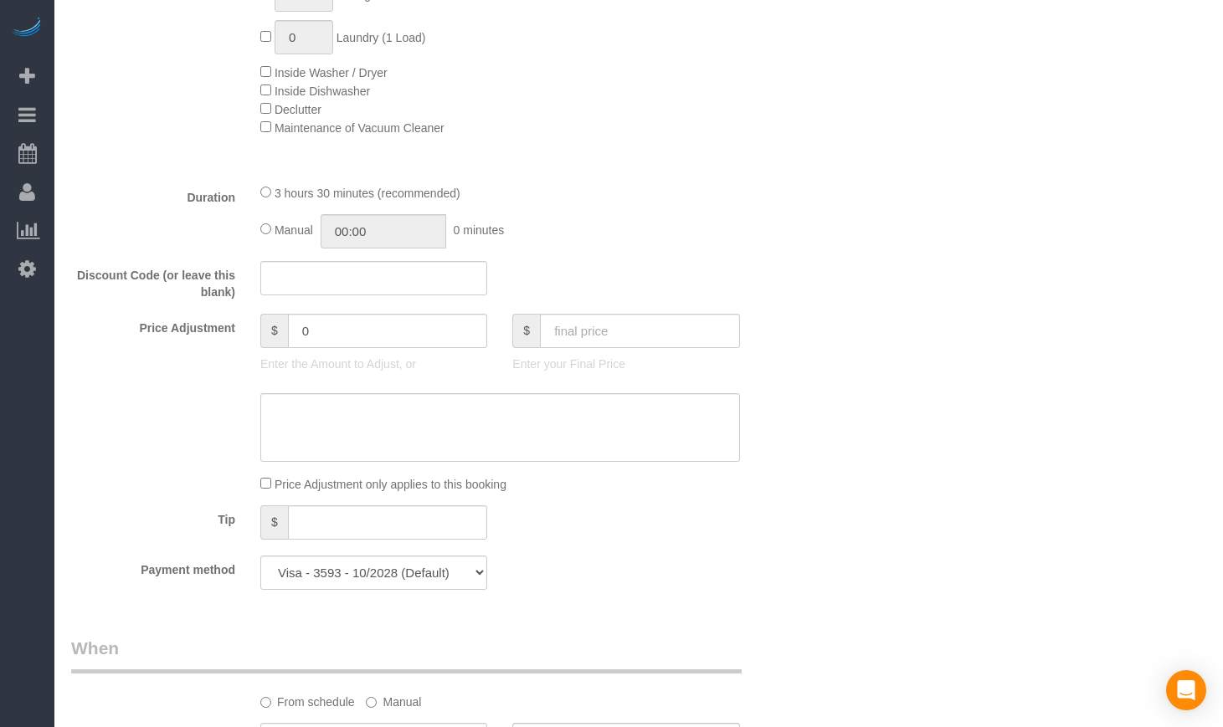
scroll to position [1280, 0]
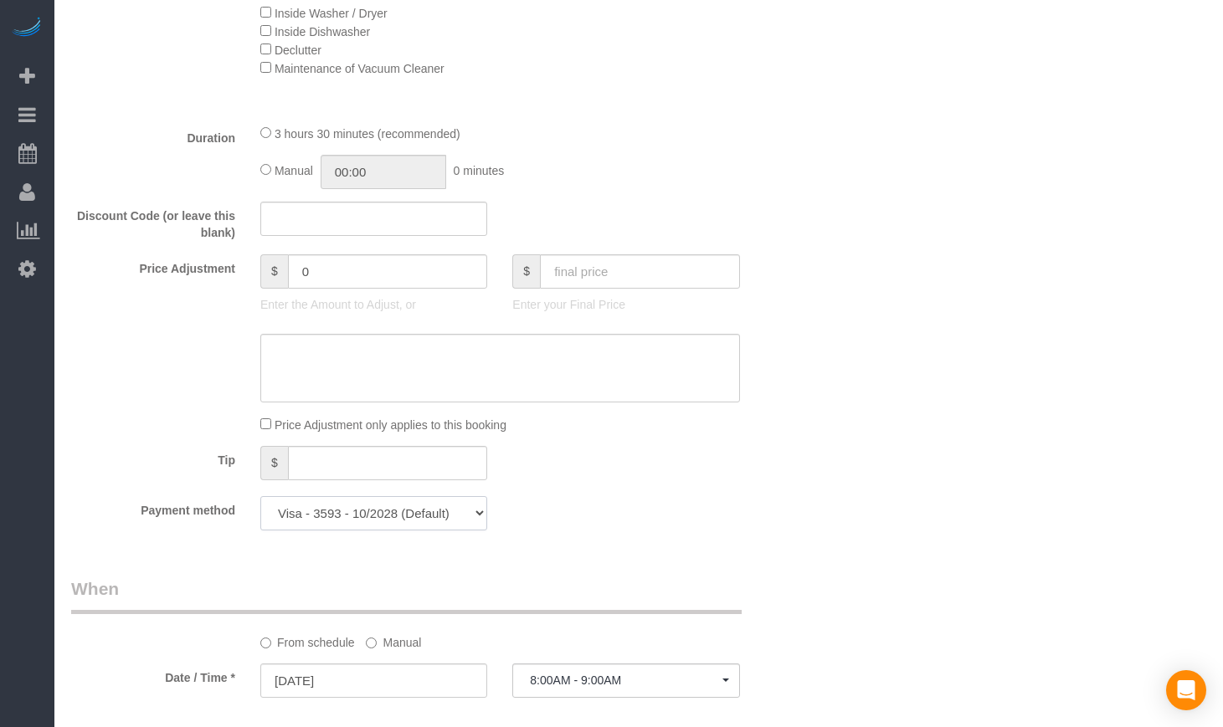
click at [369, 500] on select "Mastercard - 0967 - 11/2026 Visa - 3593 - 10/2028 (Default) Add Credit Card ───…" at bounding box center [373, 513] width 227 height 34
click at [541, 546] on div "Who Email** pavitra451@gmail.com Name * Pavitra Muralidhar Where Address** 5602…" at bounding box center [437, 496] width 757 height 3447
click at [417, 512] on select "Mastercard - 0967 - 11/2026 Visa - 3593 - 10/2028 (Default) Add Credit Card ───…" at bounding box center [373, 513] width 227 height 34
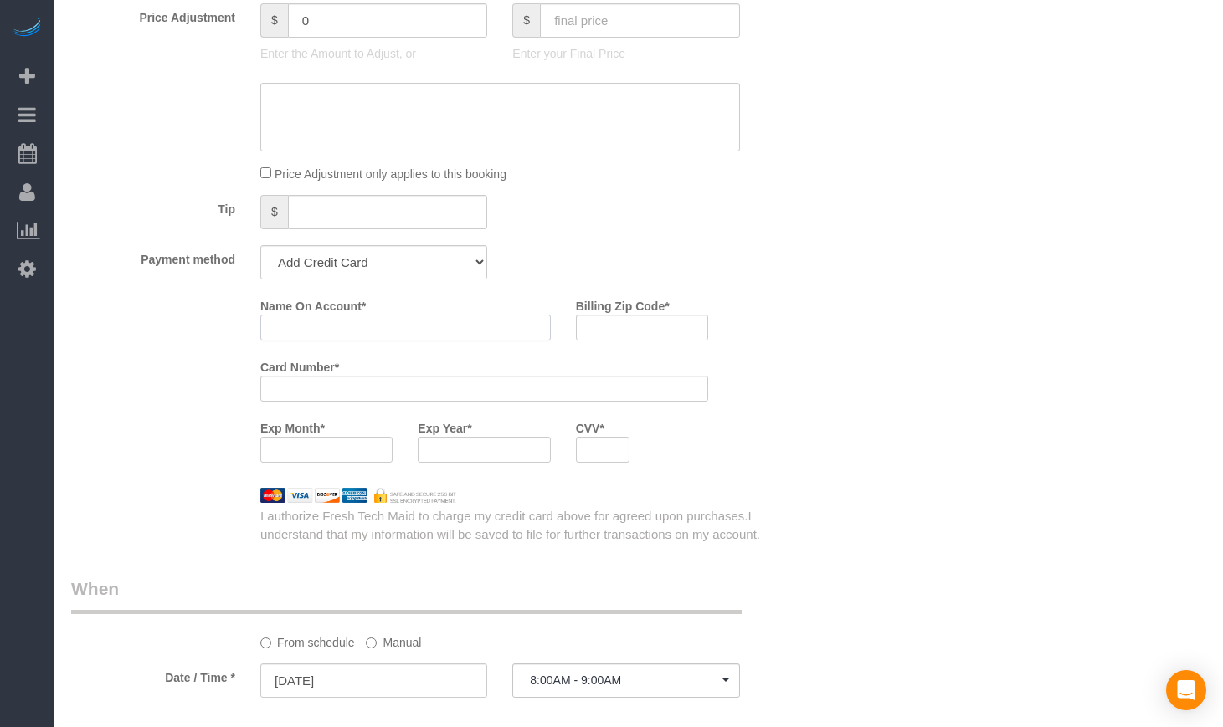
click at [341, 332] on input "Name On Account *" at bounding box center [405, 328] width 290 height 26
click at [516, 407] on div "Card Number *" at bounding box center [484, 383] width 473 height 61
click at [392, 266] on select "Mastercard - 0967 - 11/2026 Visa - 3593 - 10/2028 (Default) Add Credit Card ───…" at bounding box center [373, 262] width 227 height 34
click at [362, 265] on select "Mastercard - 0967 - 11/2026 Visa - 3593 - 10/2028 (Default) Add Credit Card ───…" at bounding box center [373, 262] width 227 height 34
click at [260, 245] on select "Mastercard - 0967 - 11/2026 Visa - 3593 - 10/2028 (Default) Add Credit Card ───…" at bounding box center [373, 262] width 227 height 34
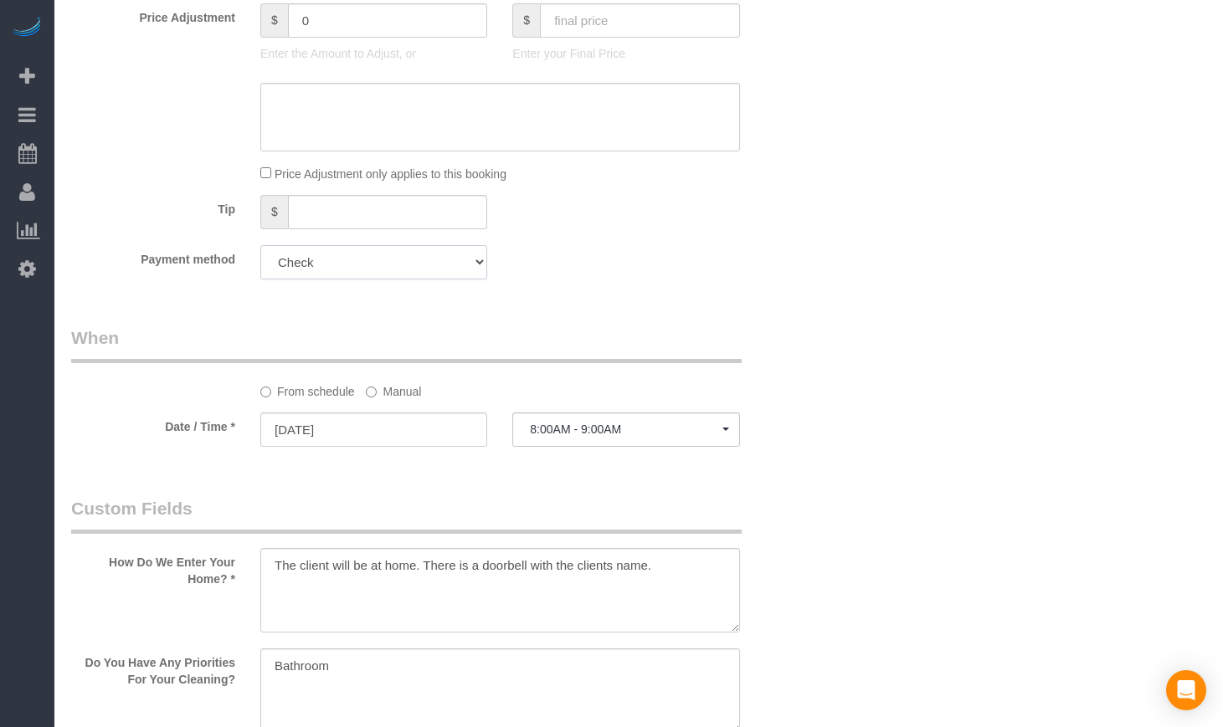
click at [312, 260] on select "Mastercard - 0967 - 11/2026 Visa - 3593 - 10/2028 (Default) Add Credit Card ───…" at bounding box center [373, 262] width 227 height 34
click at [260, 245] on select "Mastercard - 0967 - 11/2026 Visa - 3593 - 10/2028 (Default) Add Credit Card ───…" at bounding box center [373, 262] width 227 height 34
click at [335, 259] on select "Mastercard - 0967 - 11/2026 Visa - 3593 - 10/2028 (Default) Add Credit Card ───…" at bounding box center [373, 262] width 227 height 34
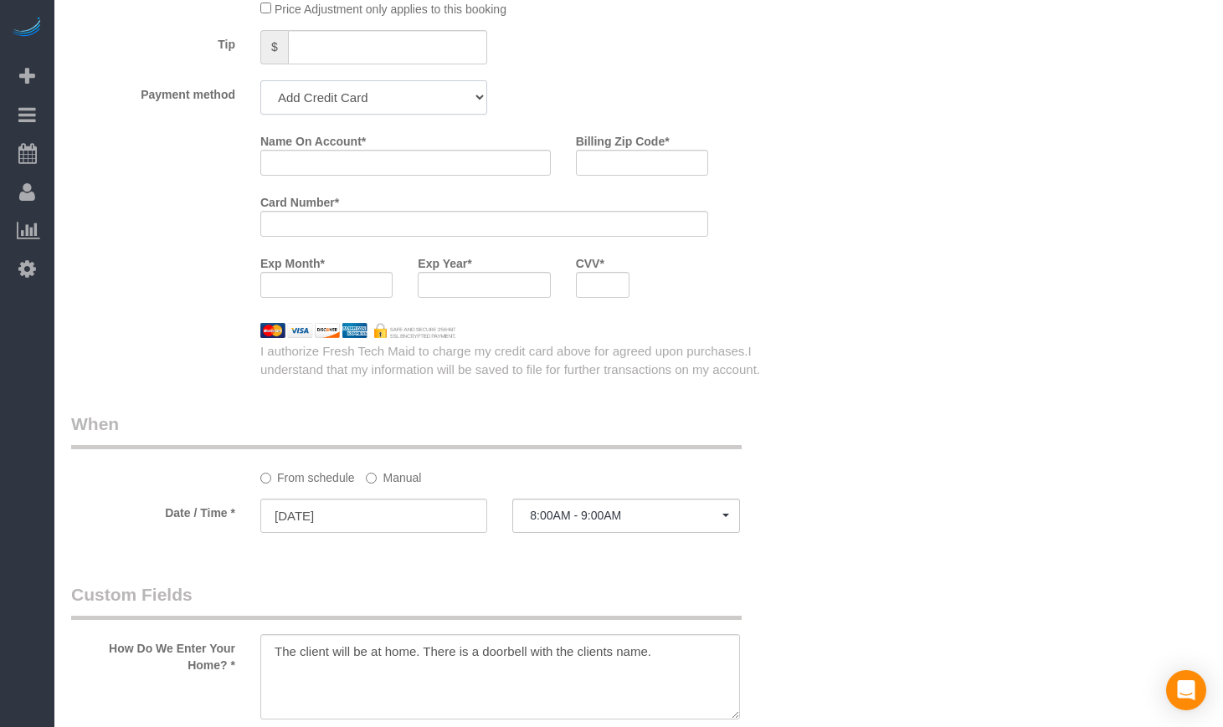
scroll to position [1642, 0]
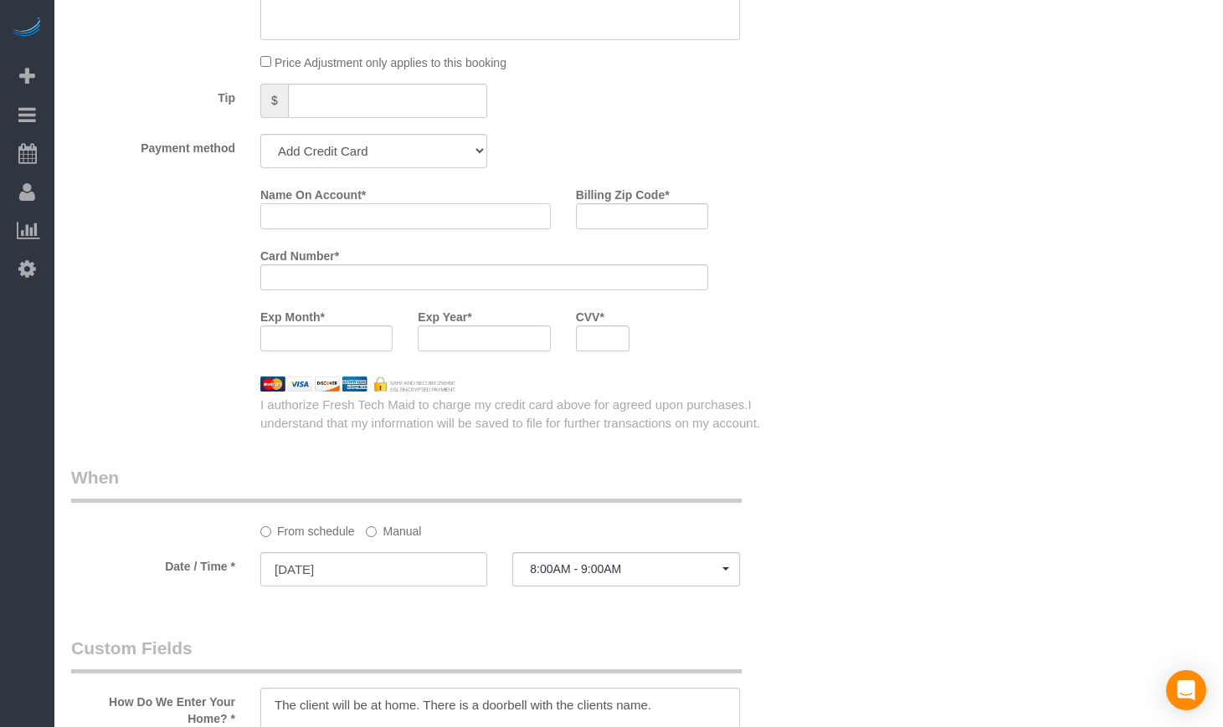
click at [411, 214] on input "Name On Account *" at bounding box center [405, 216] width 290 height 26
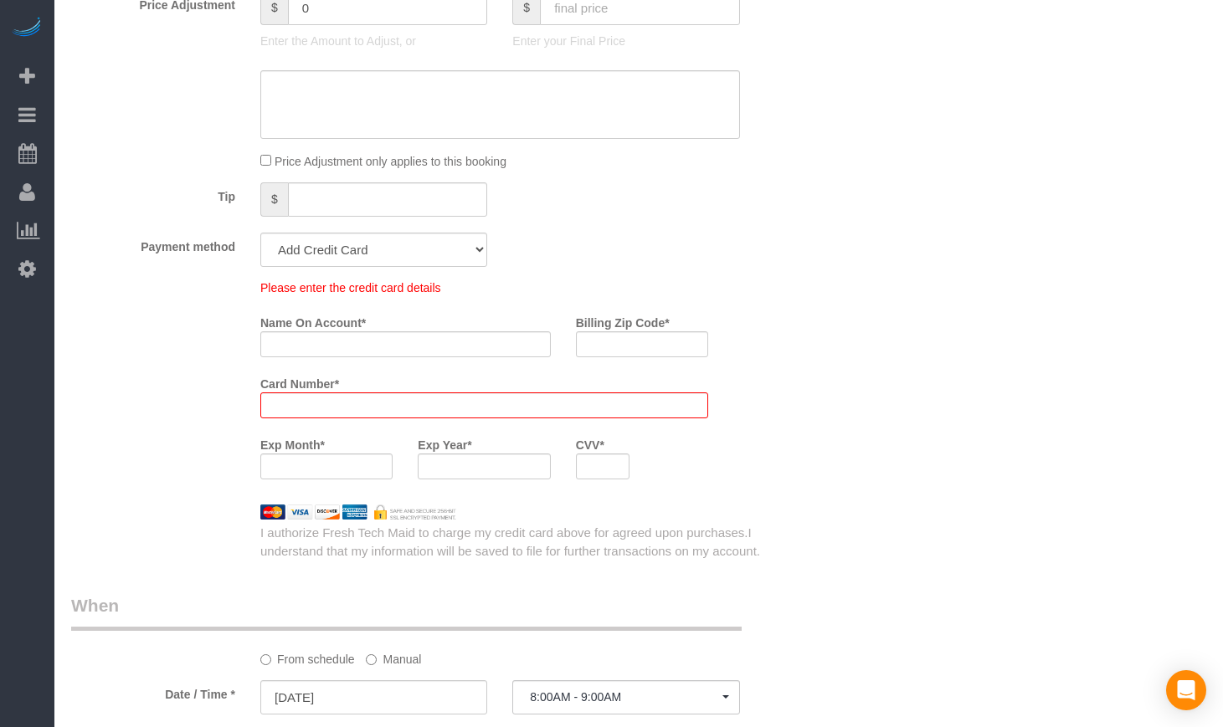
scroll to position [1562, 0]
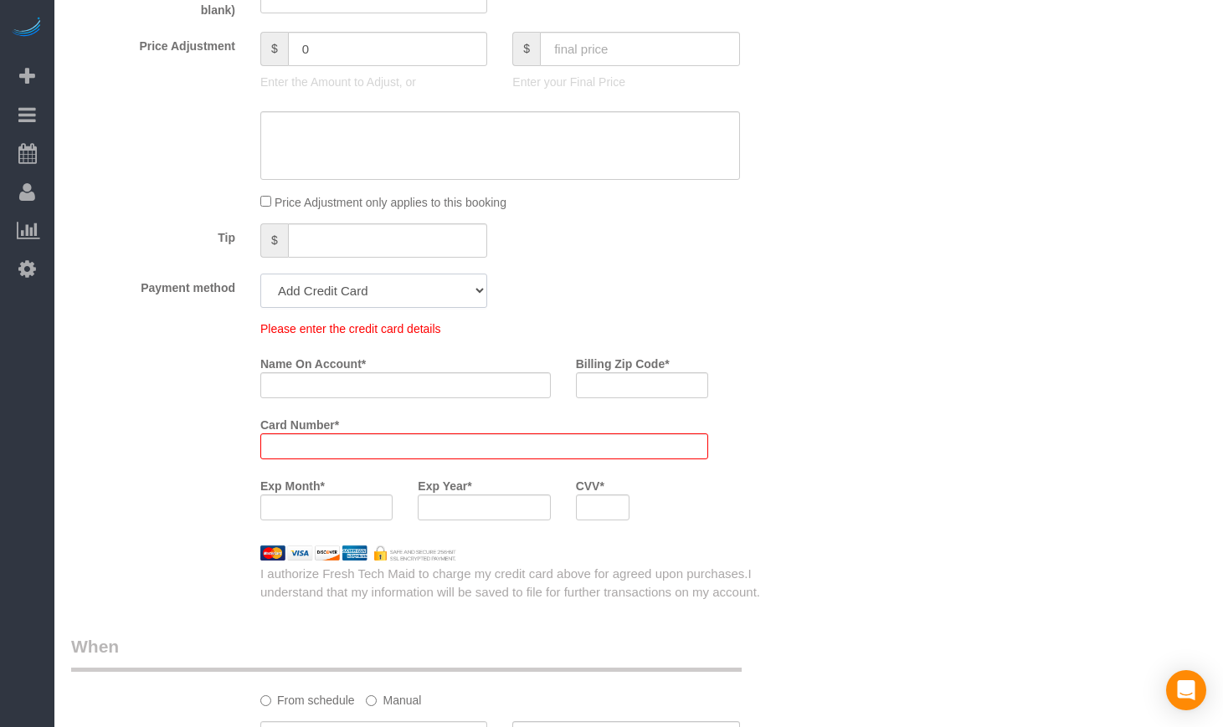
click at [354, 296] on select "Mastercard - 0967 - 11/2026 Visa - 3593 - 10/2028 (Default) Add Credit Card ───…" at bounding box center [373, 291] width 227 height 34
click at [260, 274] on select "Mastercard - 0967 - 11/2026 Visa - 3593 - 10/2028 (Default) Add Credit Card ───…" at bounding box center [373, 291] width 227 height 34
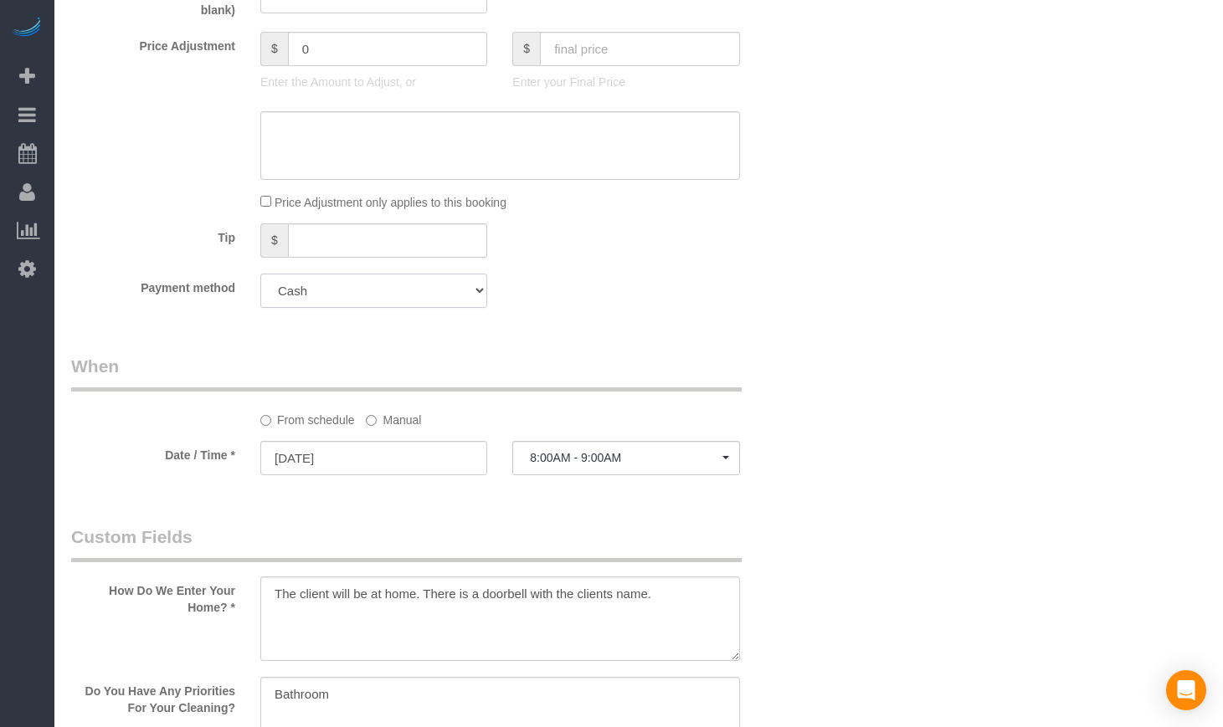
click at [341, 290] on select "Mastercard - 0967 - 11/2026 Visa - 3593 - 10/2028 (Default) Add Credit Card ───…" at bounding box center [373, 291] width 227 height 34
click at [260, 274] on select "Mastercard - 0967 - 11/2026 Visa - 3593 - 10/2028 (Default) Add Credit Card ───…" at bounding box center [373, 291] width 227 height 34
drag, startPoint x: 335, startPoint y: 279, endPoint x: 333, endPoint y: 290, distance: 11.0
click at [335, 279] on select "Mastercard - 0967 - 11/2026 Visa - 3593 - 10/2028 (Default) Add Credit Card ───…" at bounding box center [373, 291] width 227 height 34
click at [260, 274] on select "Mastercard - 0967 - 11/2026 Visa - 3593 - 10/2028 (Default) Add Credit Card ───…" at bounding box center [373, 291] width 227 height 34
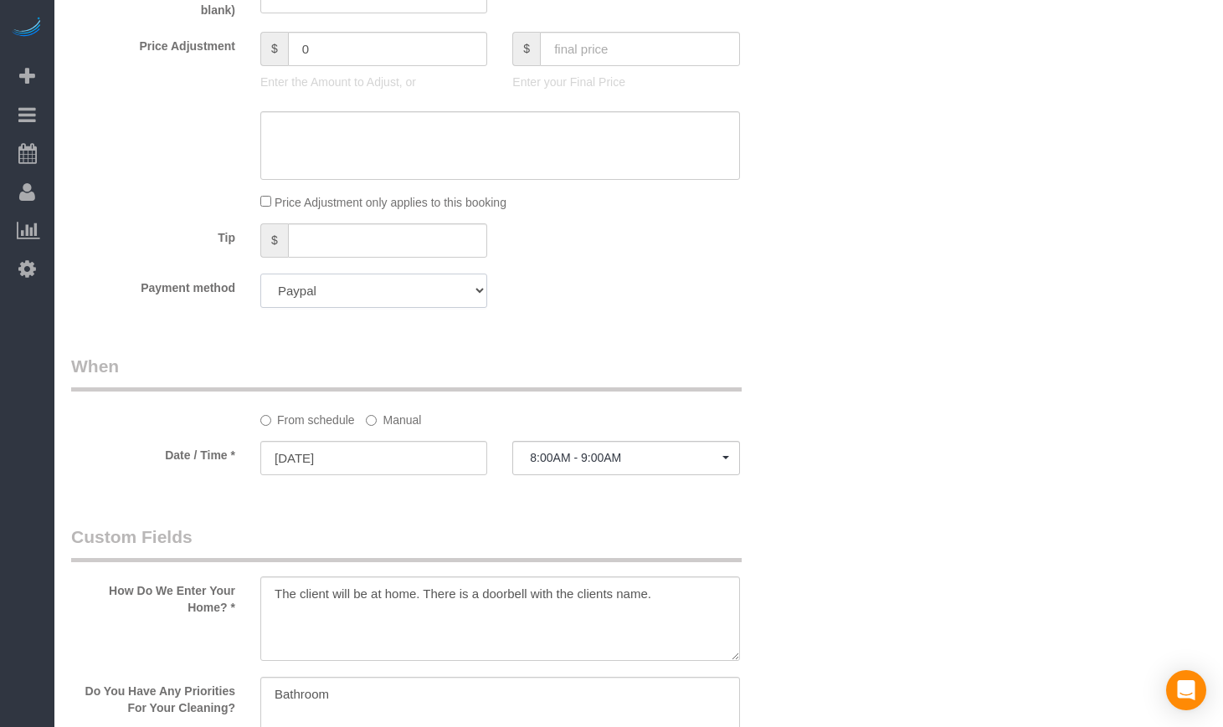
click at [341, 295] on select "Mastercard - 0967 - 11/2026 Visa - 3593 - 10/2028 (Default) Add Credit Card ───…" at bounding box center [373, 291] width 227 height 34
select select "string:fspay"
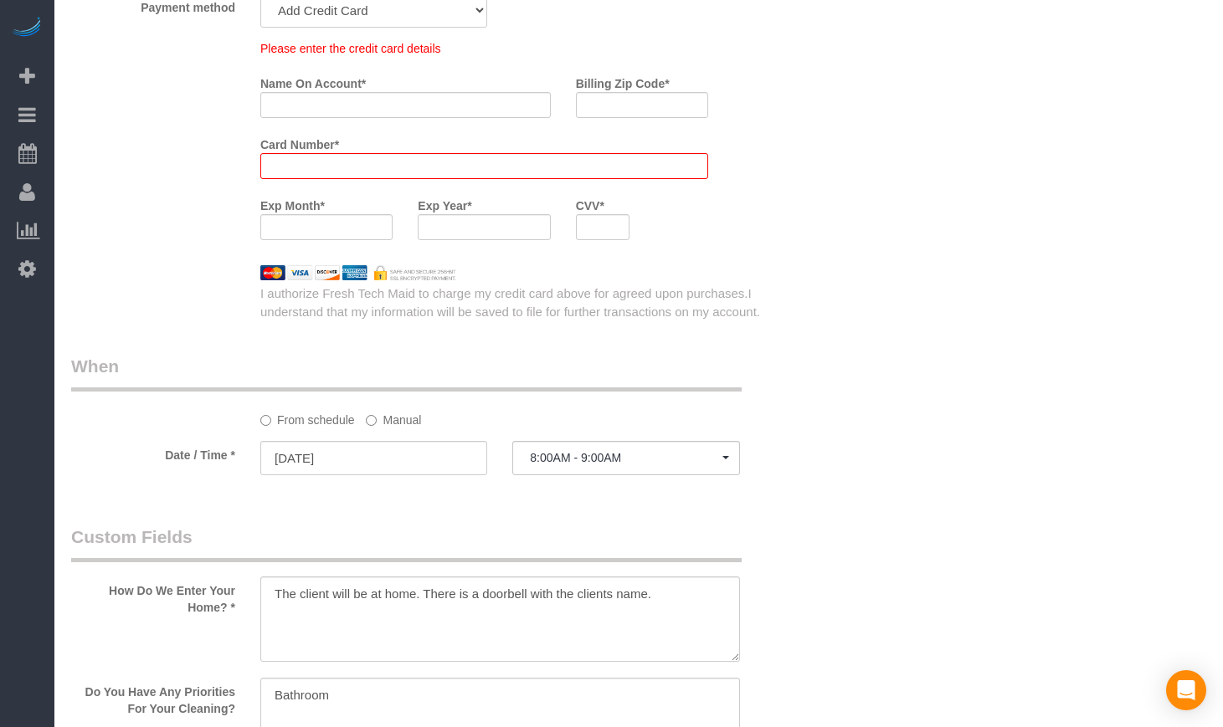
click at [739, 313] on span "I understand that my information will be saved to file for further transactions…" at bounding box center [510, 302] width 500 height 32
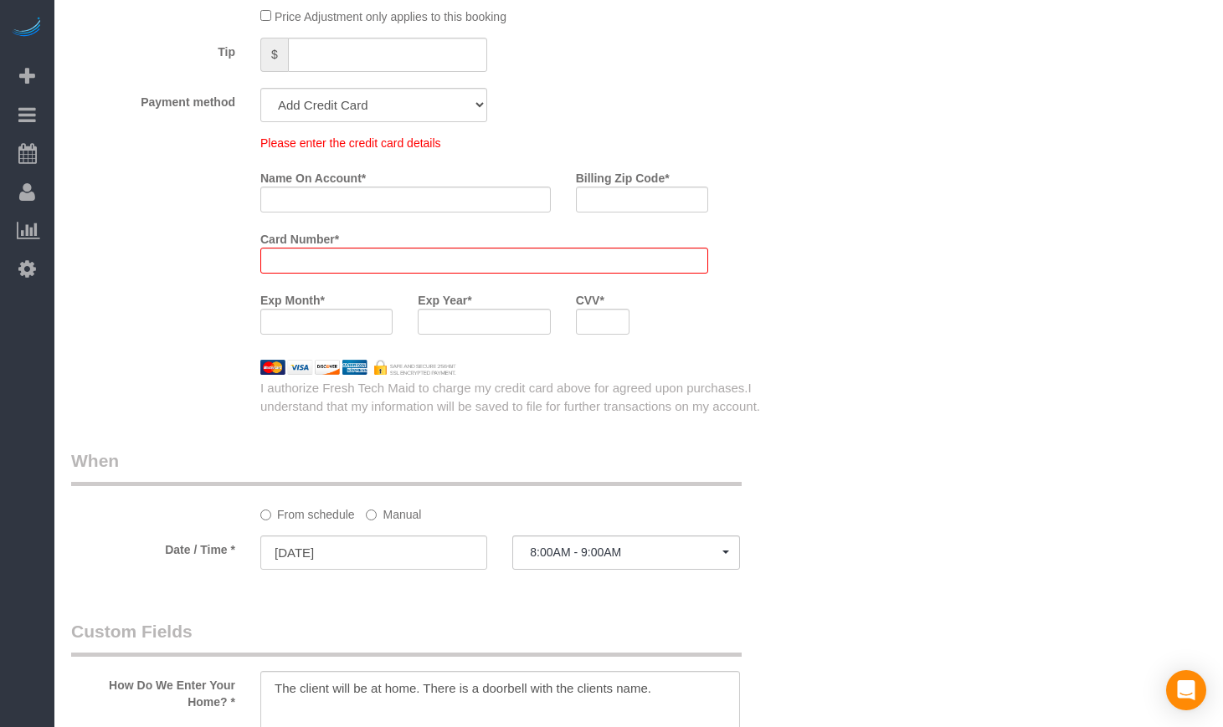
scroll to position [1564, 0]
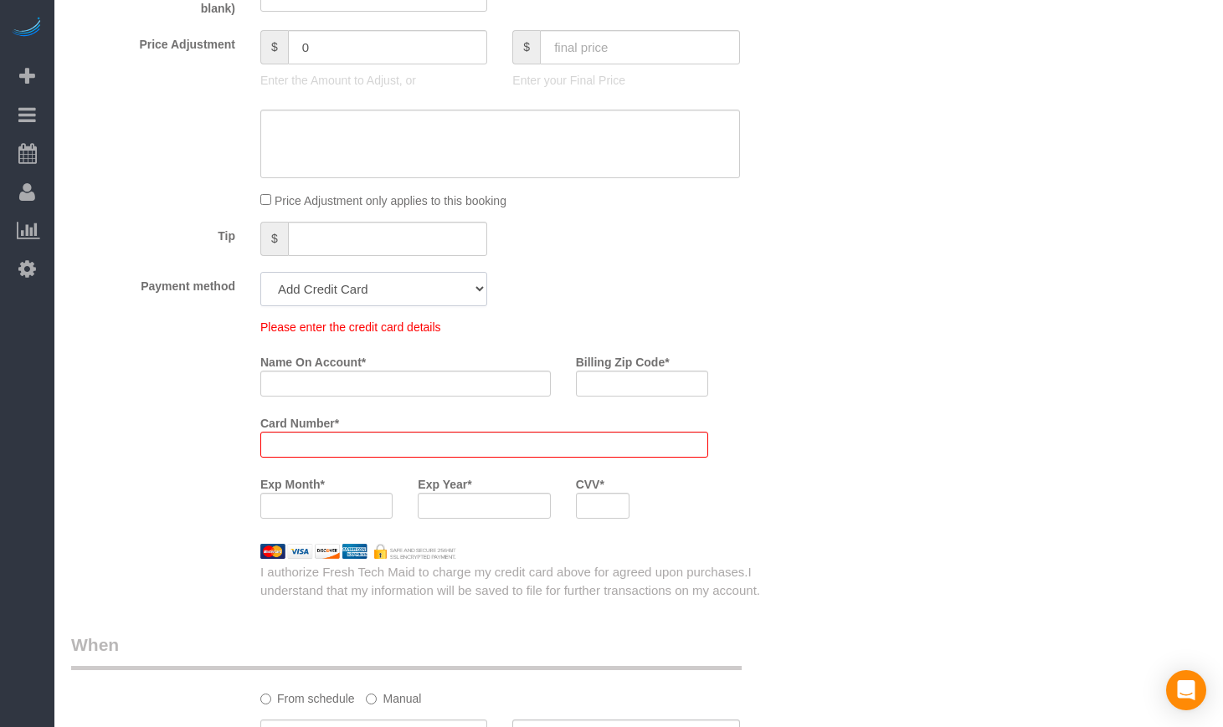
click at [413, 299] on select "Mastercard - 0967 - 11/2026 Visa - 3593 - 10/2028 (Default) Add Credit Card ───…" at bounding box center [373, 289] width 227 height 34
click at [357, 284] on select "Mastercard - 0967 - 11/2026 Visa - 3593 - 10/2028 (Default) Add Credit Card ───…" at bounding box center [373, 289] width 227 height 34
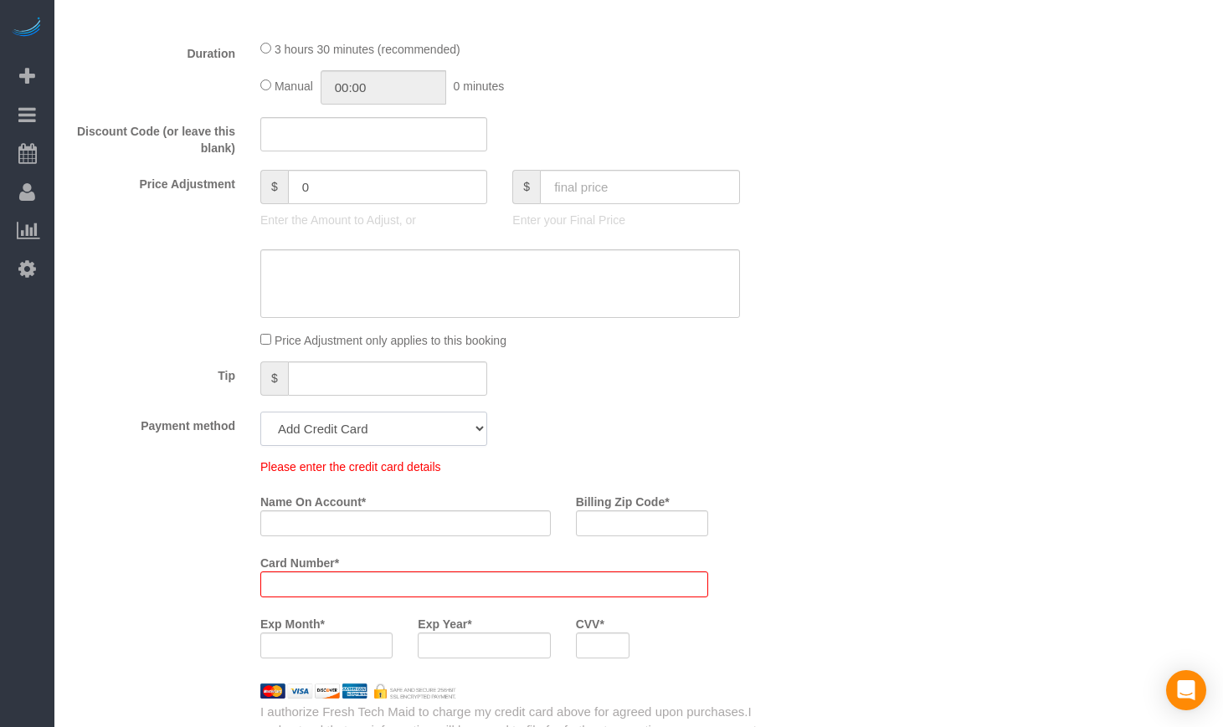
scroll to position [1285, 0]
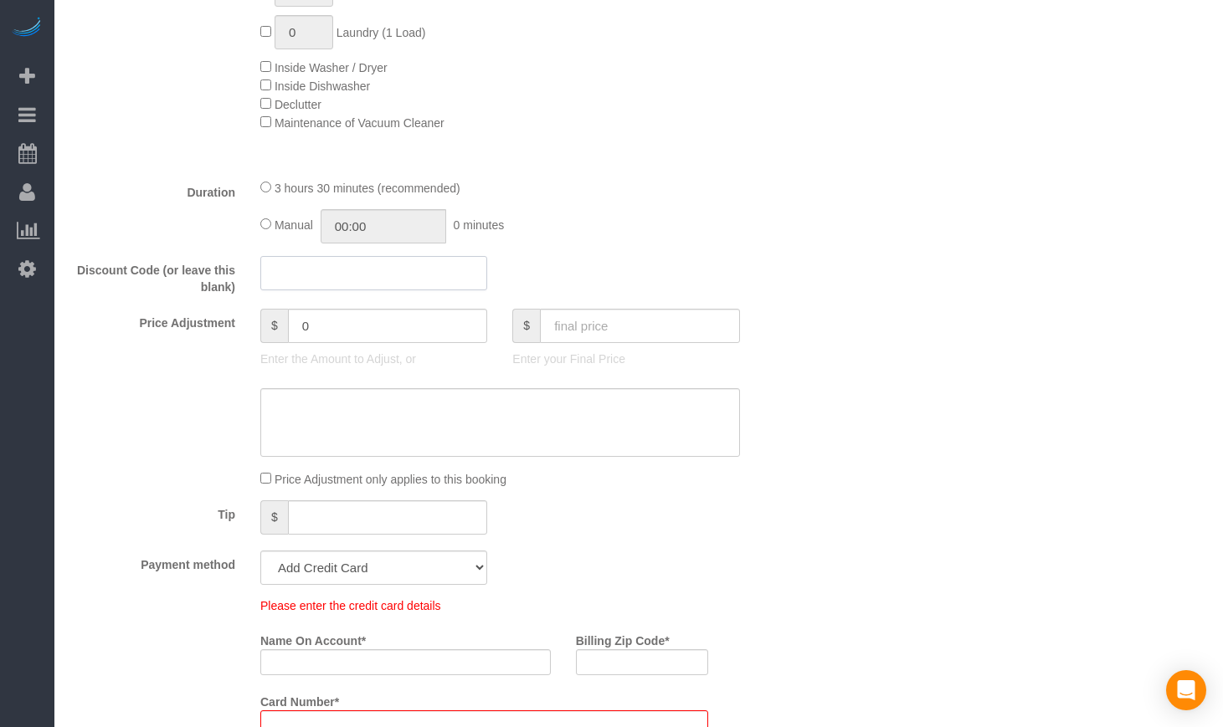
click at [334, 273] on input "text" at bounding box center [373, 273] width 227 height 34
paste input "84474A49F0CF"
type input "84474A49F0CF"
click at [782, 259] on div "Discount Code (or leave this blank) 84474A49F0CF" at bounding box center [437, 276] width 757 height 40
drag, startPoint x: 396, startPoint y: 264, endPoint x: 95, endPoint y: 259, distance: 301.3
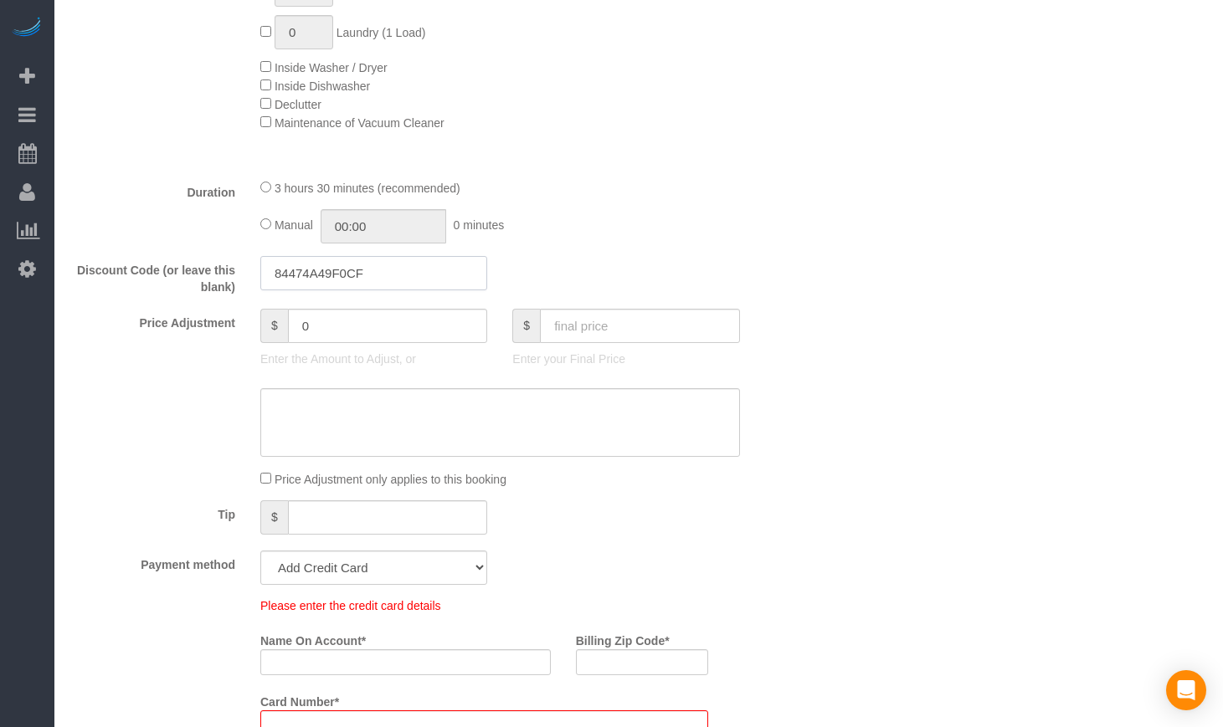
click at [98, 259] on div "Discount Code (or leave this blank) 84474A49F0CF" at bounding box center [437, 276] width 757 height 40
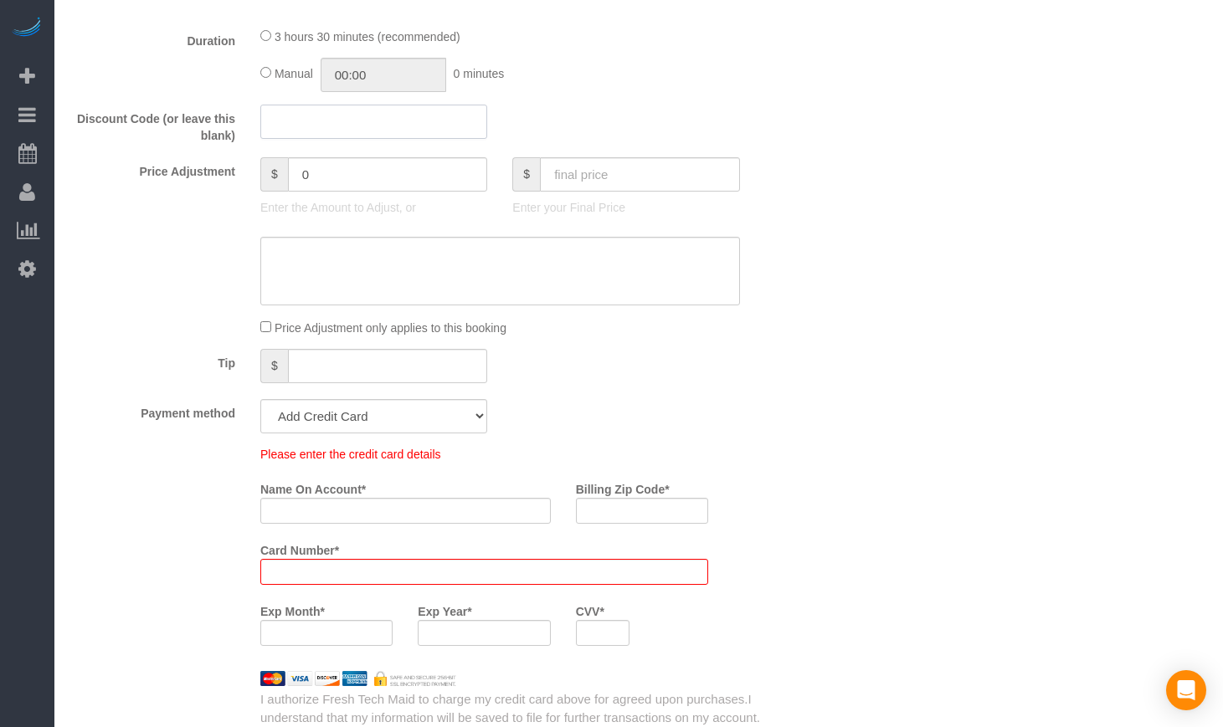
scroll to position [1534, 0]
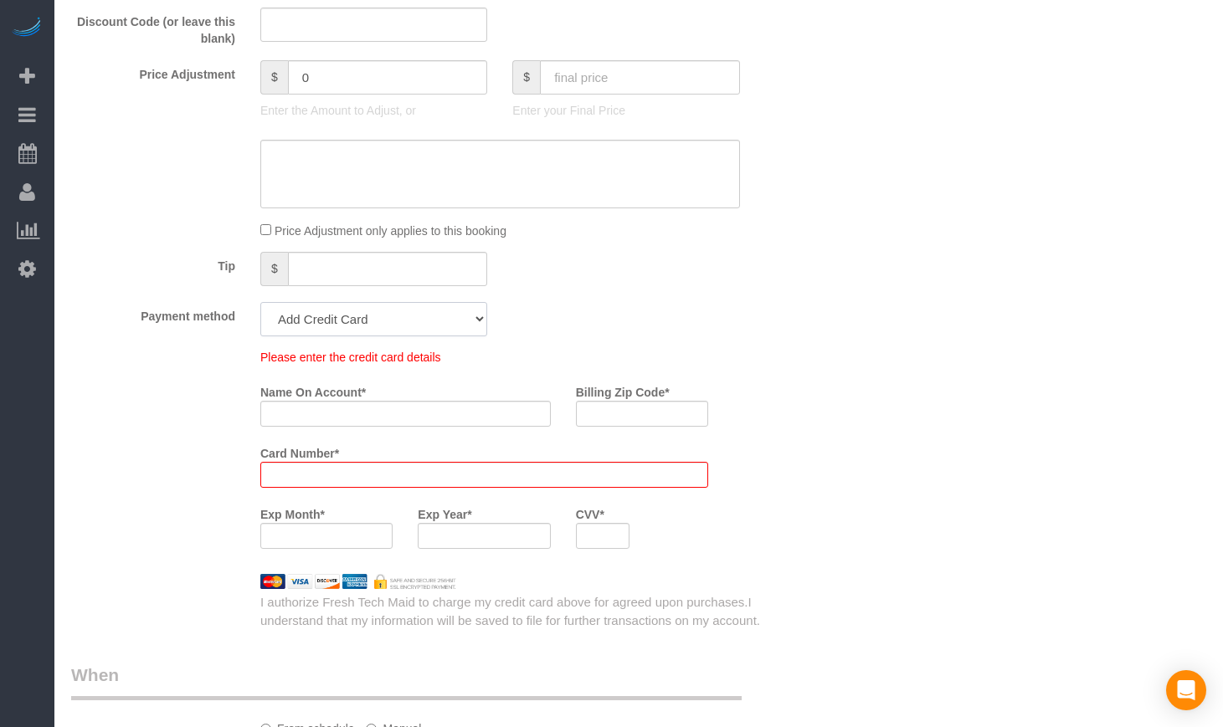
click at [361, 318] on select "Mastercard - 0967 - 11/2026 Visa - 3593 - 10/2028 (Default) Add Credit Card ───…" at bounding box center [373, 319] width 227 height 34
select select "string:cash"
click at [260, 302] on select "Mastercard - 0967 - 11/2026 Visa - 3593 - 10/2028 (Default) Add Credit Card ───…" at bounding box center [373, 319] width 227 height 34
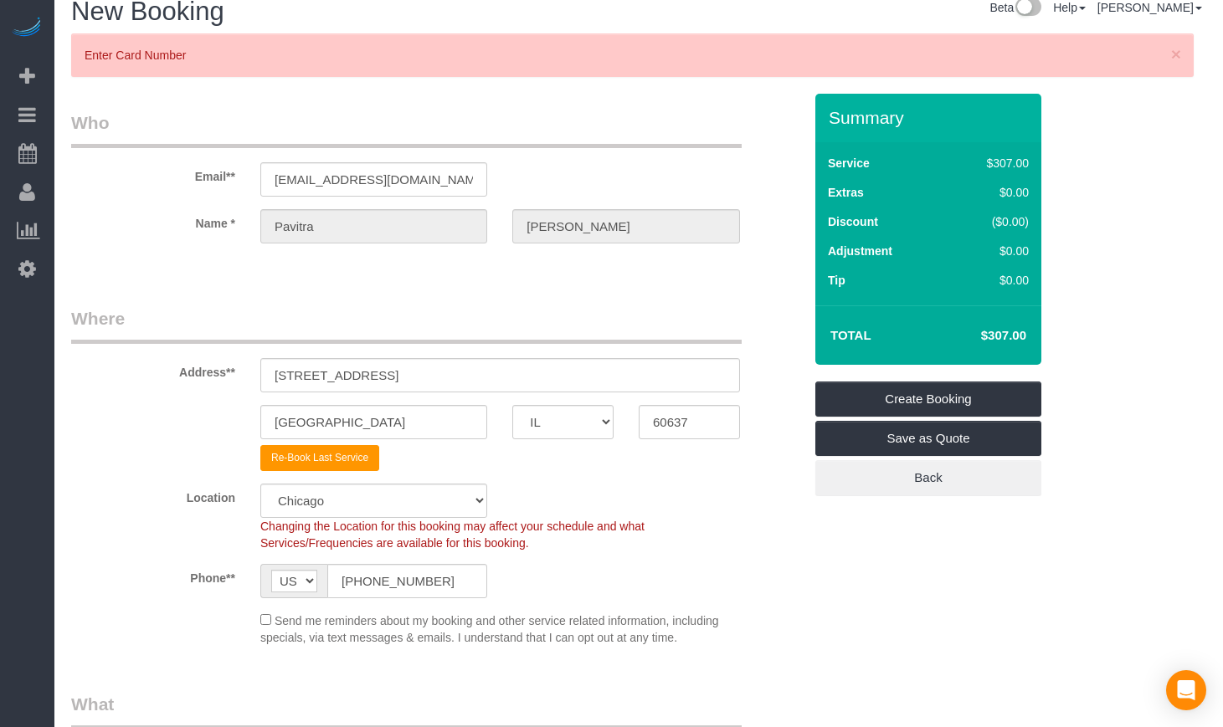
scroll to position [0, 0]
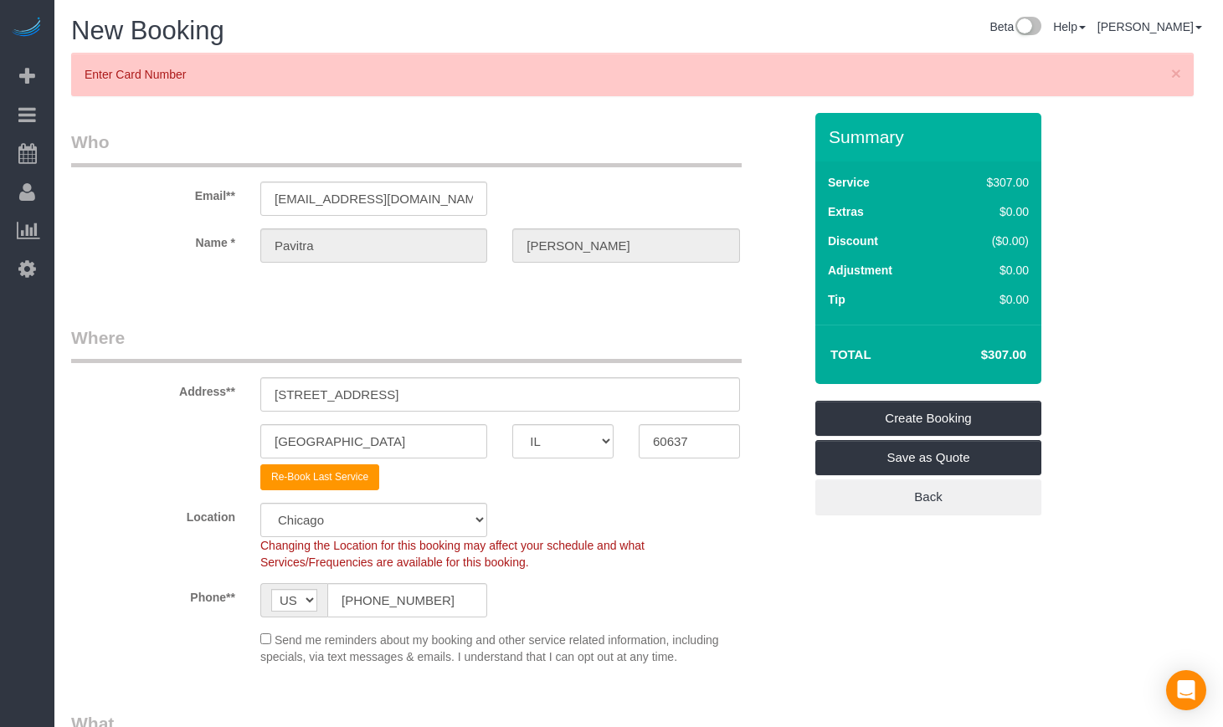
click at [761, 372] on div "Address** 5602 South Blackstone Ave, Apt 2" at bounding box center [437, 369] width 757 height 86
click at [945, 423] on link "Create Booking" at bounding box center [928, 418] width 226 height 35
